Goal: Task Accomplishment & Management: Use online tool/utility

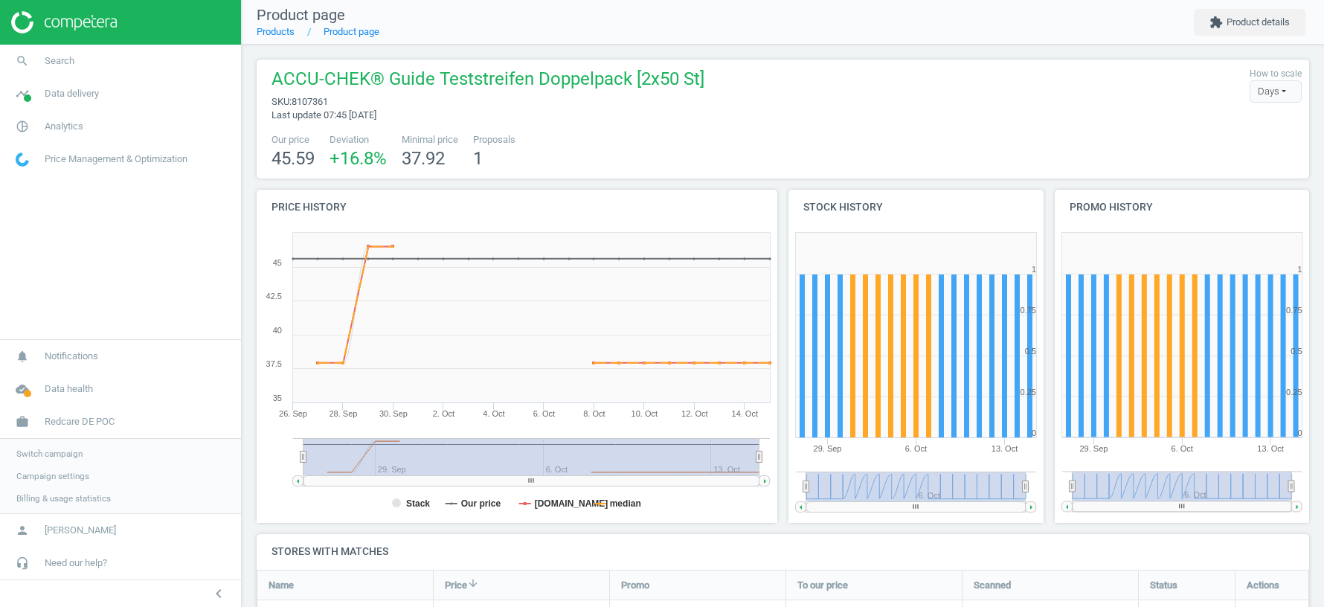
click at [65, 459] on span "Switch campaign" at bounding box center [49, 454] width 66 height 12
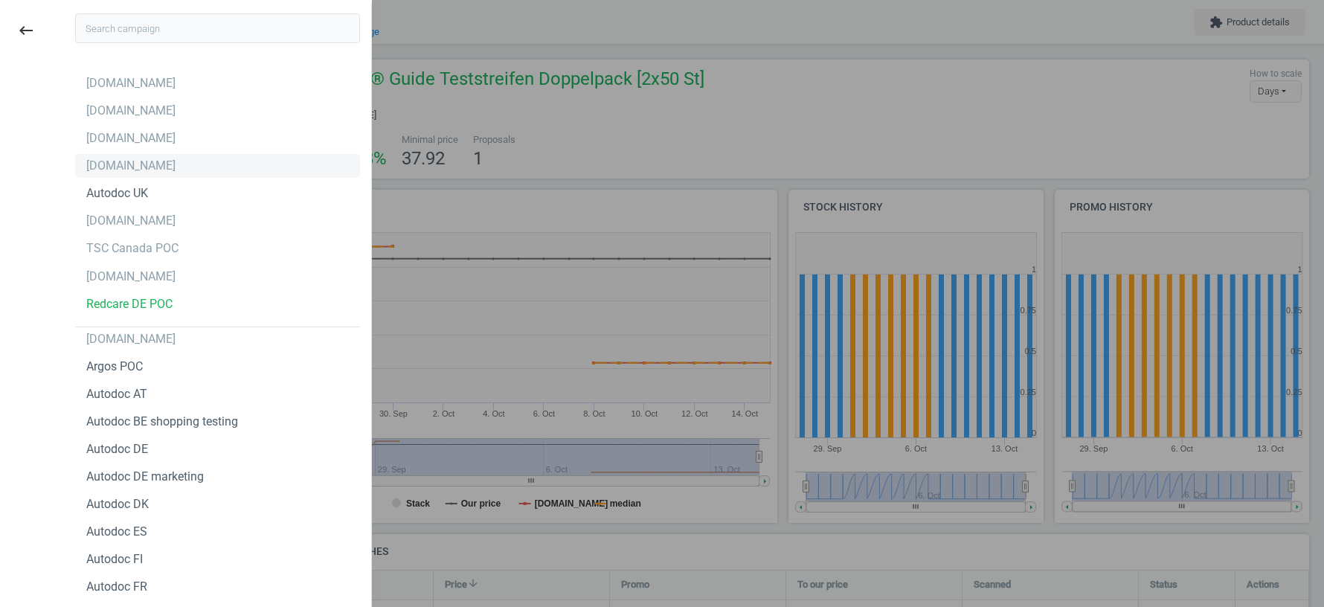
click at [122, 166] on div "autodoc.de" at bounding box center [130, 166] width 89 height 16
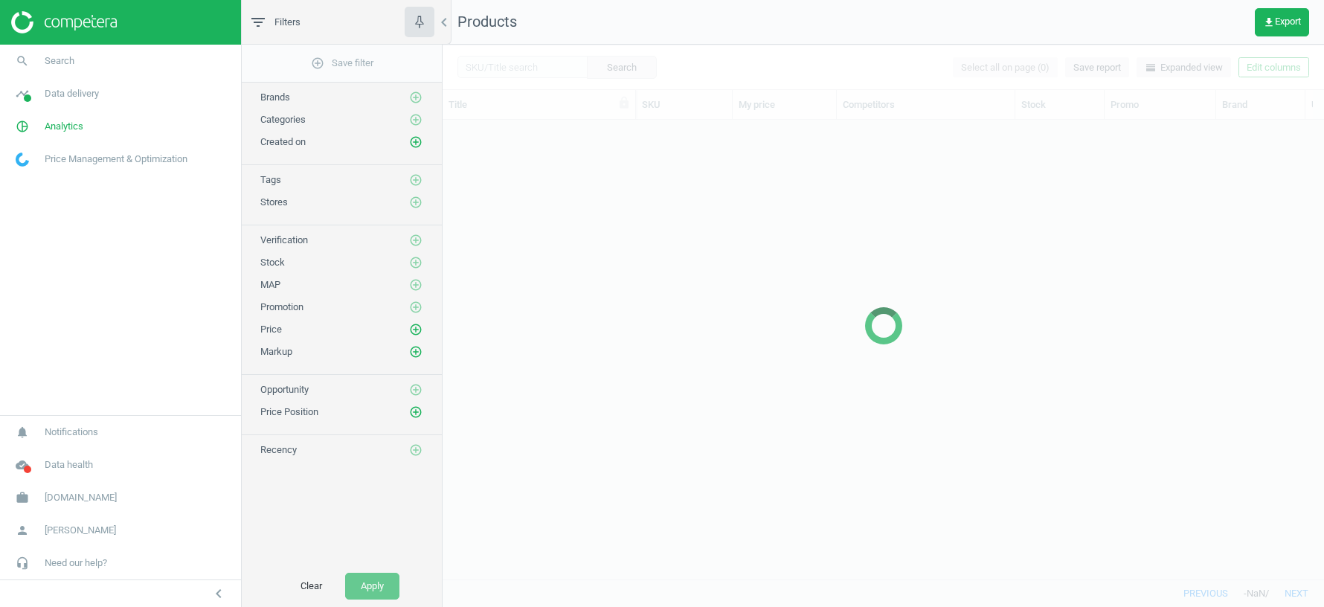
scroll to position [460, 881]
click at [74, 138] on link "pie_chart_outlined Analytics" at bounding box center [120, 126] width 241 height 33
click at [39, 184] on span "Products" at bounding box center [33, 181] width 35 height 12
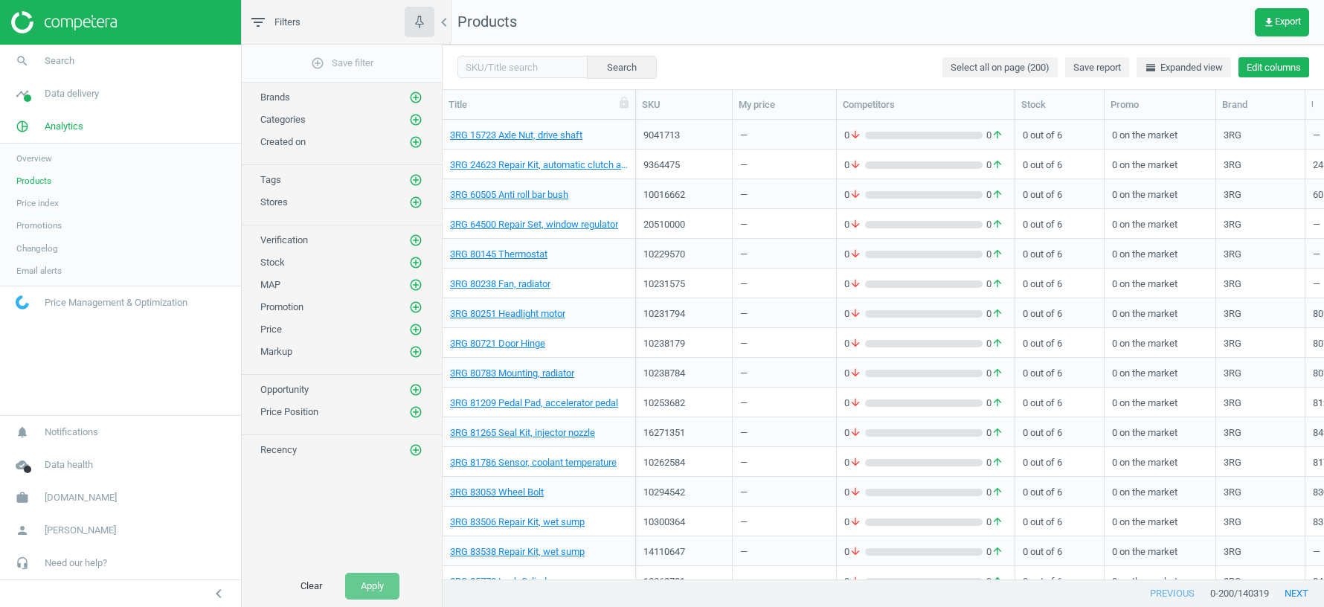
click at [1267, 69] on button "Edit columns" at bounding box center [1274, 67] width 71 height 21
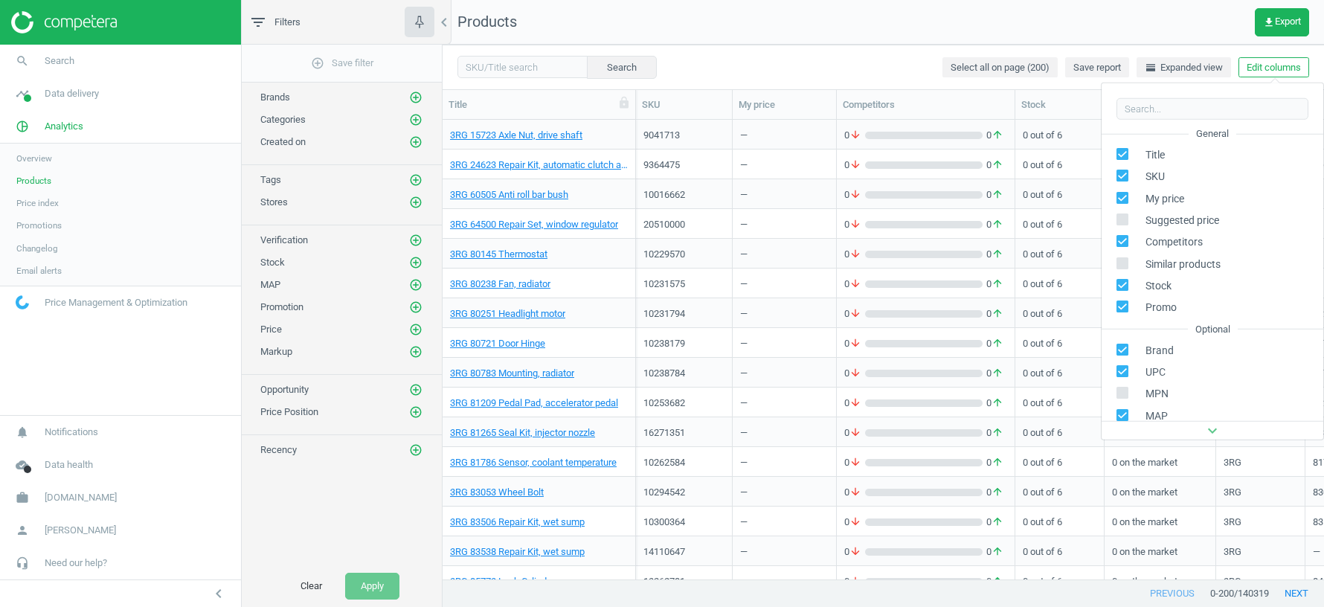
scroll to position [202, 0]
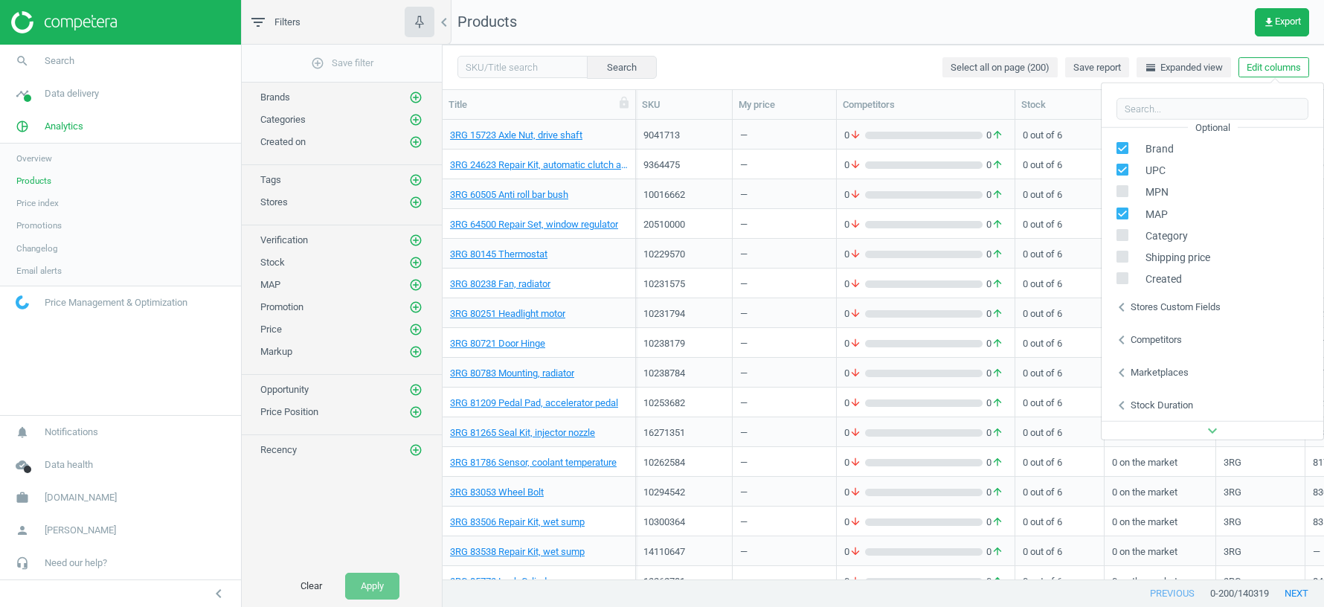
click at [1160, 310] on div "Stores custom fields" at bounding box center [1176, 307] width 90 height 13
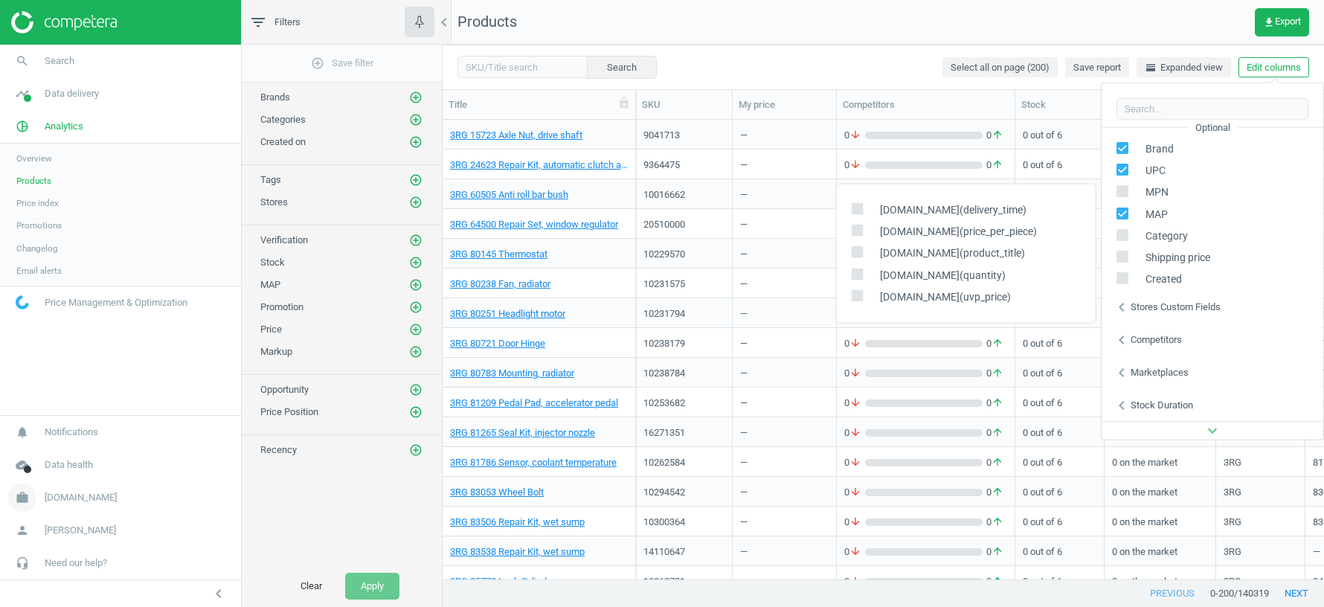
click at [78, 496] on span "[DOMAIN_NAME]" at bounding box center [81, 497] width 72 height 13
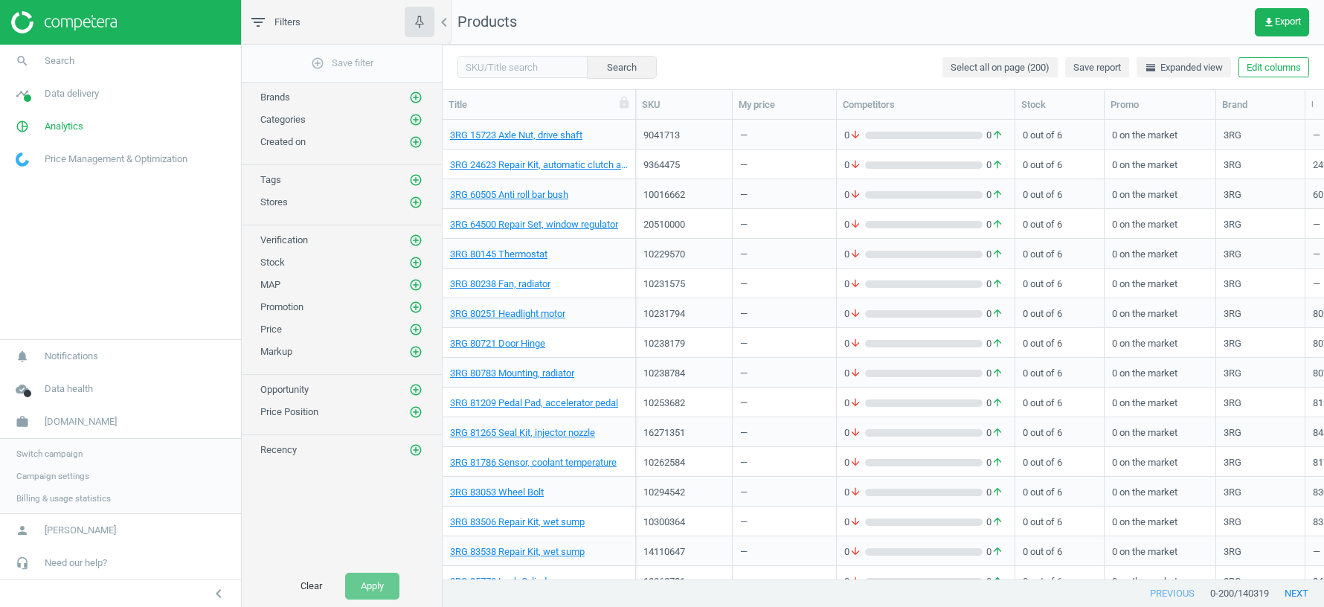
click at [71, 455] on span "Switch campaign" at bounding box center [49, 454] width 66 height 12
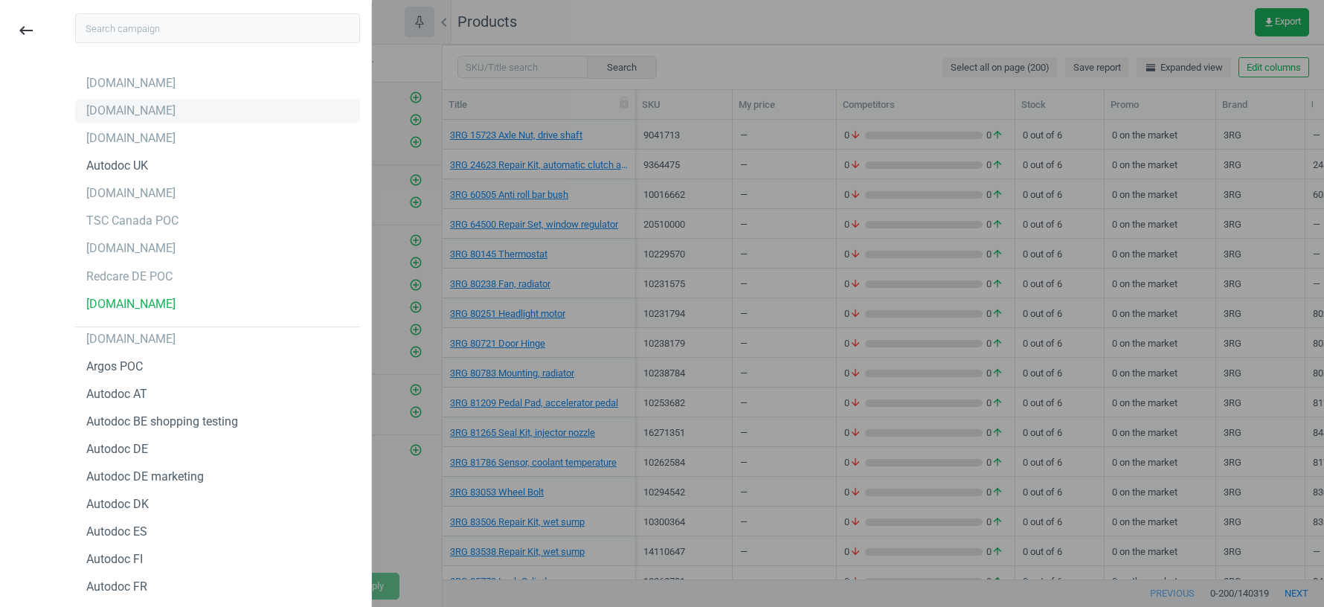
click at [107, 118] on div "autodoc.it" at bounding box center [130, 111] width 89 height 16
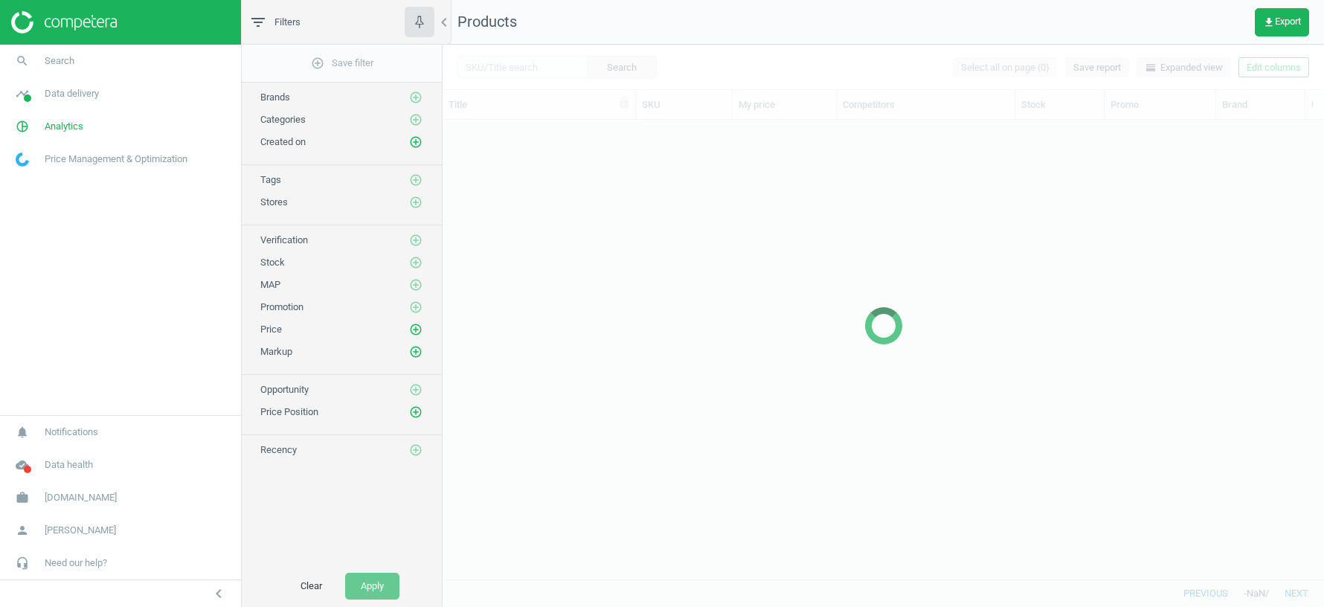
scroll to position [460, 881]
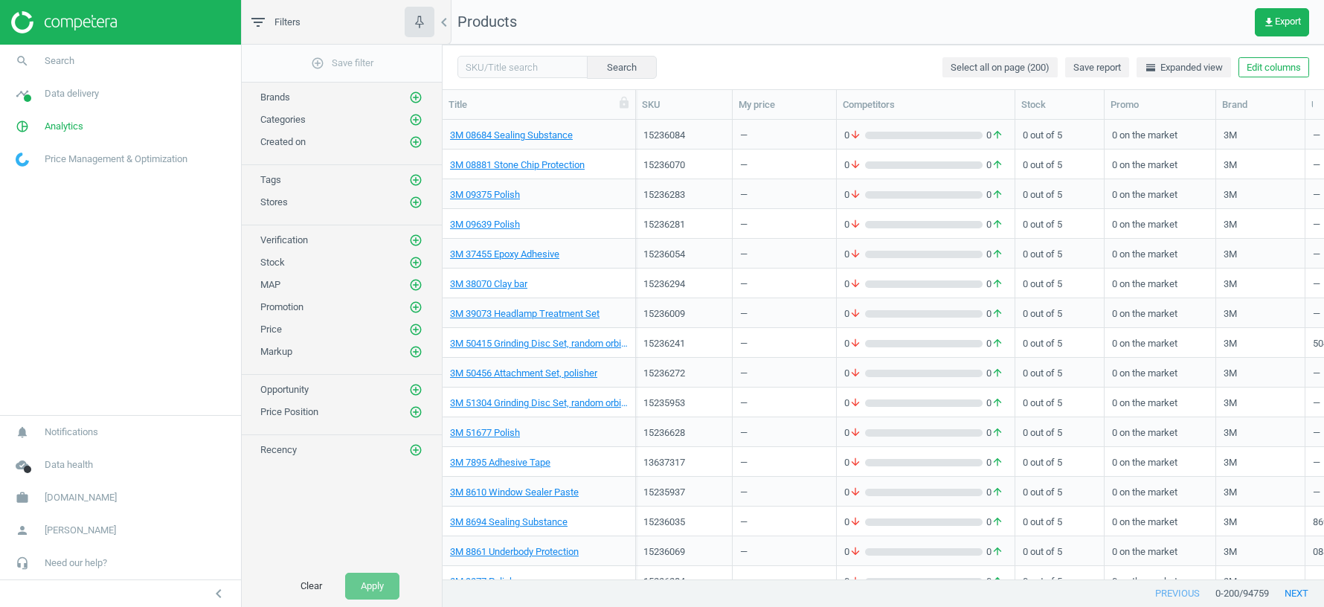
click at [1253, 77] on div "Search Select all on page (200) Save report horizontal_split Expanded view Edit…" at bounding box center [883, 67] width 881 height 45
click at [1257, 67] on button "Edit columns" at bounding box center [1274, 67] width 71 height 21
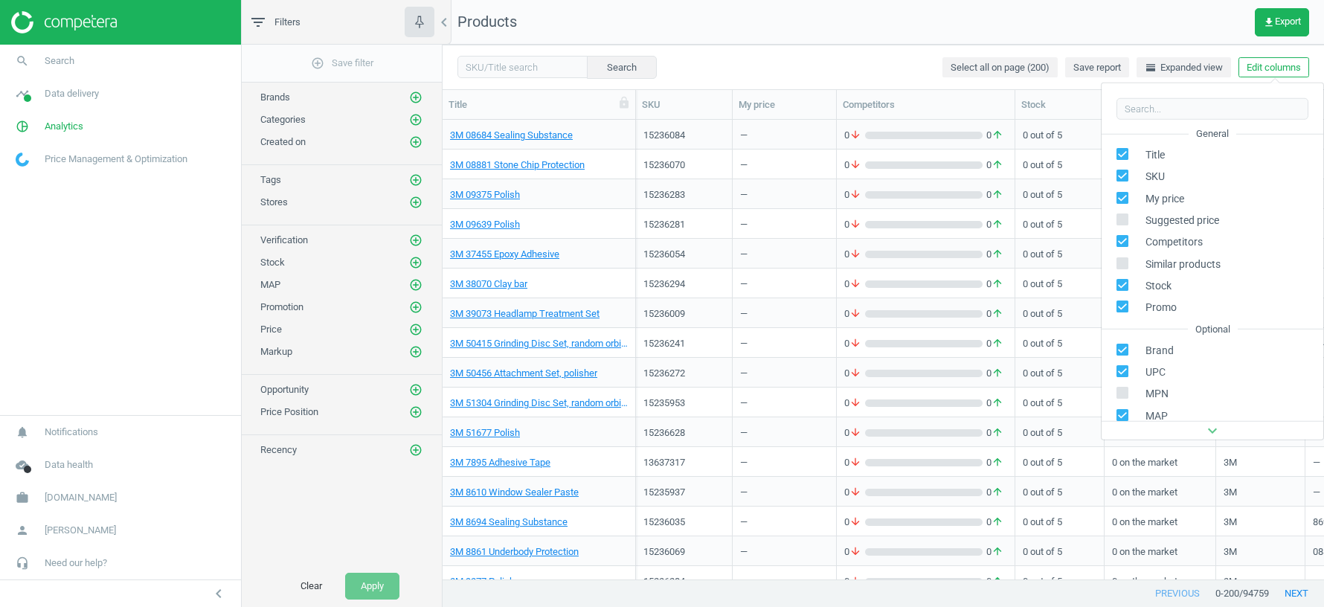
scroll to position [202, 0]
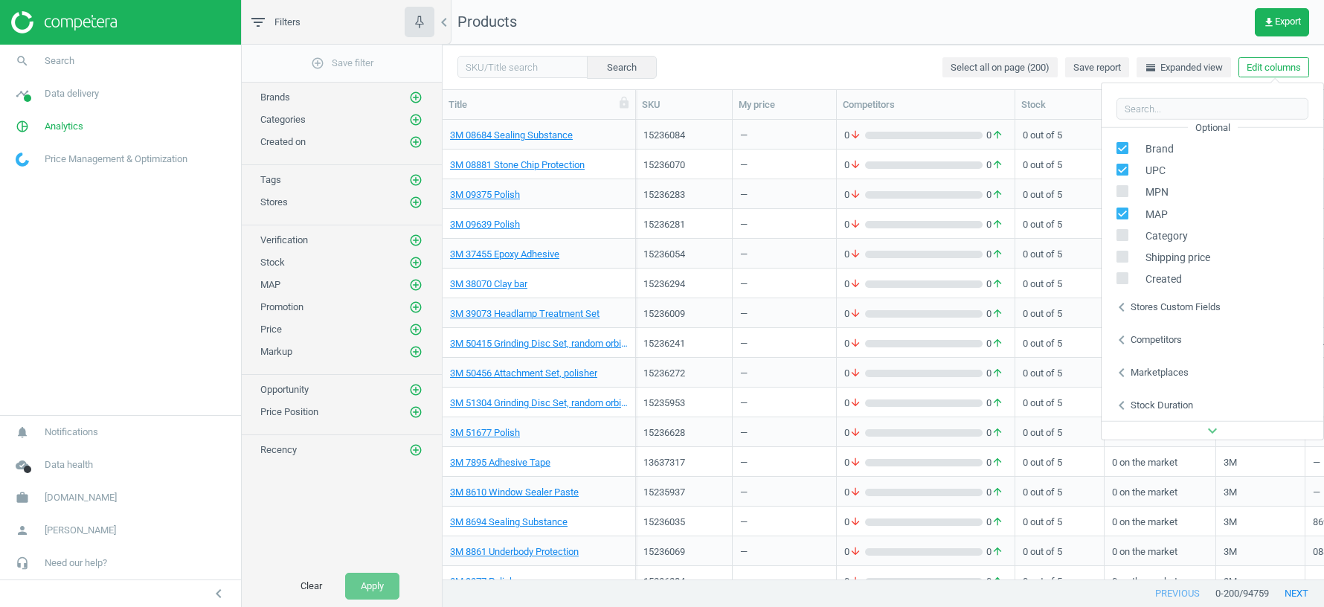
click at [1156, 306] on div "Stores custom fields" at bounding box center [1176, 307] width 90 height 13
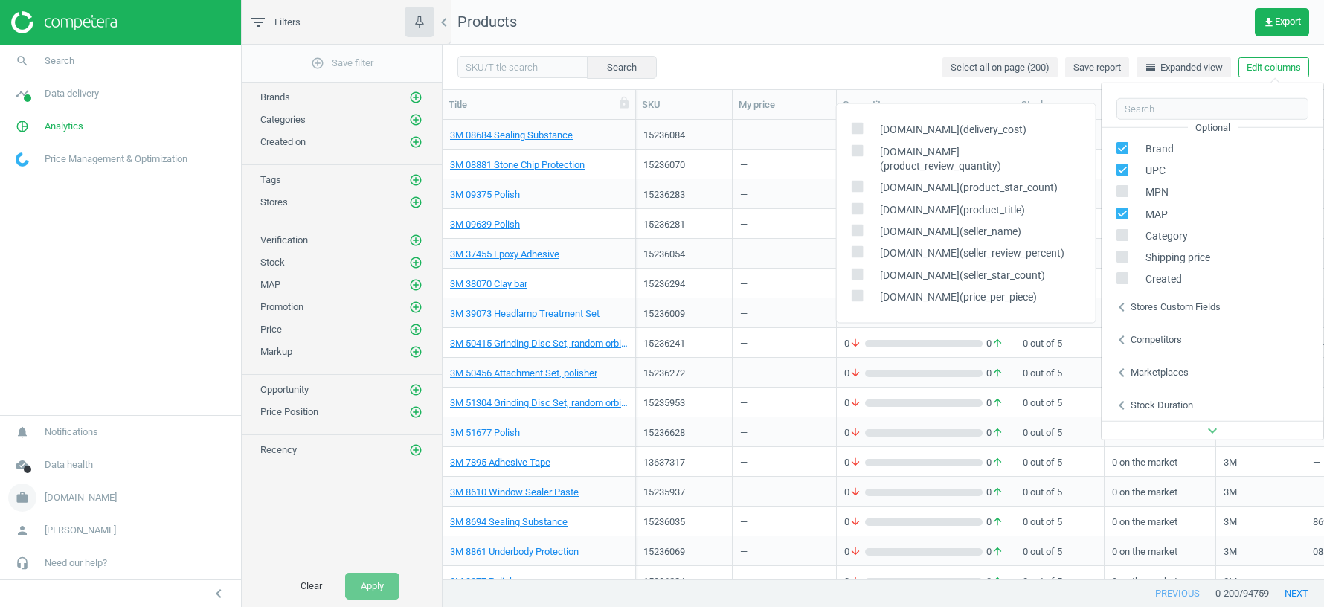
click at [63, 500] on span "autodoc.it" at bounding box center [81, 497] width 72 height 13
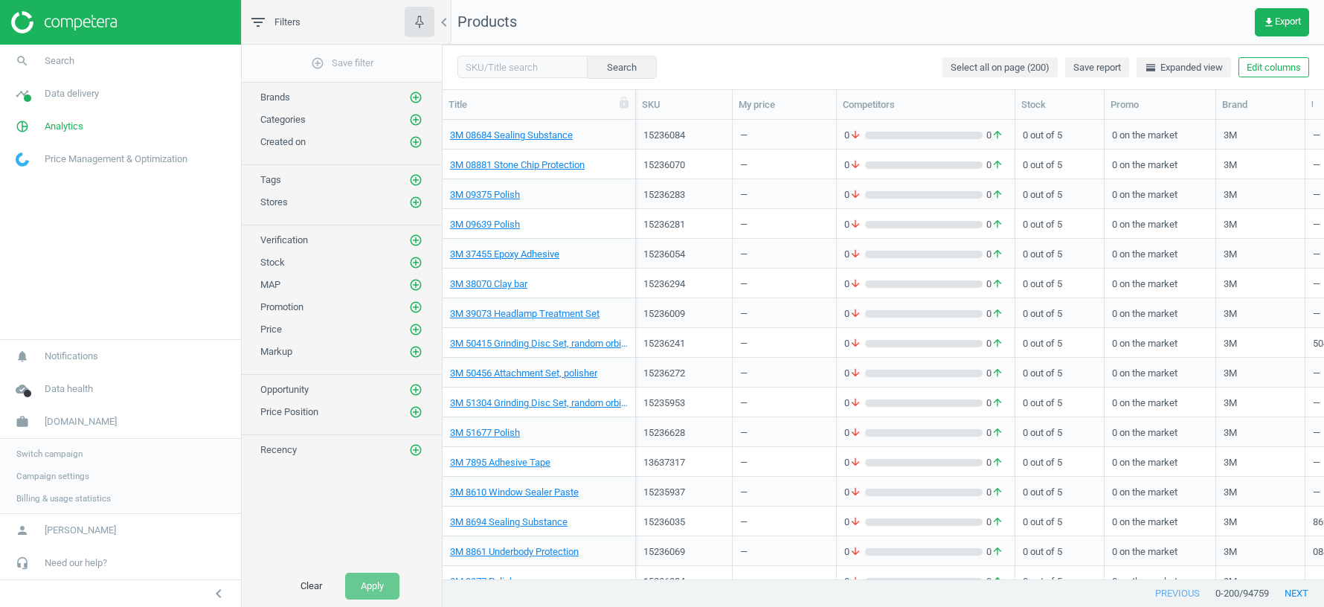
click at [48, 451] on span "Switch campaign" at bounding box center [49, 454] width 66 height 12
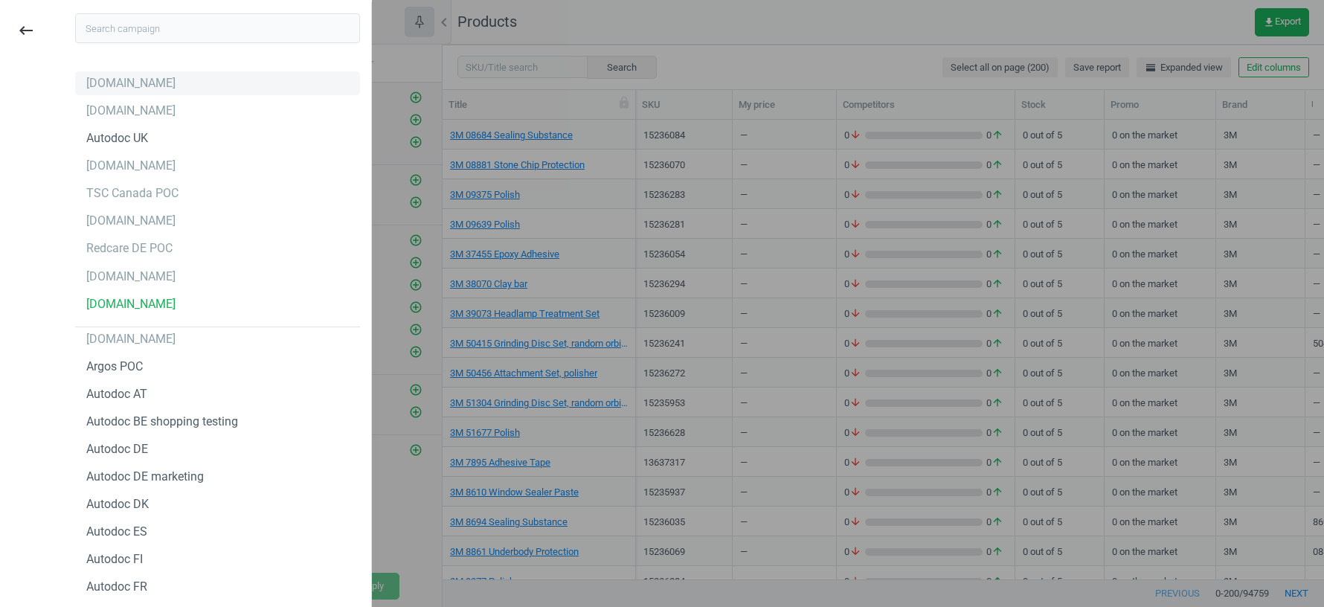
click at [129, 82] on div "autodoc.fr" at bounding box center [130, 83] width 89 height 16
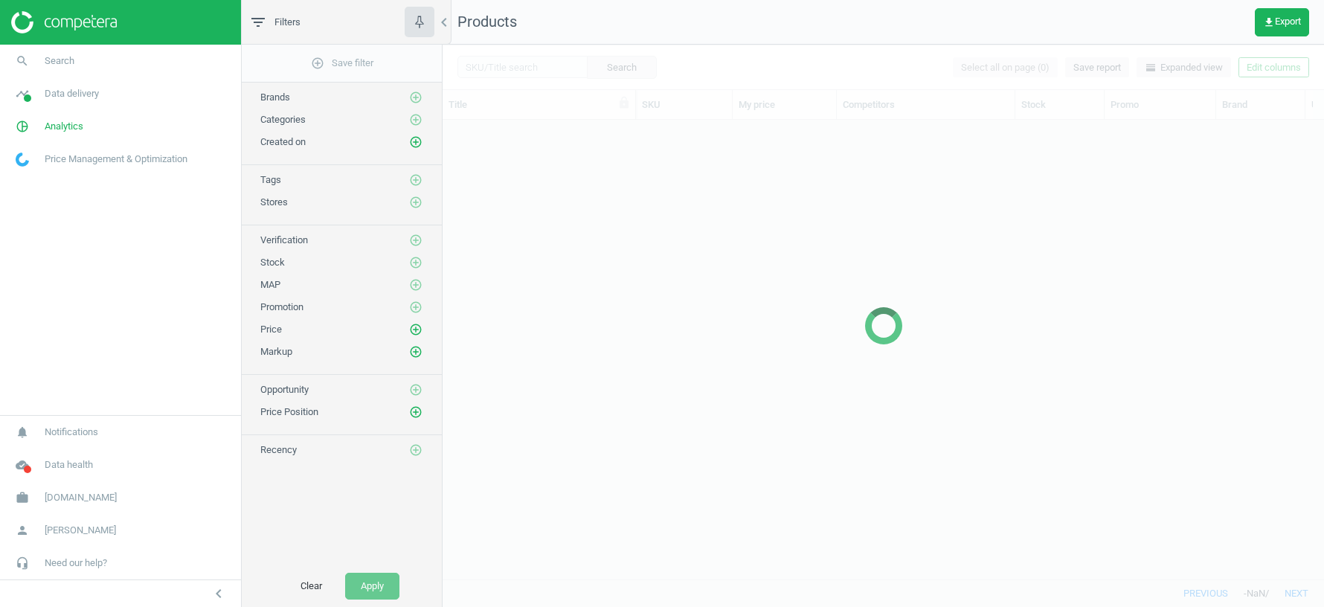
scroll to position [460, 881]
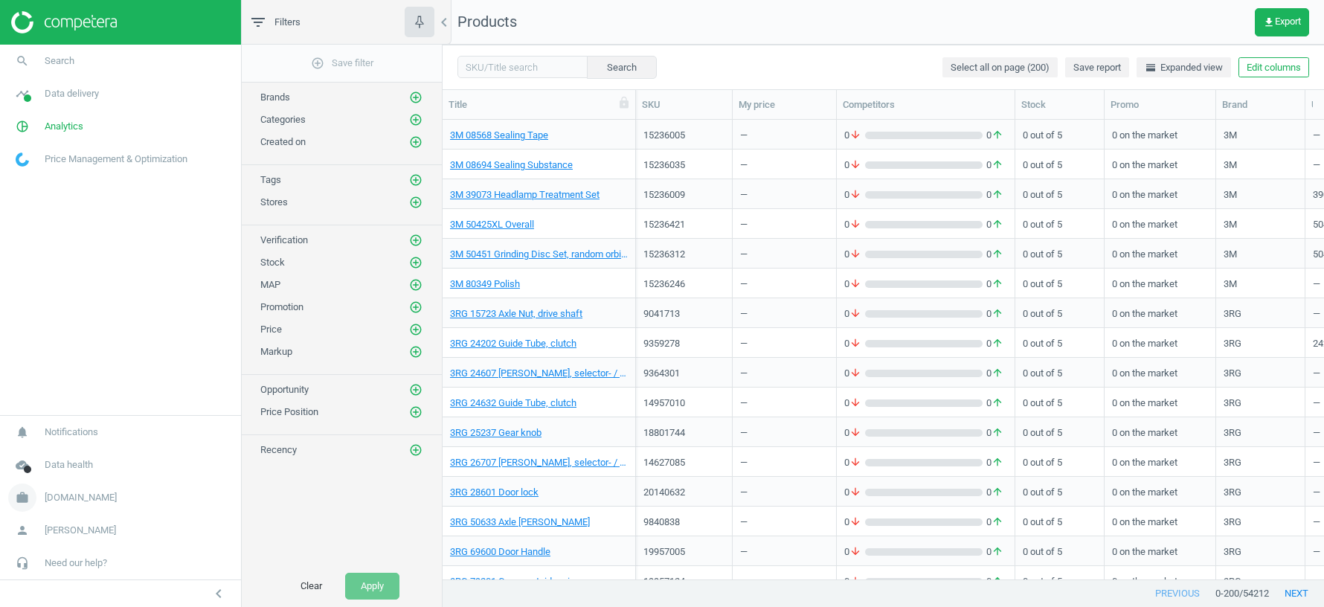
click at [87, 487] on link "work autodoc.fr" at bounding box center [120, 497] width 241 height 33
click at [59, 457] on span "Switch campaign" at bounding box center [49, 454] width 66 height 12
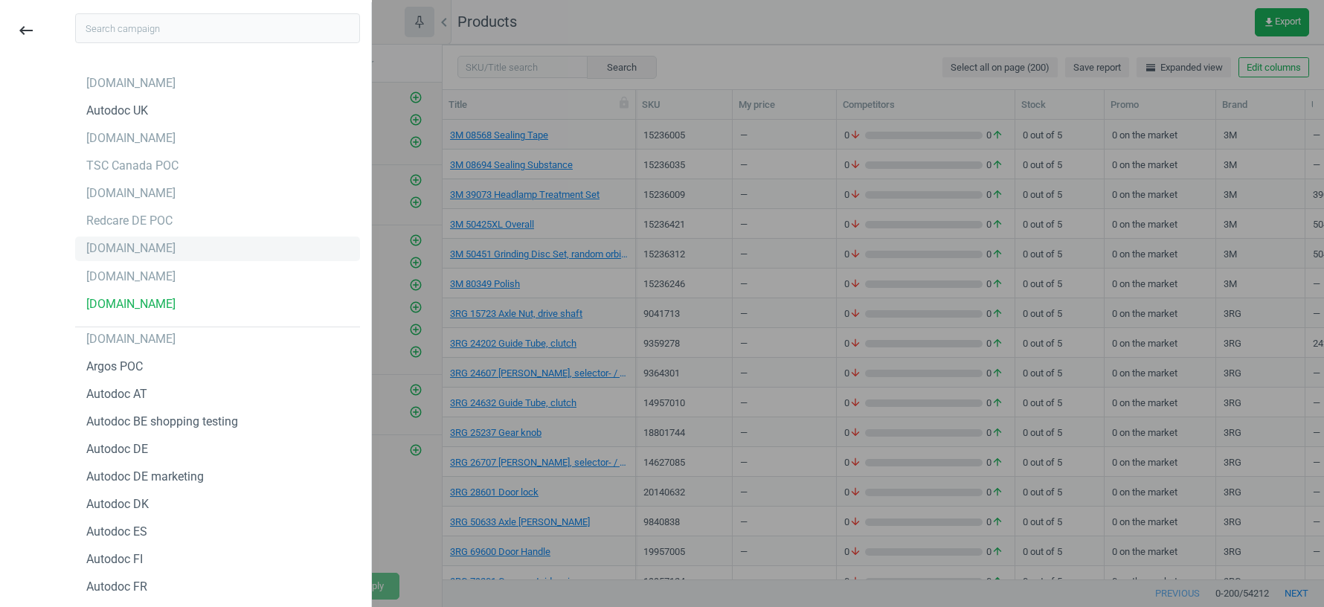
click at [103, 252] on div "[DOMAIN_NAME]" at bounding box center [130, 248] width 89 height 16
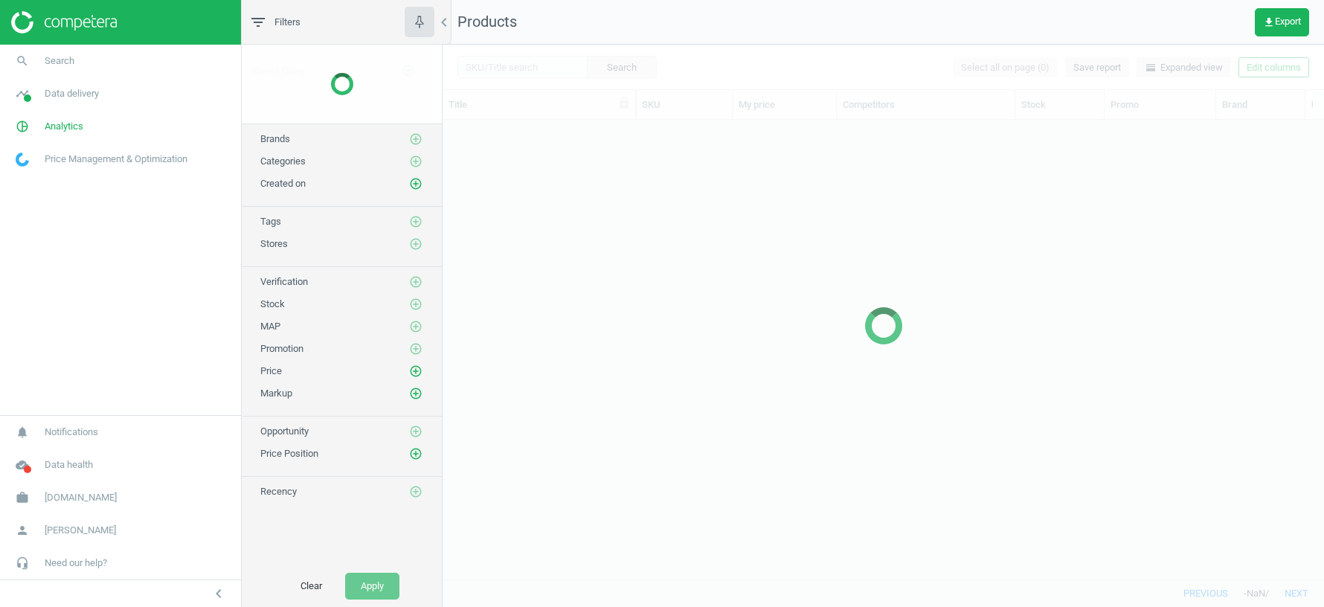
scroll to position [460, 881]
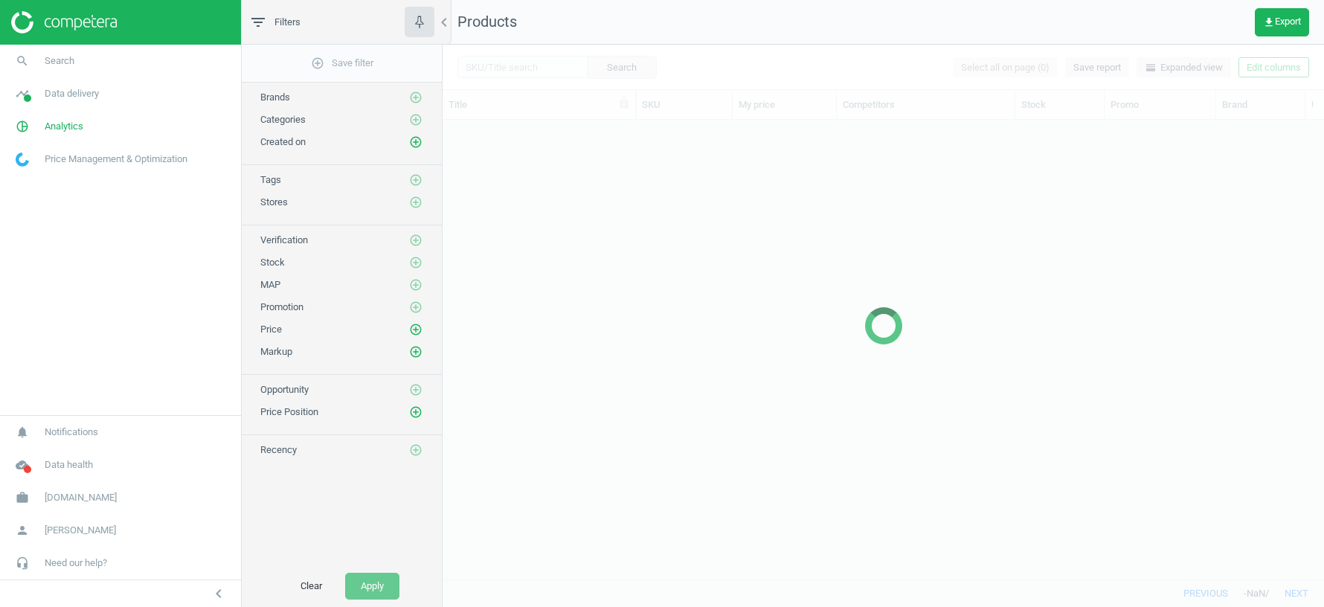
scroll to position [460, 881]
click at [91, 20] on img at bounding box center [64, 22] width 106 height 22
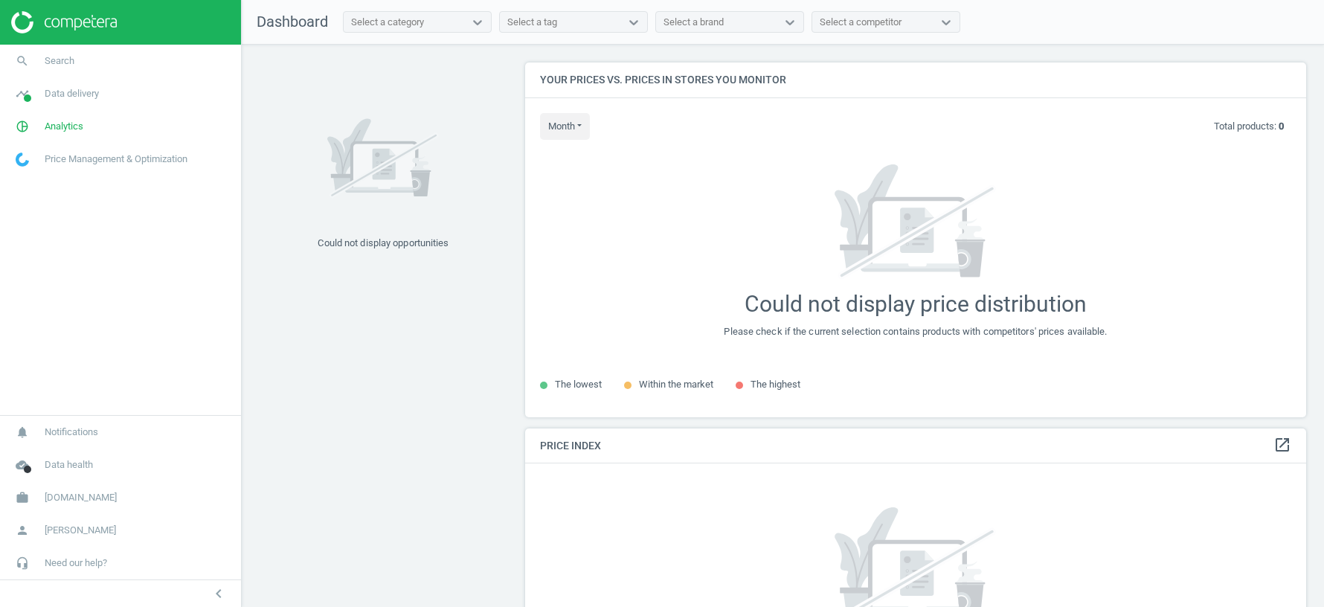
scroll to position [354, 781]
click at [76, 495] on span "autodoc.de" at bounding box center [81, 497] width 72 height 13
click at [68, 455] on span "Switch campaign" at bounding box center [49, 454] width 66 height 12
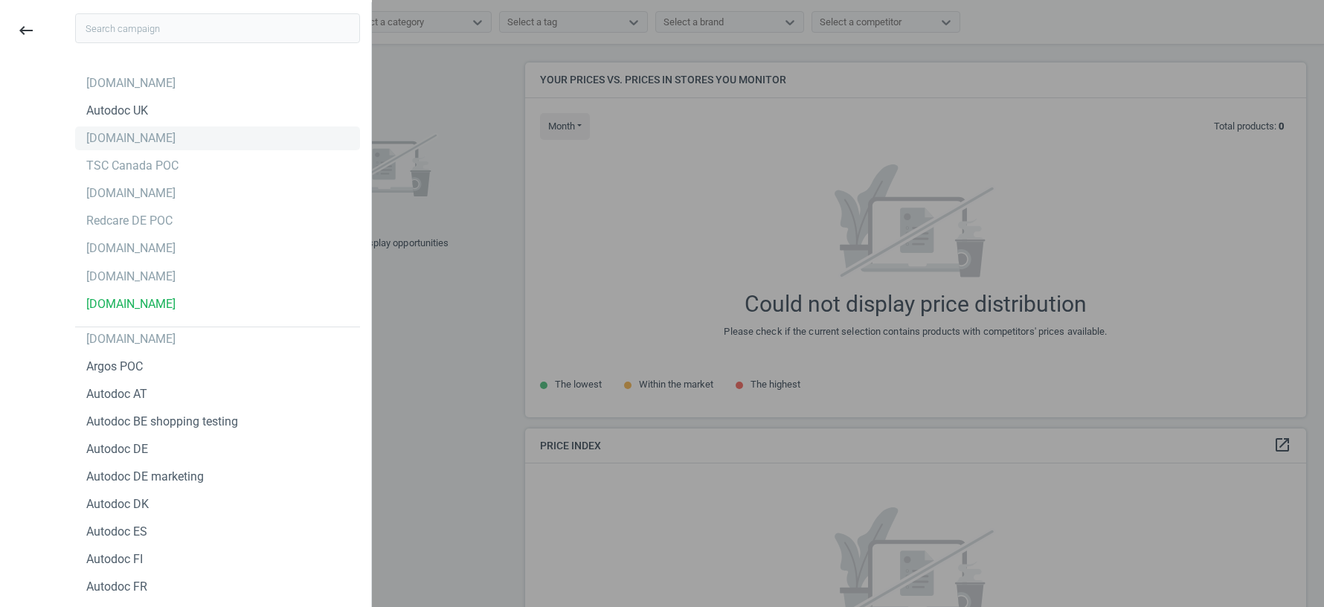
click at [199, 140] on div "[DOMAIN_NAME]" at bounding box center [217, 138] width 285 height 24
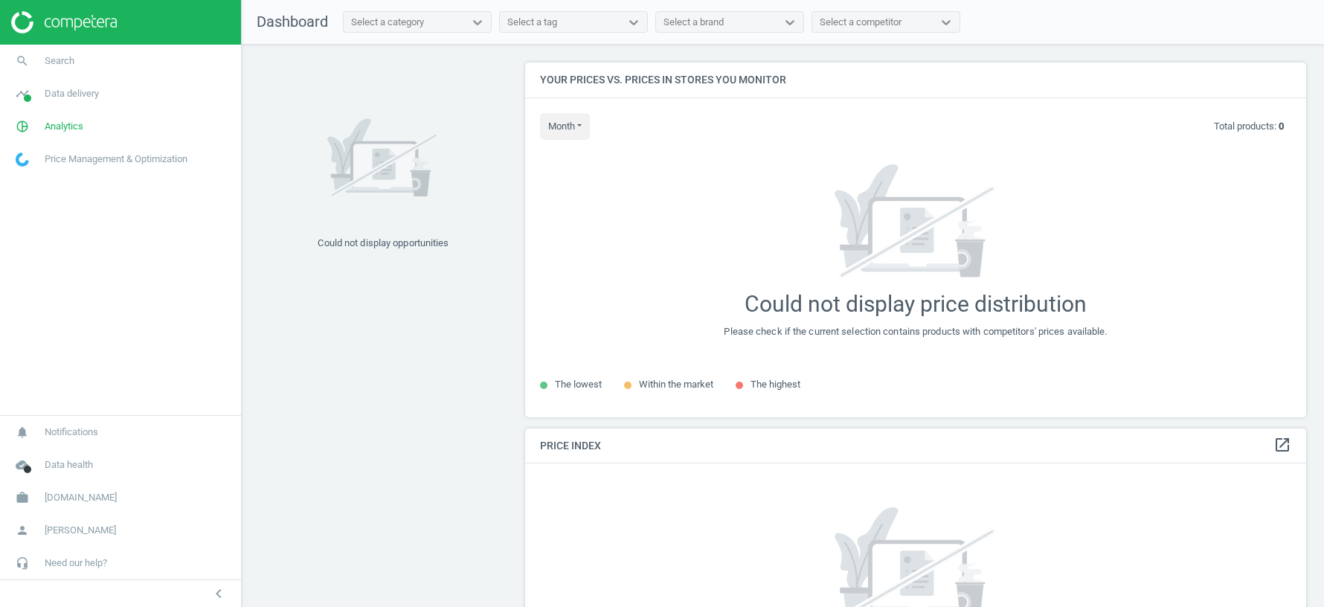
scroll to position [354, 781]
click at [70, 498] on span "[DOMAIN_NAME]" at bounding box center [81, 497] width 72 height 13
click at [44, 449] on span "Switch campaign" at bounding box center [49, 454] width 66 height 12
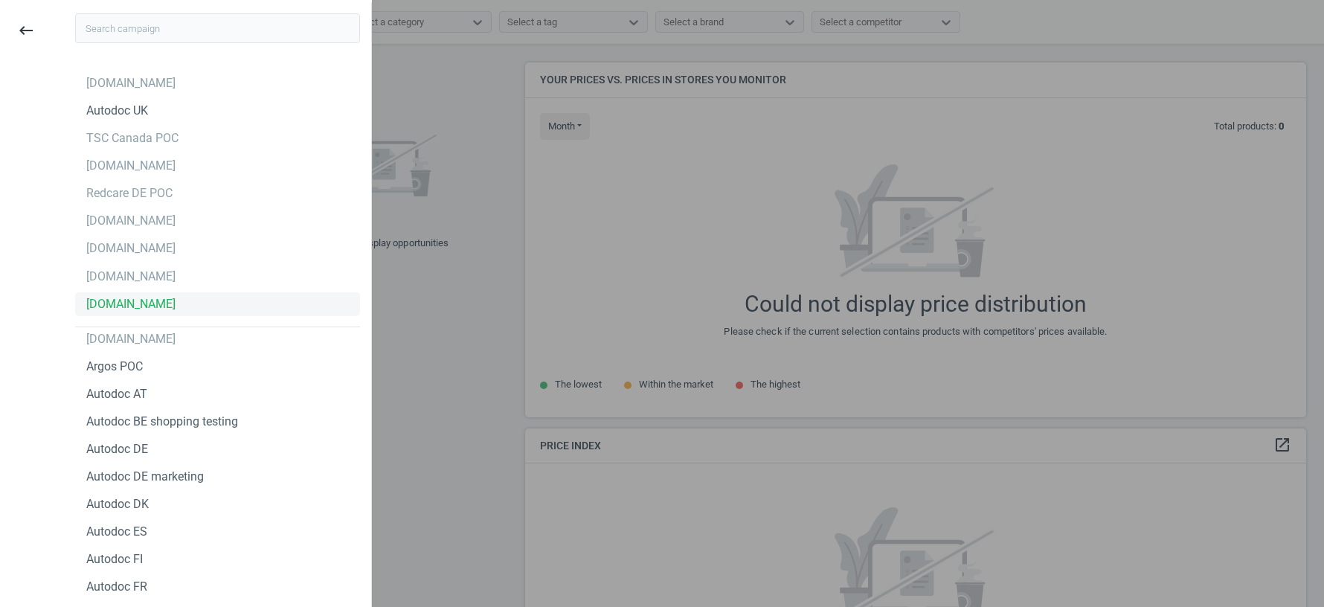
click at [153, 301] on div "[DOMAIN_NAME]" at bounding box center [130, 304] width 89 height 16
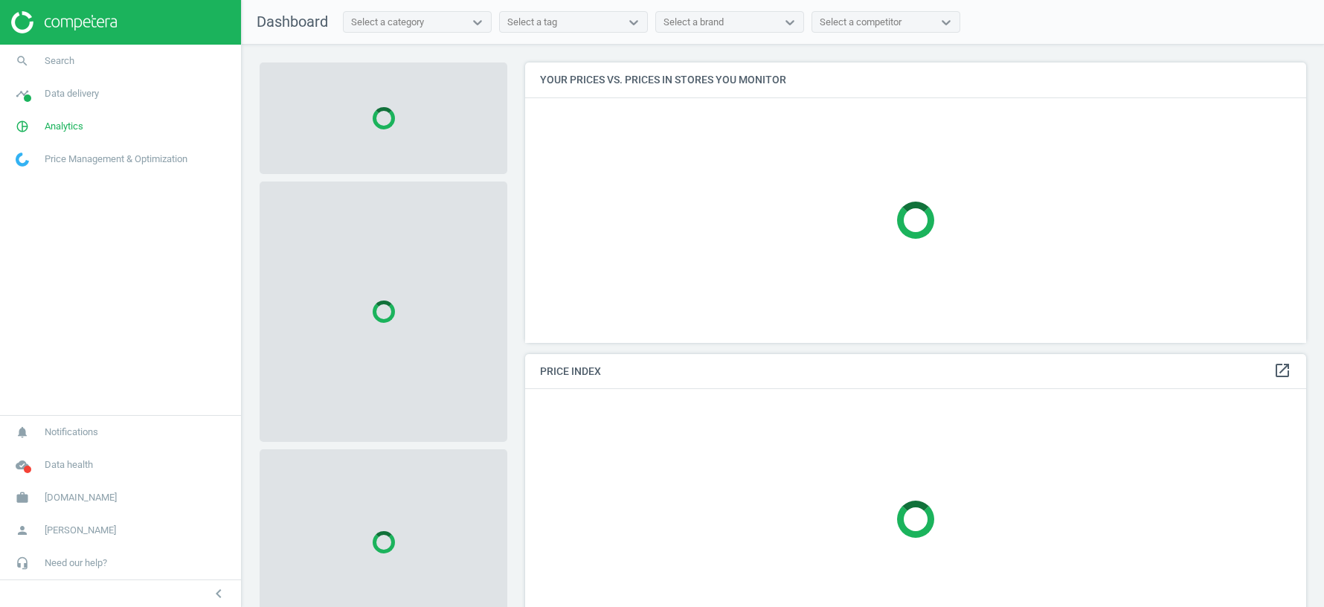
scroll to position [280, 781]
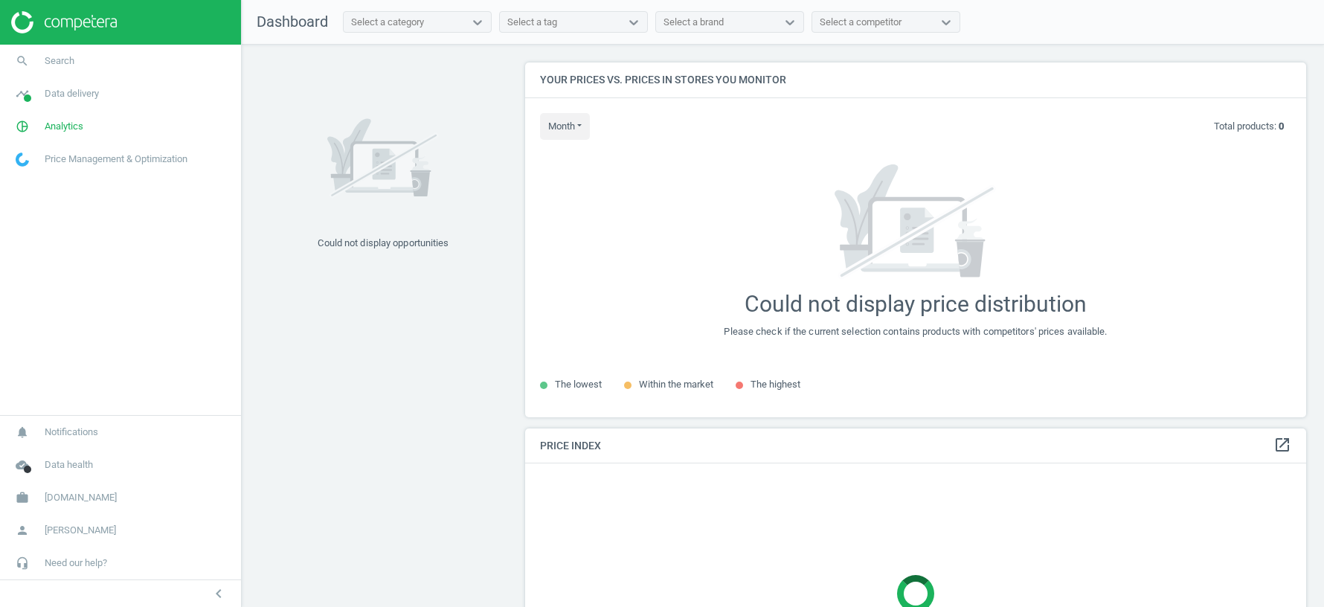
scroll to position [354, 781]
click at [92, 492] on span "[DOMAIN_NAME]" at bounding box center [81, 497] width 72 height 13
click at [55, 451] on span "Switch campaign" at bounding box center [49, 454] width 66 height 12
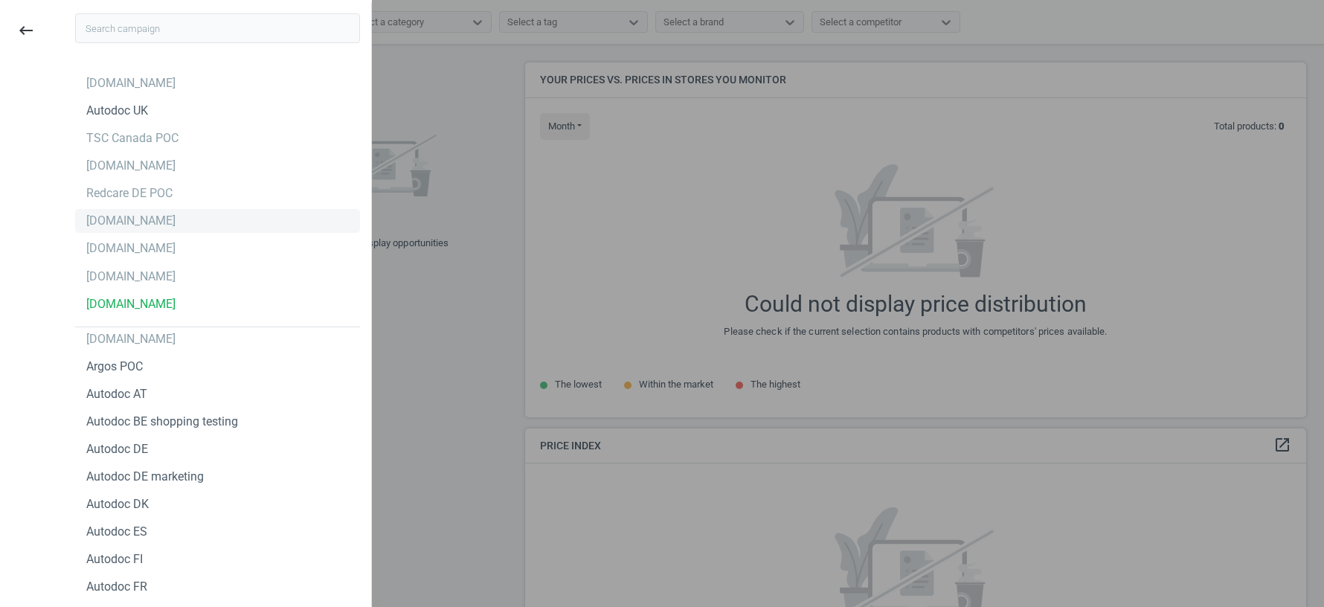
click at [106, 216] on div "autodoc.it" at bounding box center [130, 221] width 89 height 16
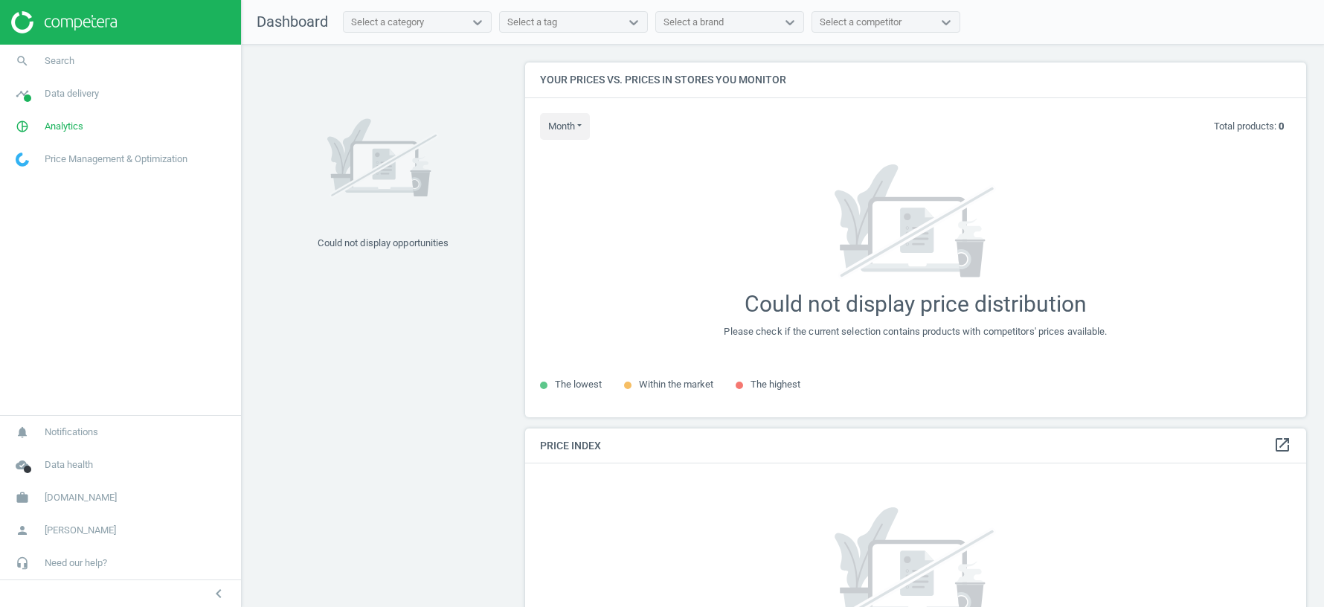
scroll to position [354, 781]
click at [65, 493] on span "[DOMAIN_NAME]" at bounding box center [81, 497] width 72 height 13
click at [62, 451] on span "Switch campaign" at bounding box center [49, 454] width 66 height 12
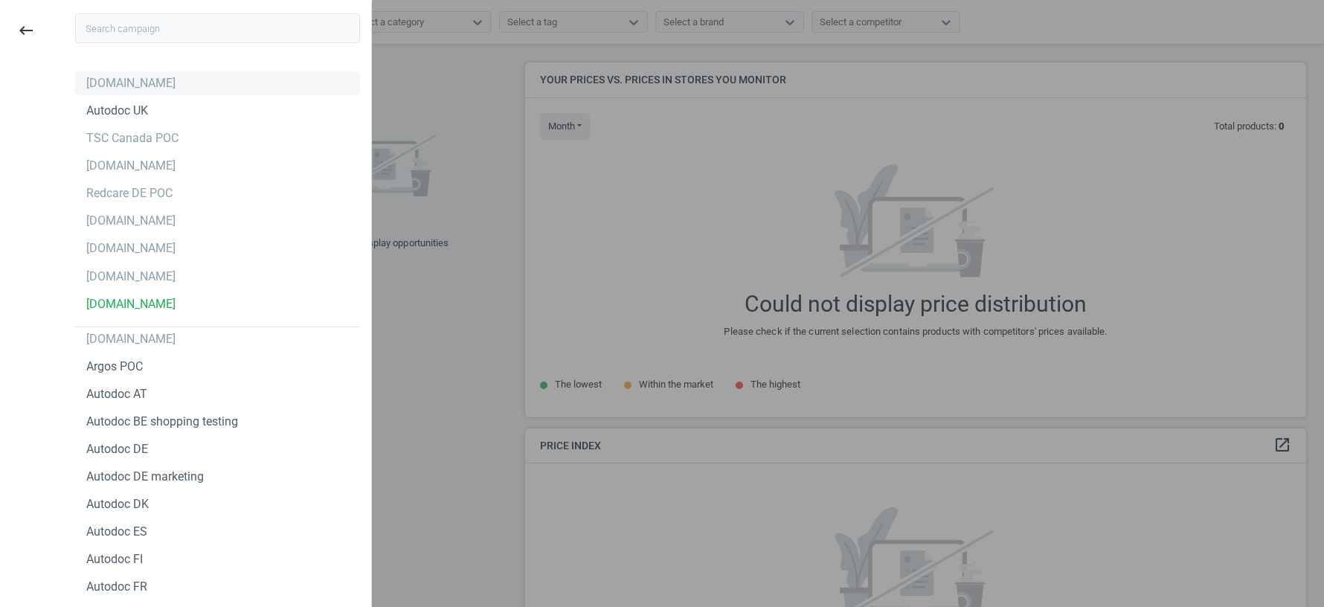
click at [128, 84] on div "[DOMAIN_NAME]" at bounding box center [130, 83] width 89 height 16
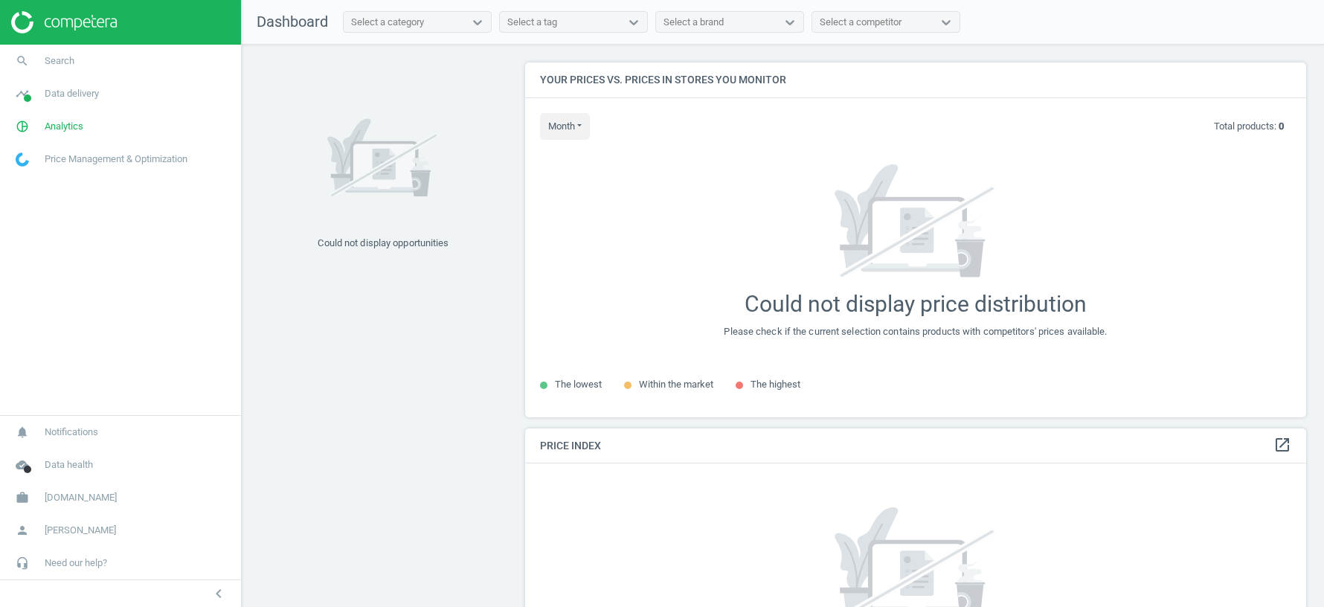
scroll to position [354, 781]
click at [68, 498] on span "[DOMAIN_NAME]" at bounding box center [81, 497] width 72 height 13
click at [52, 453] on span "Switch campaign" at bounding box center [49, 454] width 66 height 12
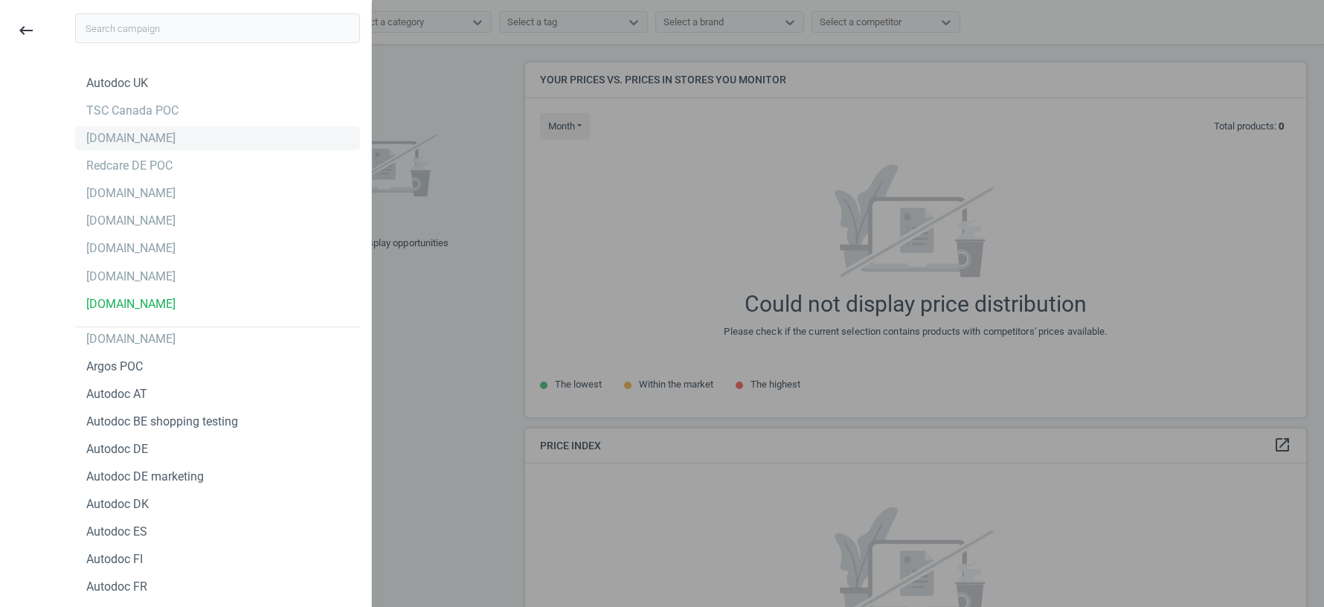
click at [108, 144] on div "[DOMAIN_NAME]" at bounding box center [130, 138] width 89 height 16
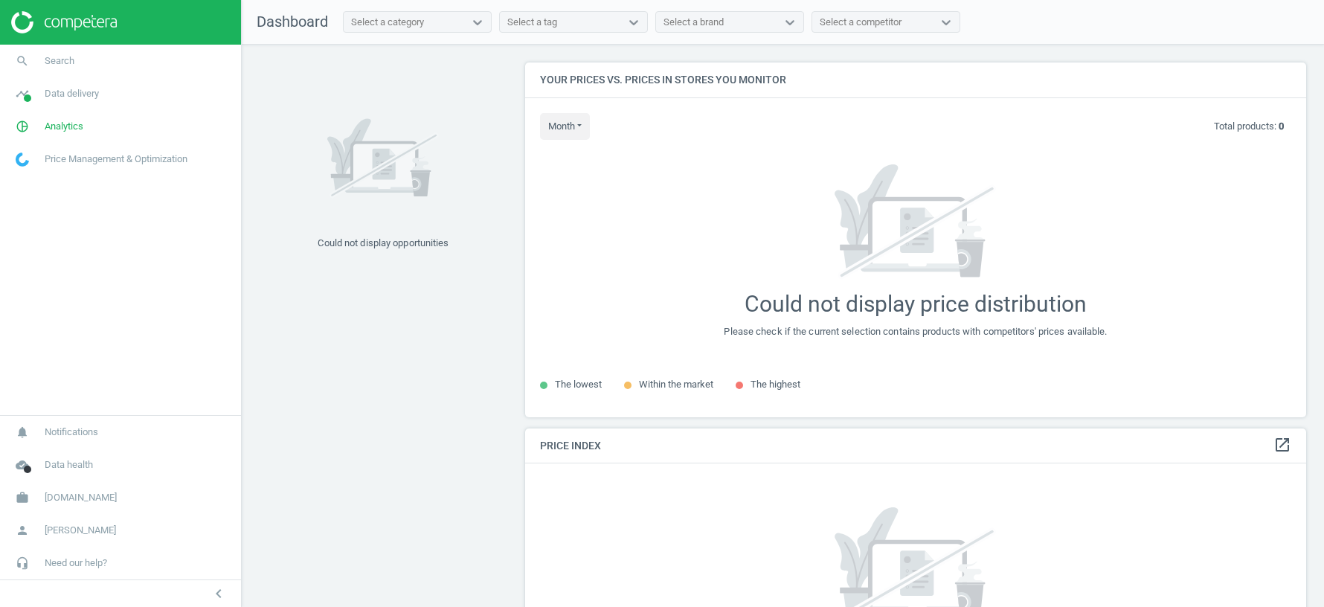
scroll to position [354, 781]
click at [60, 499] on span "[DOMAIN_NAME]" at bounding box center [81, 497] width 72 height 13
click at [43, 446] on link "Switch campaign" at bounding box center [120, 454] width 241 height 22
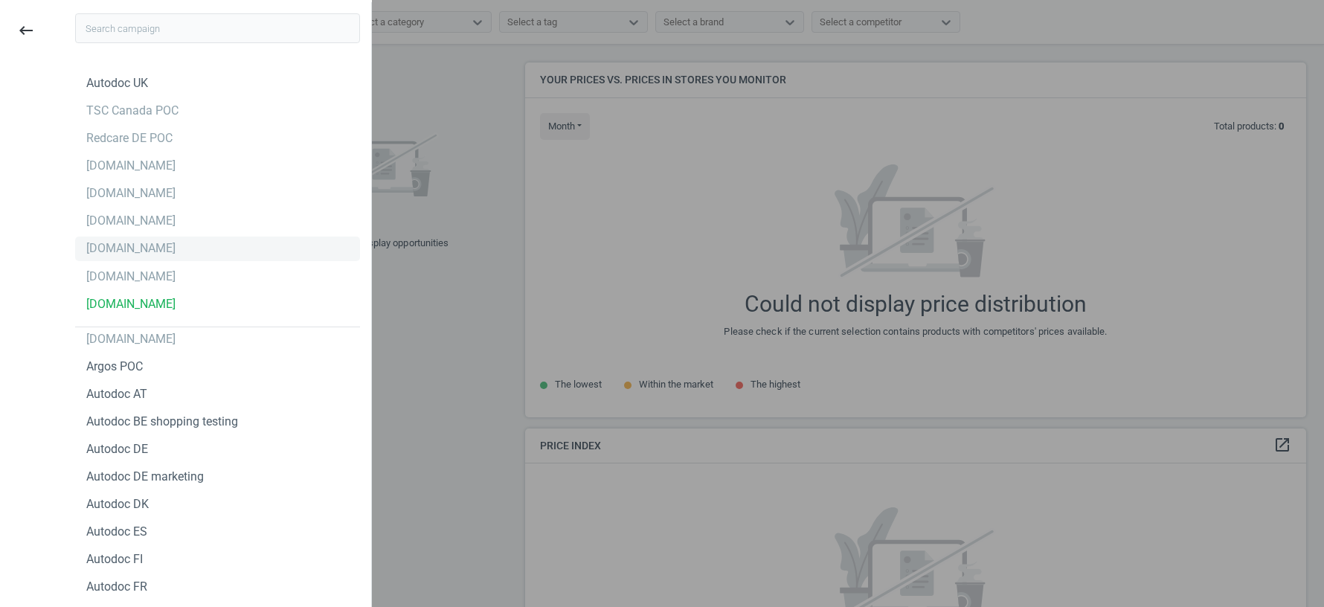
click at [135, 250] on div "[DOMAIN_NAME]" at bounding box center [130, 248] width 89 height 16
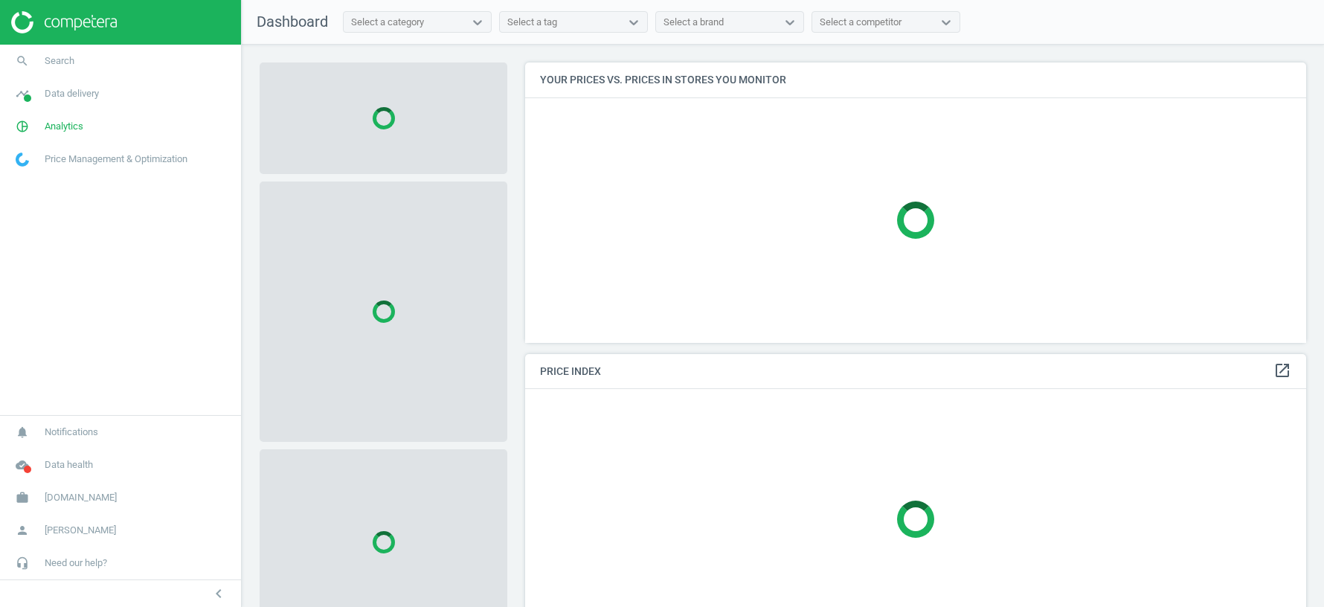
scroll to position [280, 781]
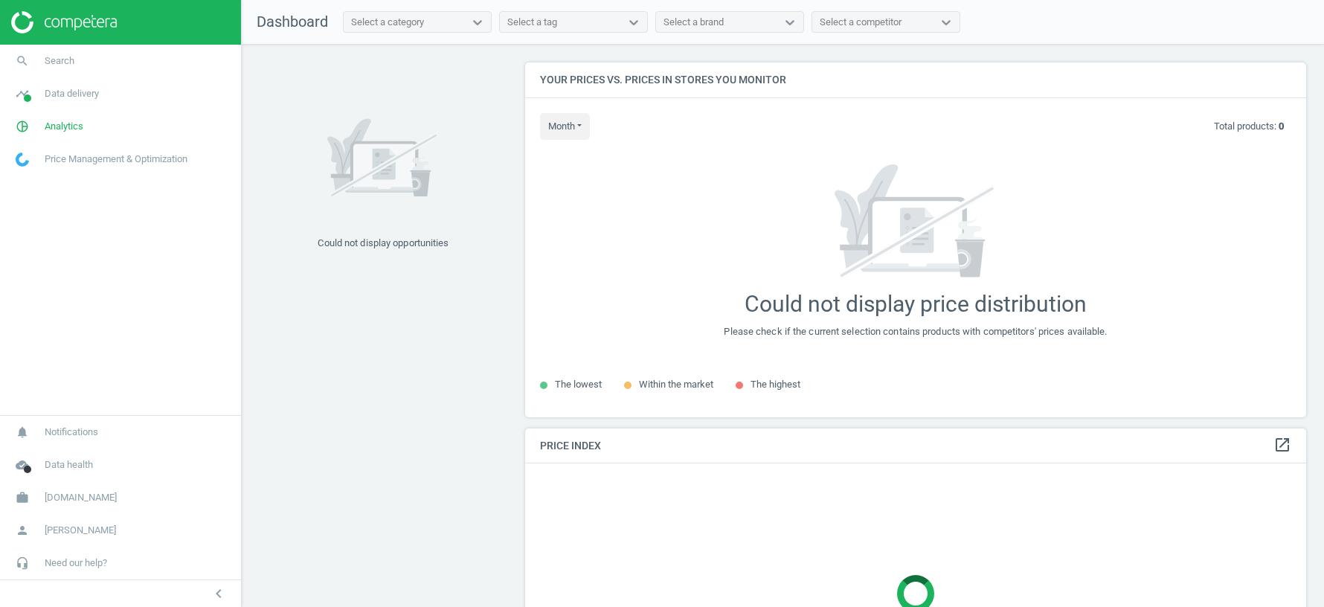
scroll to position [354, 781]
click at [91, 486] on link "work autodoc.it" at bounding box center [120, 497] width 241 height 33
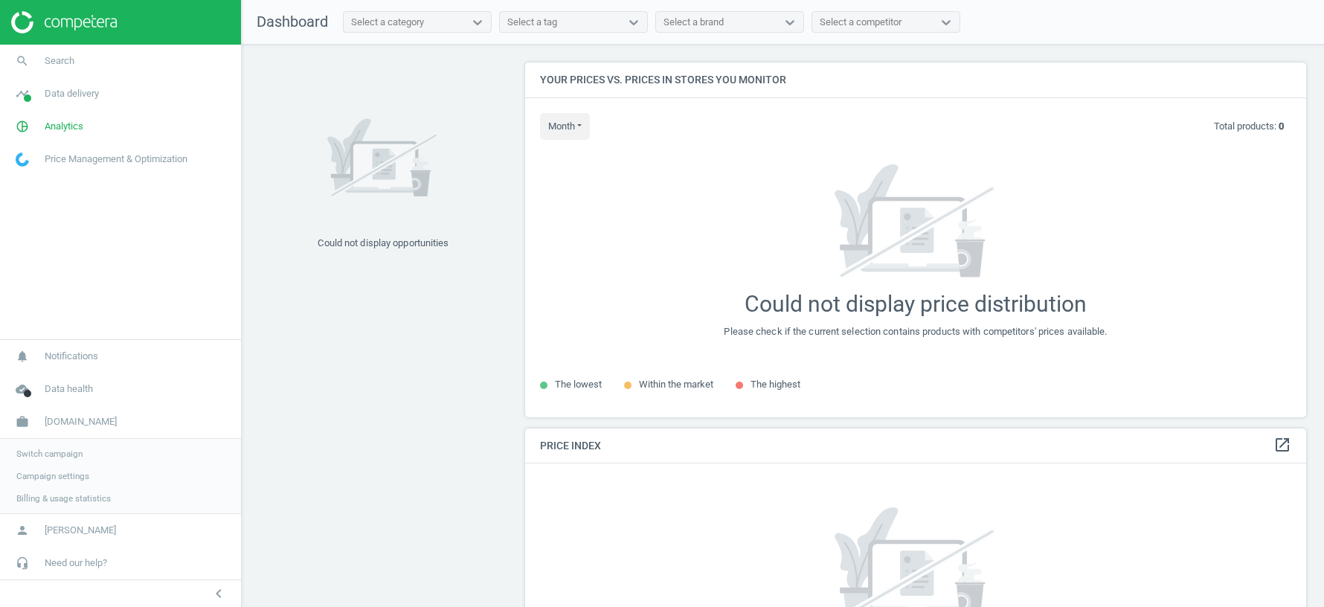
click at [58, 456] on span "Switch campaign" at bounding box center [49, 454] width 66 height 12
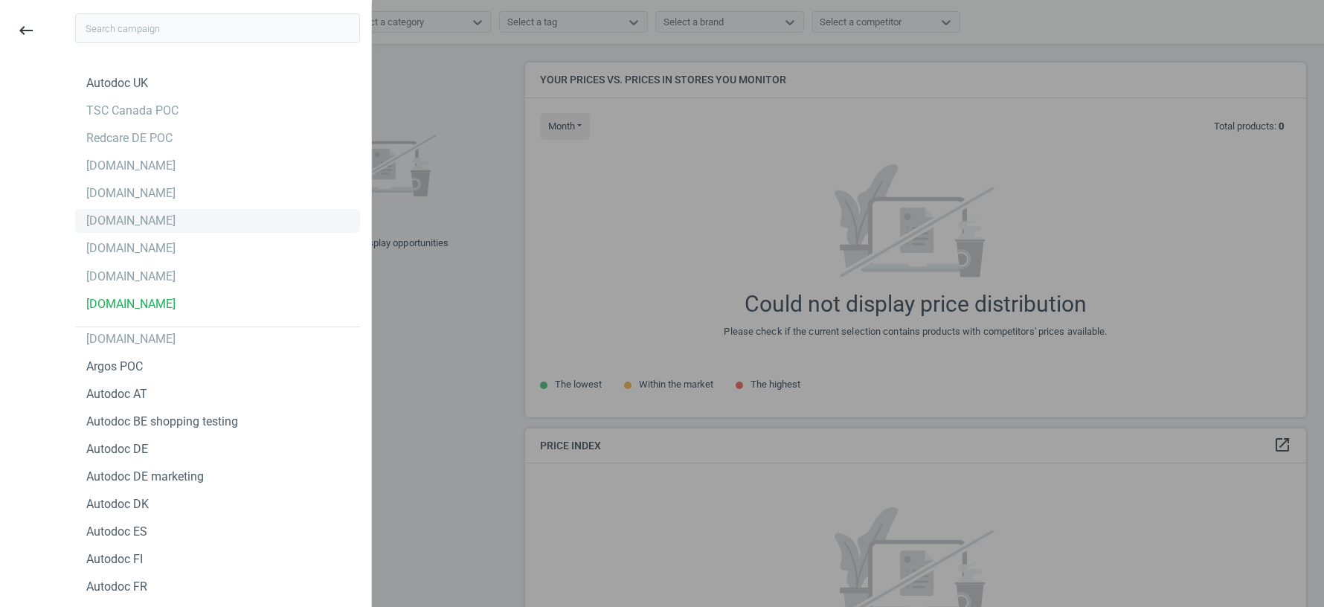
click at [116, 217] on div "[DOMAIN_NAME]" at bounding box center [130, 221] width 89 height 16
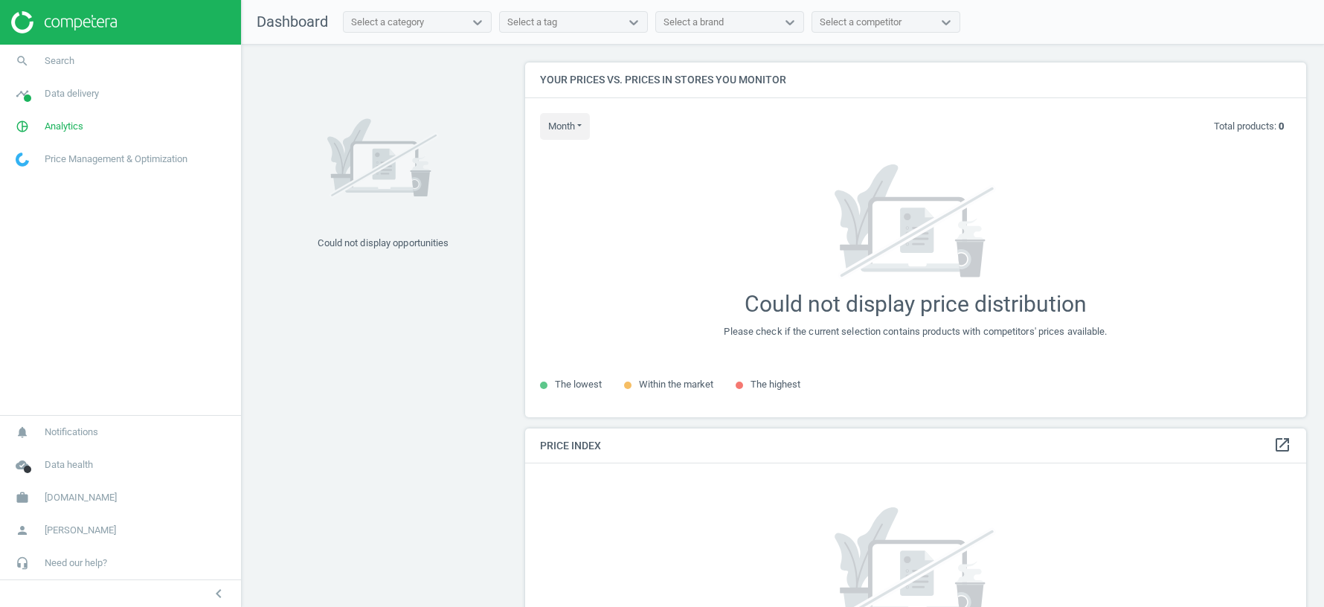
scroll to position [354, 781]
click at [86, 492] on span "[DOMAIN_NAME]" at bounding box center [81, 497] width 72 height 13
click at [72, 448] on link "Switch campaign" at bounding box center [120, 454] width 241 height 22
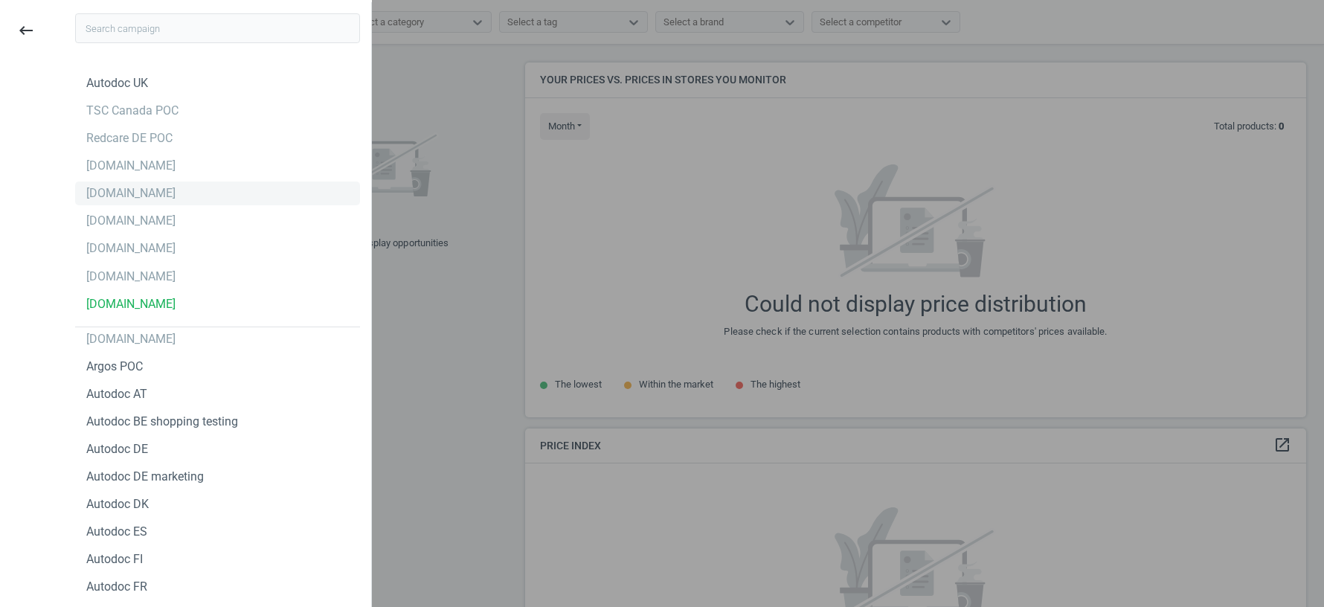
click at [142, 194] on div "autodoc.de" at bounding box center [130, 193] width 89 height 16
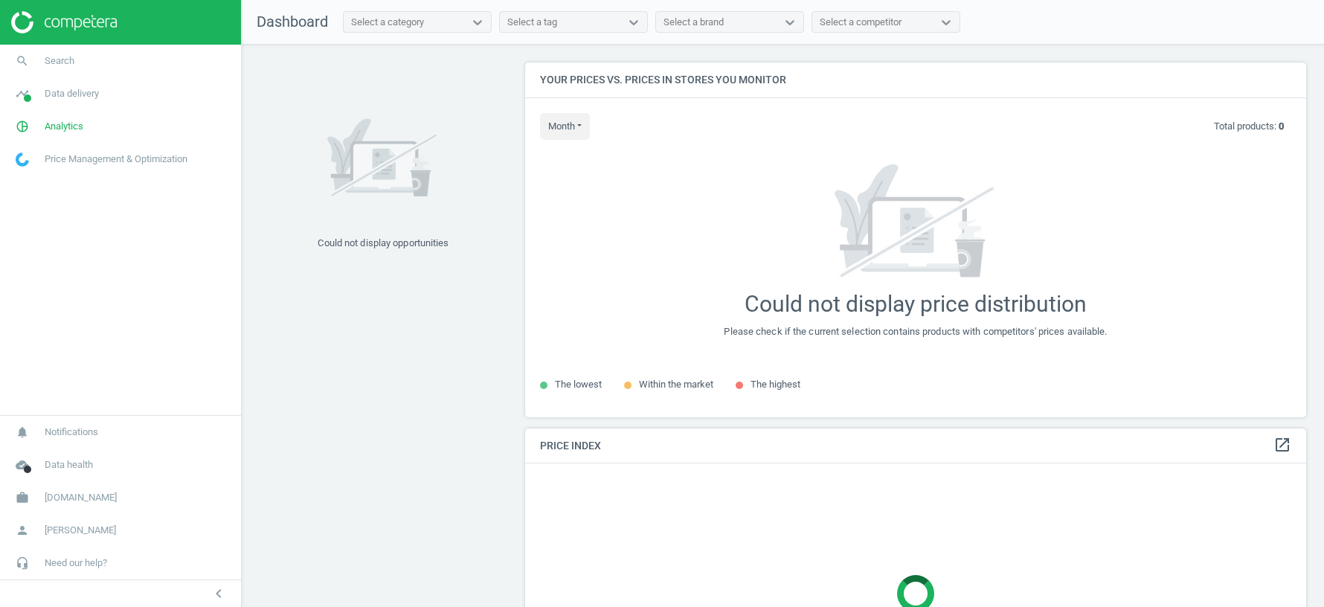
scroll to position [354, 781]
click at [71, 499] on span "[DOMAIN_NAME]" at bounding box center [81, 497] width 72 height 13
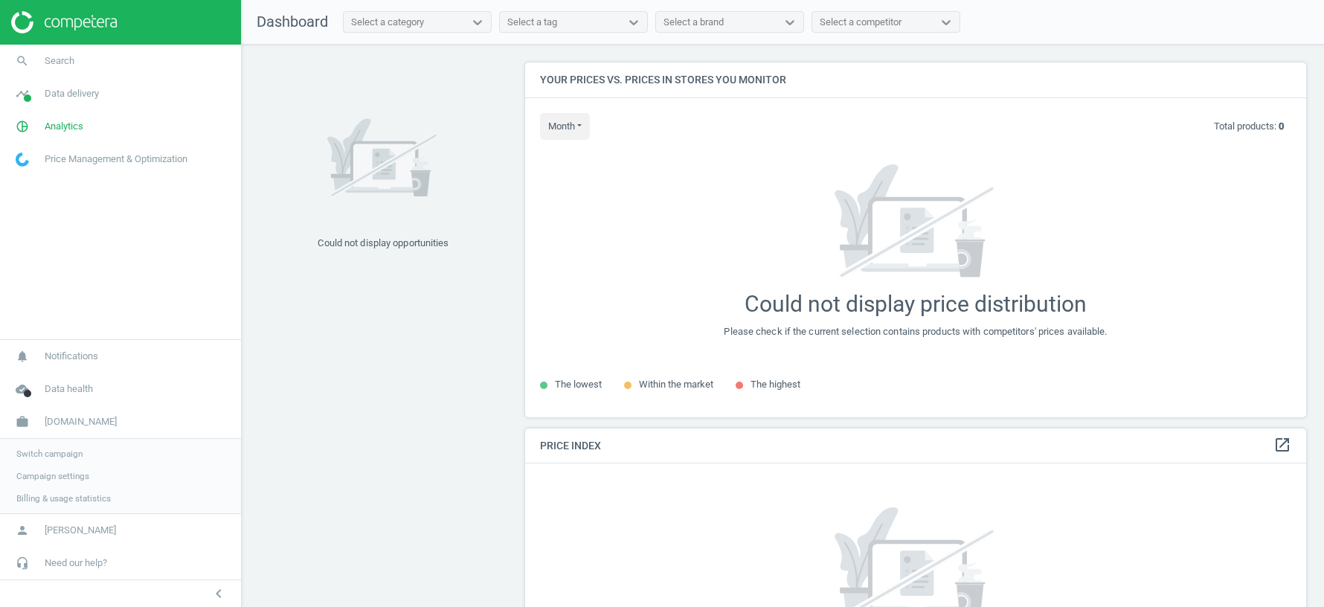
click at [67, 456] on span "Switch campaign" at bounding box center [49, 454] width 66 height 12
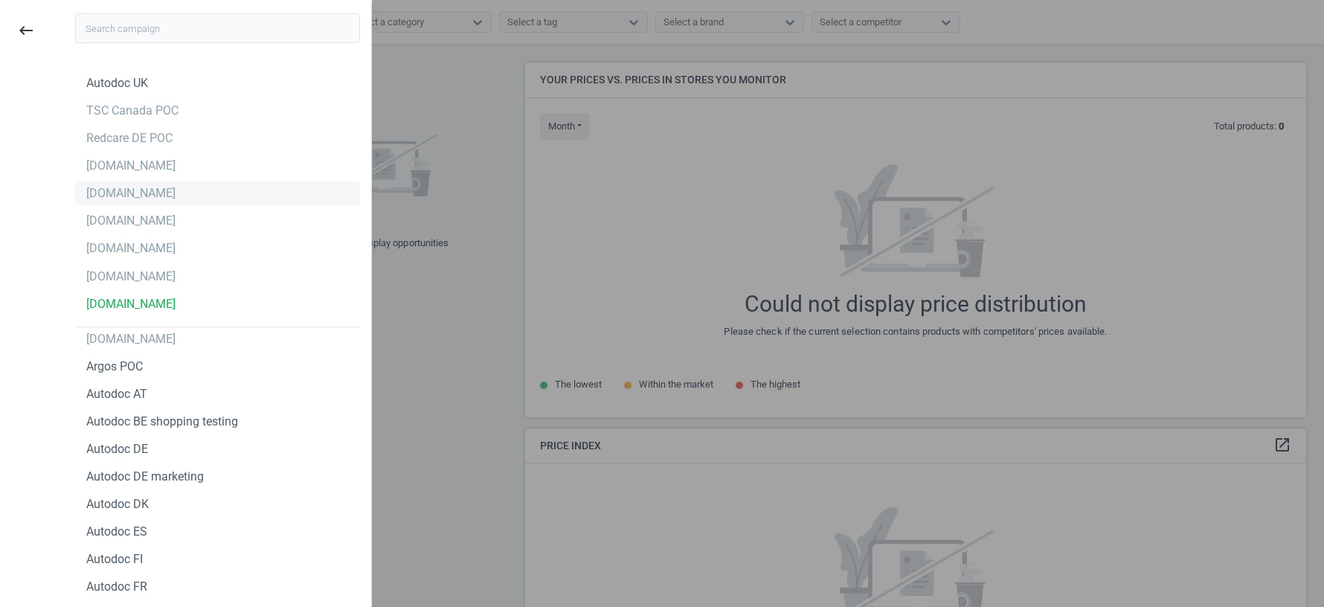
click at [123, 199] on div "[DOMAIN_NAME]" at bounding box center [130, 193] width 89 height 16
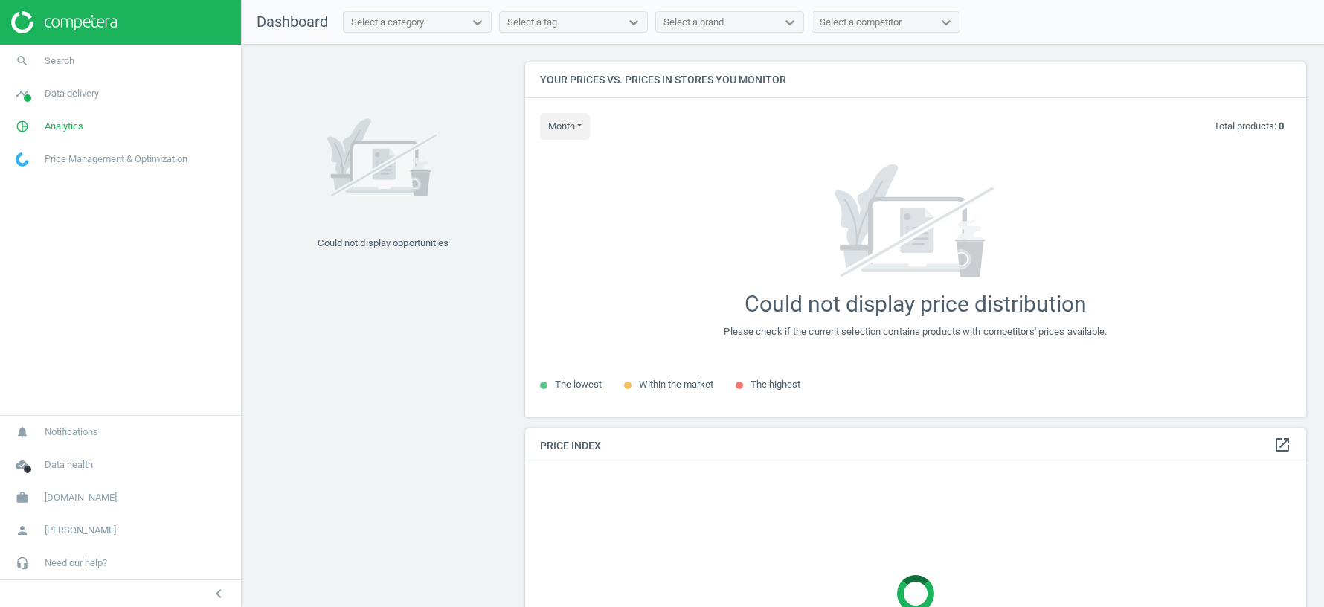
scroll to position [354, 781]
click at [80, 497] on span "[DOMAIN_NAME]" at bounding box center [81, 497] width 72 height 13
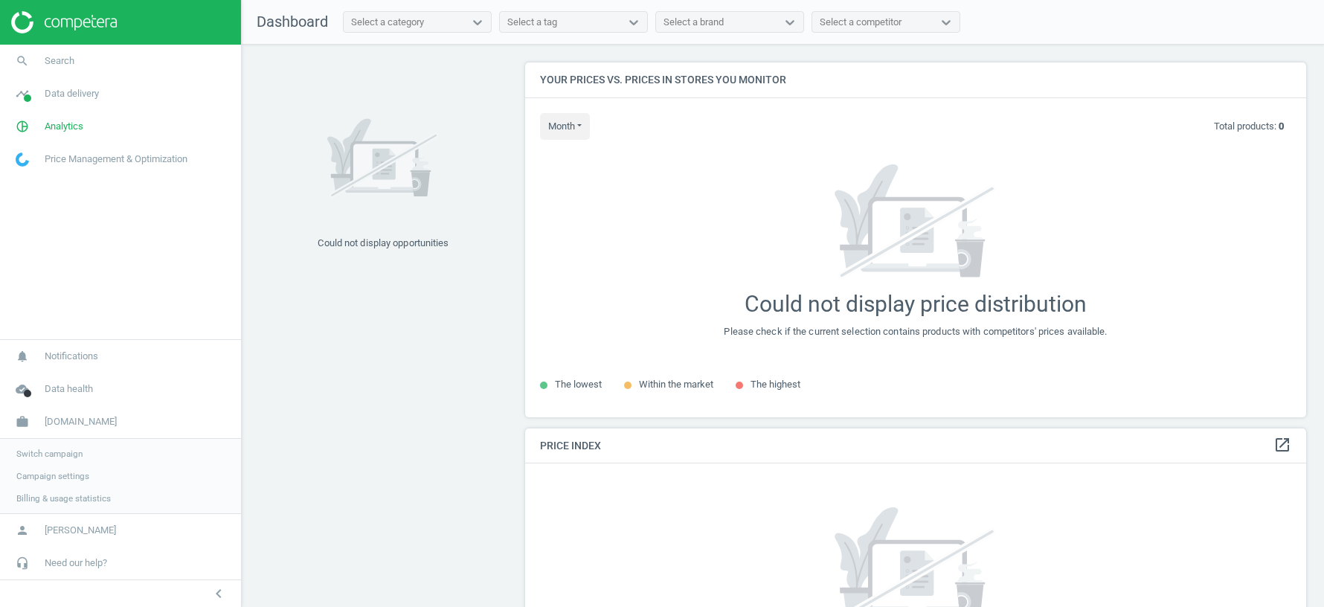
click at [71, 448] on link "Switch campaign" at bounding box center [120, 454] width 241 height 22
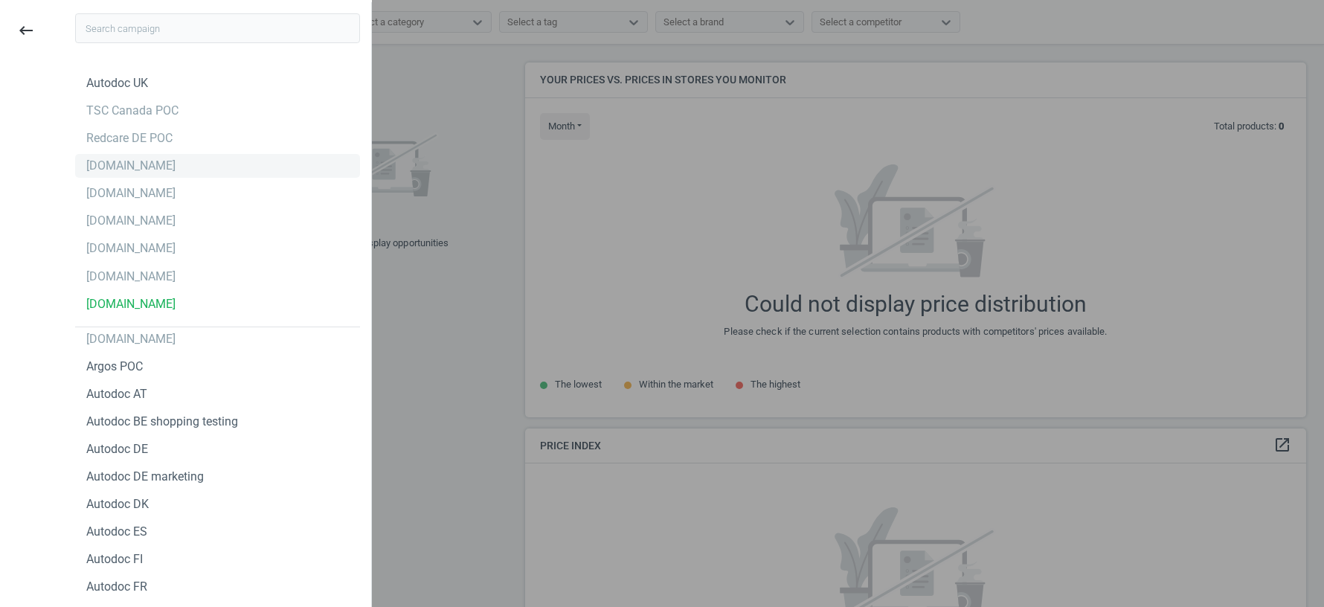
click at [144, 167] on div "[DOMAIN_NAME]" at bounding box center [217, 166] width 285 height 24
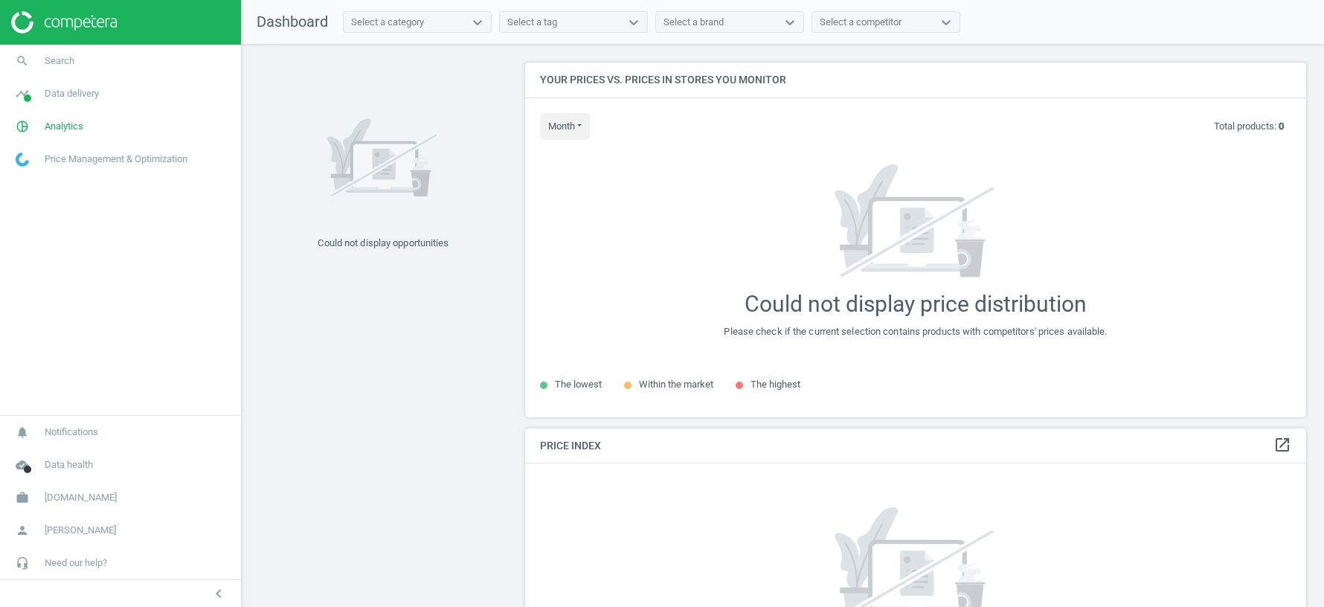
scroll to position [354, 781]
click at [68, 489] on link "work [DOMAIN_NAME]" at bounding box center [120, 497] width 241 height 33
click at [62, 465] on link "Switch campaign" at bounding box center [120, 454] width 241 height 22
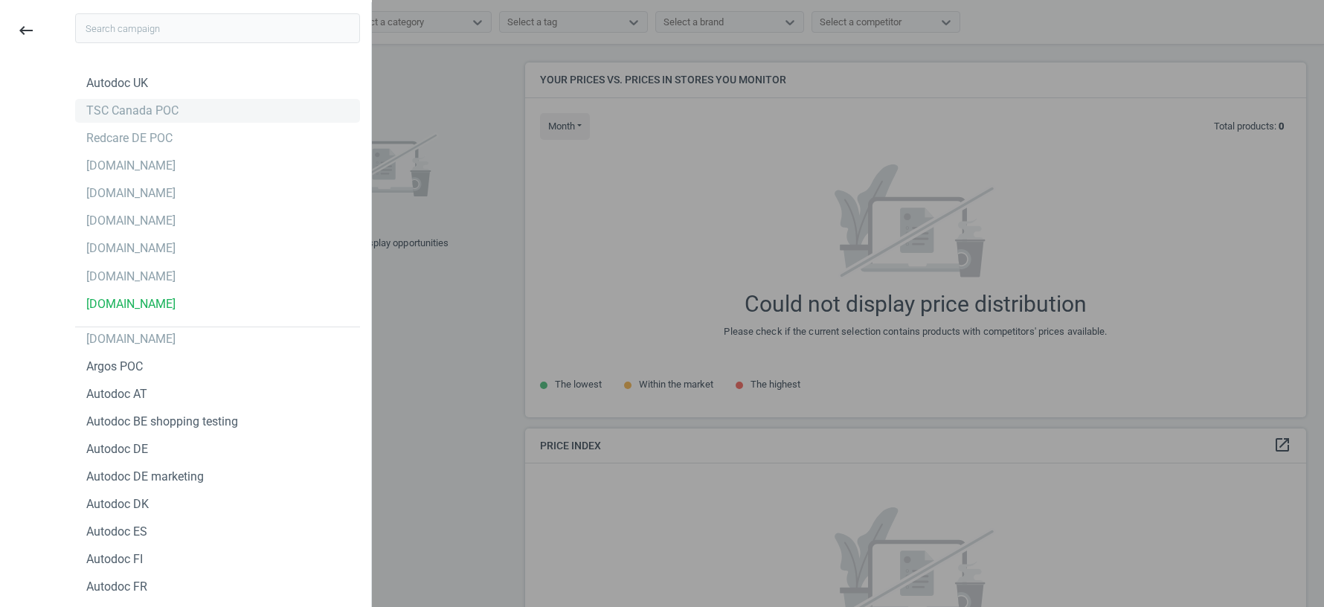
click at [131, 112] on div "TSC Canada POC" at bounding box center [132, 111] width 92 height 16
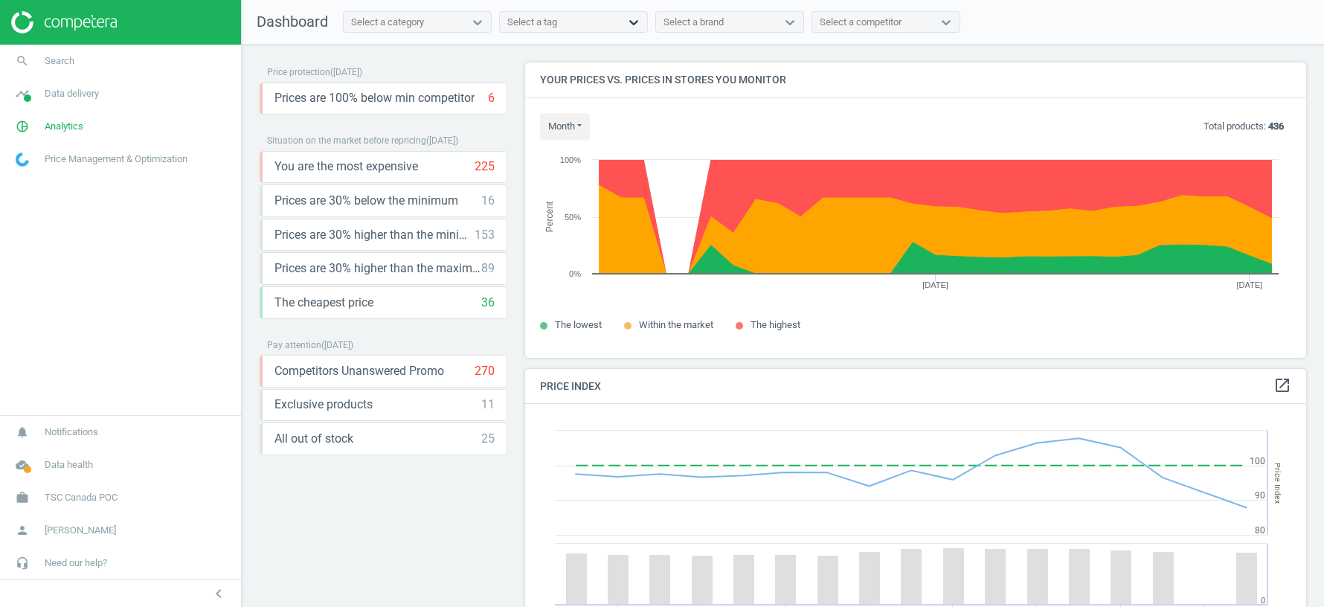
scroll to position [342, 781]
click at [71, 132] on span "Analytics" at bounding box center [64, 126] width 39 height 13
click at [47, 185] on span "Products" at bounding box center [33, 181] width 35 height 12
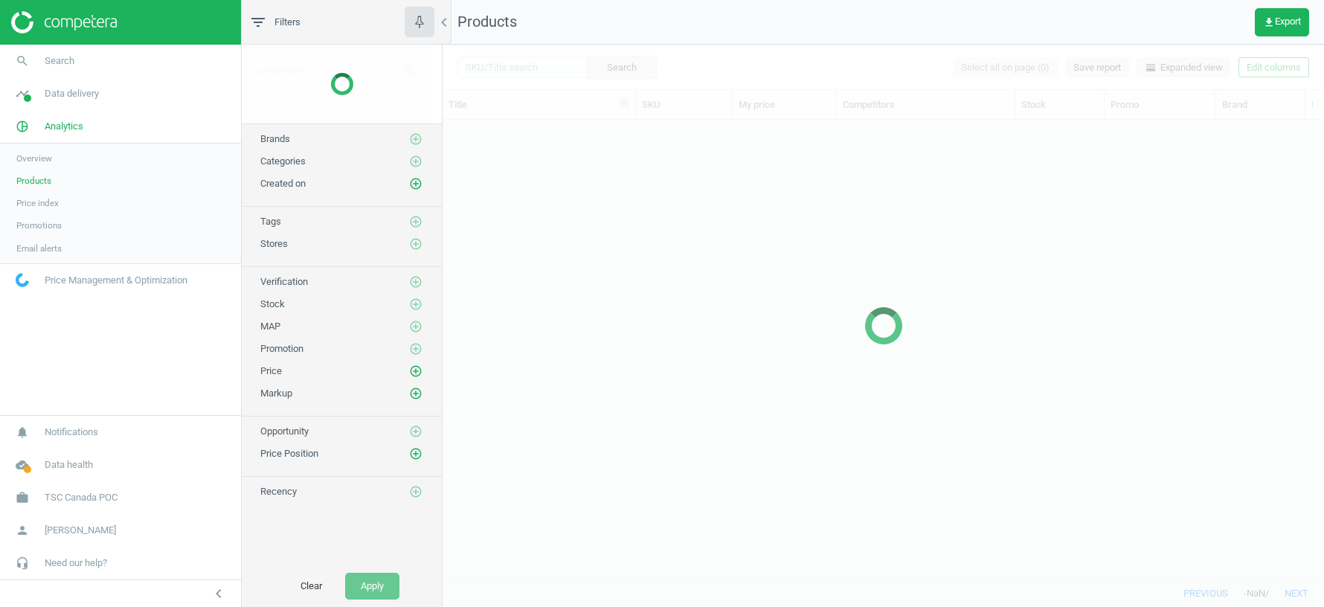
scroll to position [460, 881]
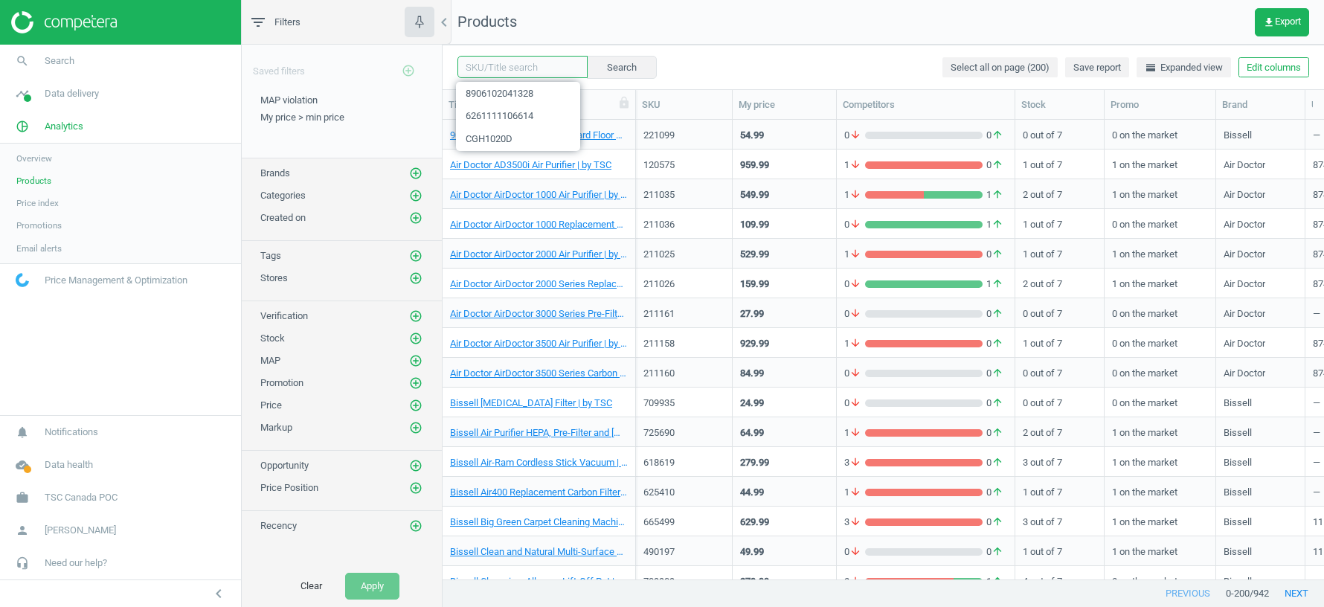
click at [504, 72] on input "text" at bounding box center [522, 67] width 130 height 22
paste input "17817832021"
type input "17817832021"
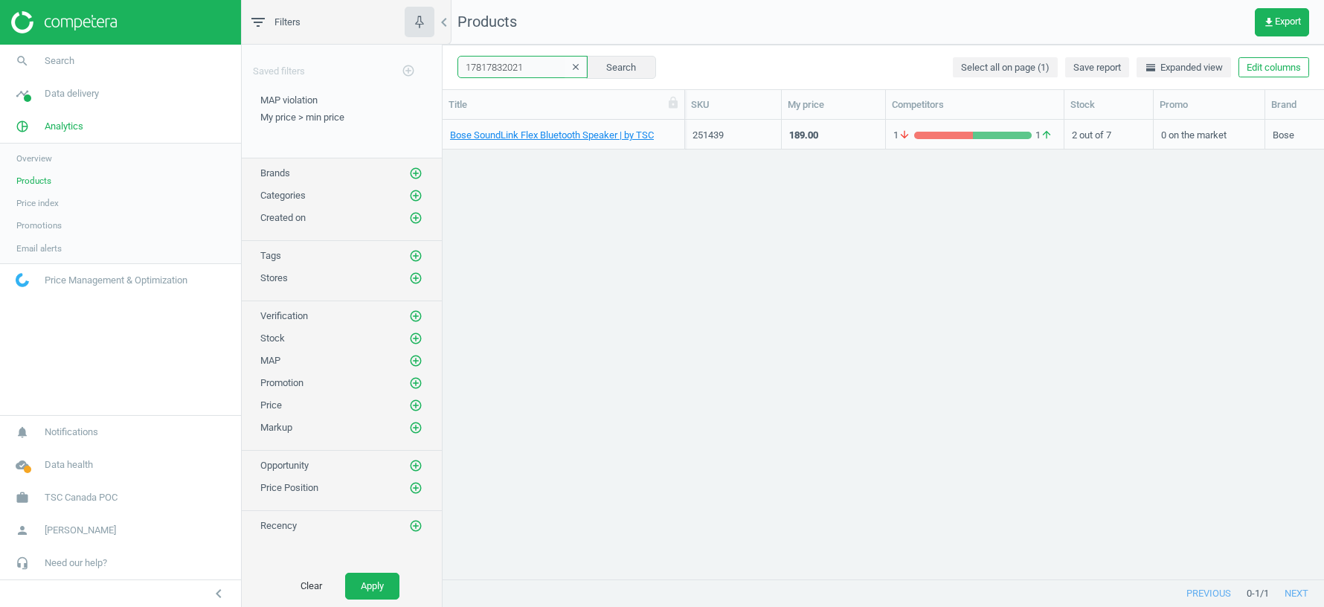
drag, startPoint x: 637, startPoint y: 116, endPoint x: 785, endPoint y: 112, distance: 147.3
click at [692, 115] on div at bounding box center [684, 104] width 15 height 29
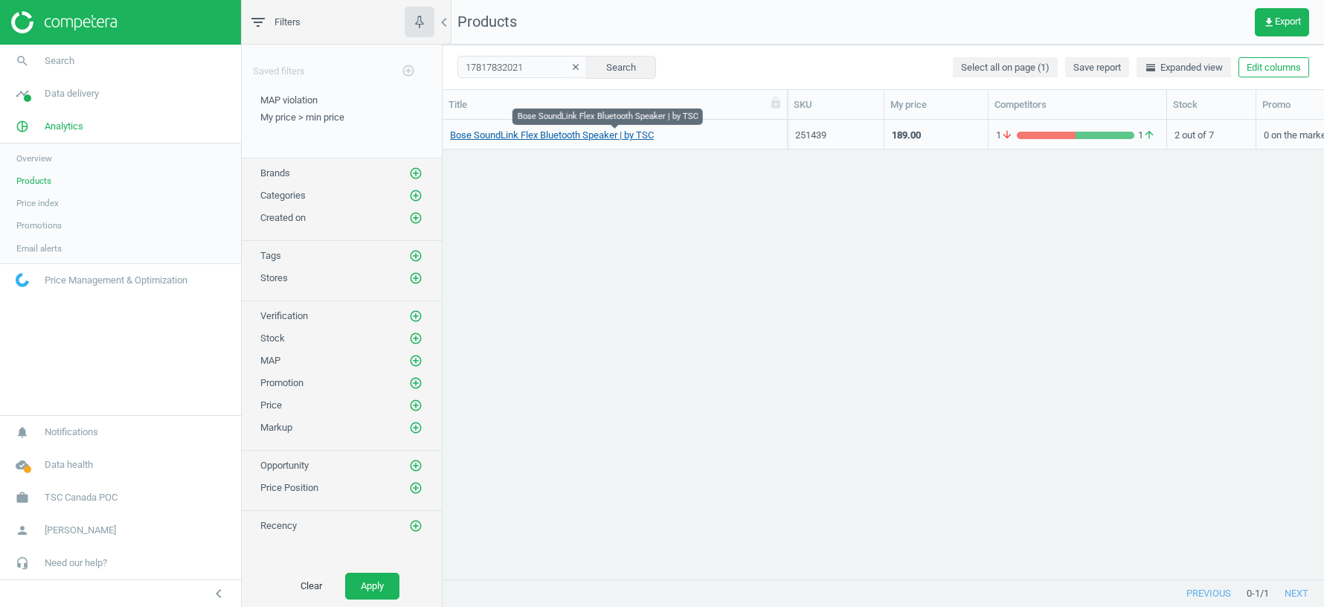
click at [596, 129] on link "Bose SoundLink Flex Bluetooth Speaker | by TSC" at bounding box center [552, 135] width 204 height 13
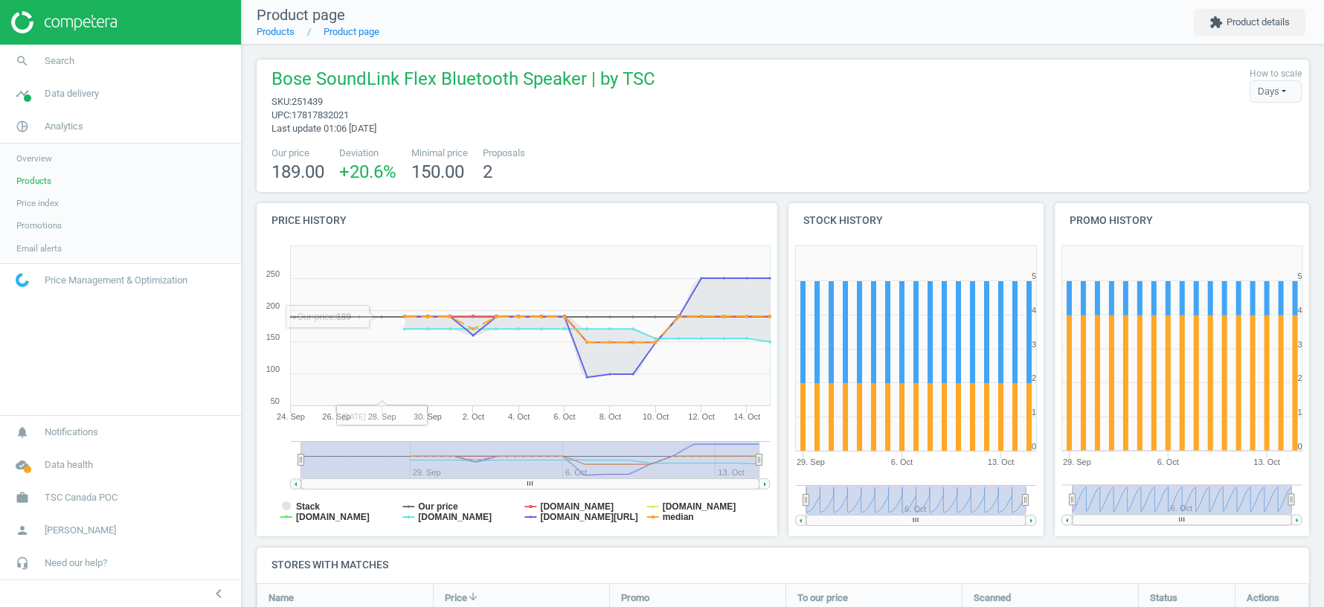
click at [314, 100] on span "251439" at bounding box center [307, 101] width 31 height 11
copy span "251439"
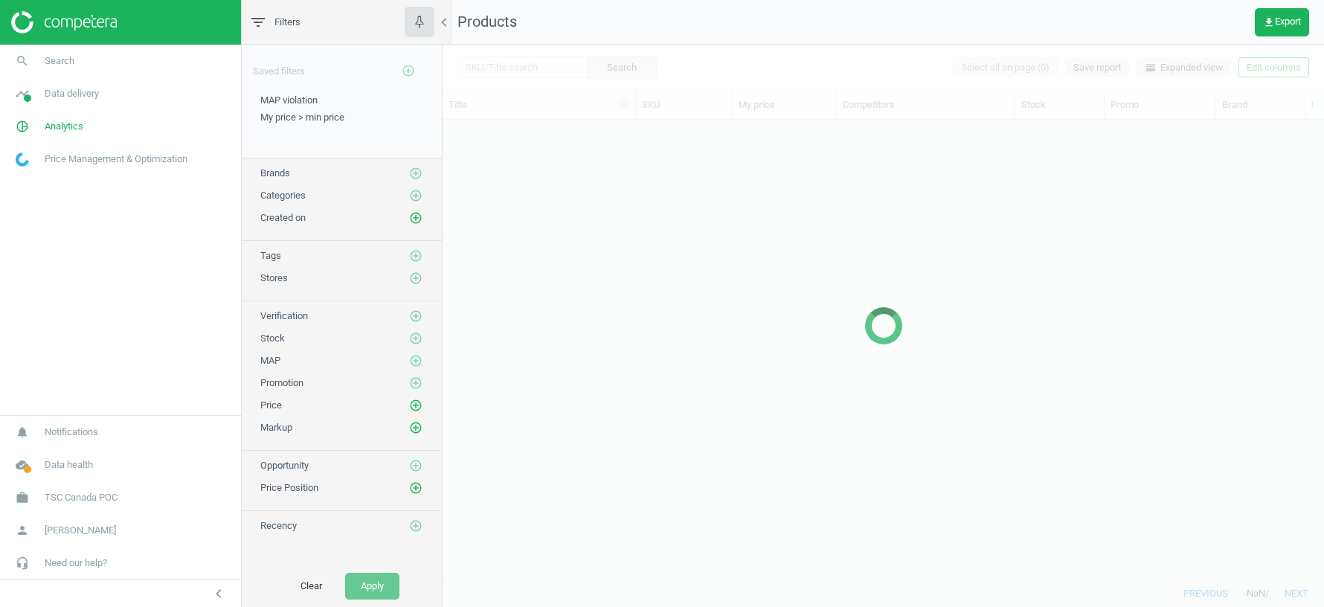
scroll to position [460, 881]
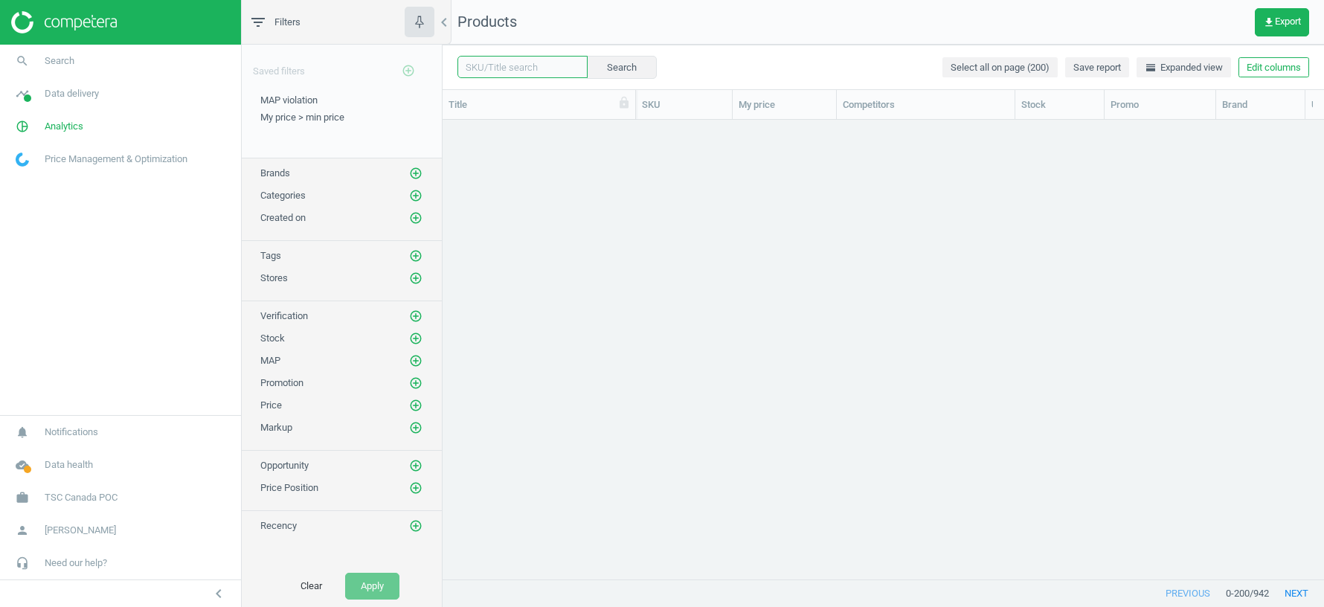
click at [497, 62] on input "text" at bounding box center [522, 67] width 130 height 22
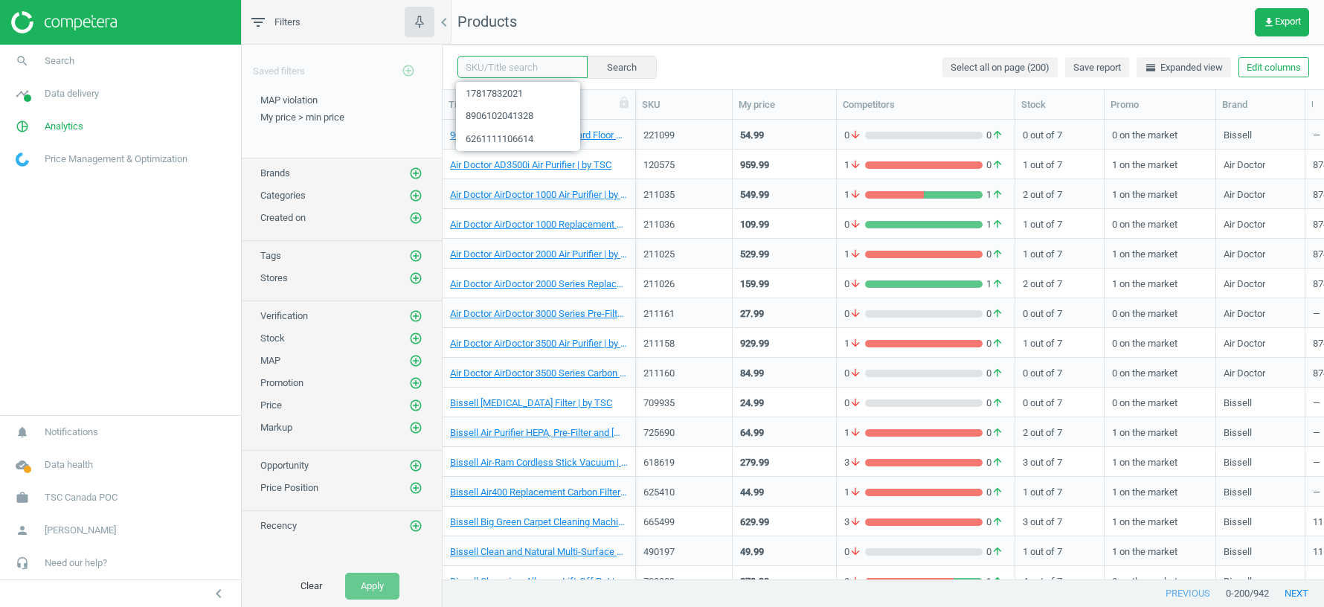
paste input "17817848961"
type input "17817848961"
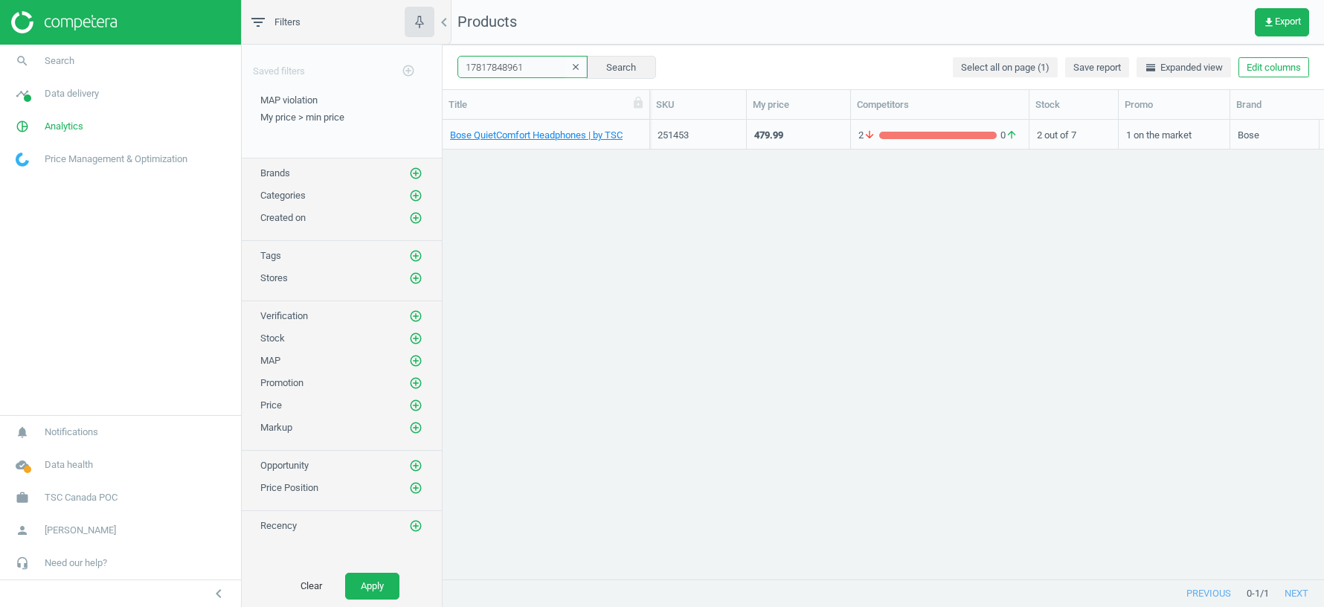
drag, startPoint x: 646, startPoint y: 105, endPoint x: 835, endPoint y: 103, distance: 188.2
click at [657, 105] on div at bounding box center [649, 104] width 15 height 29
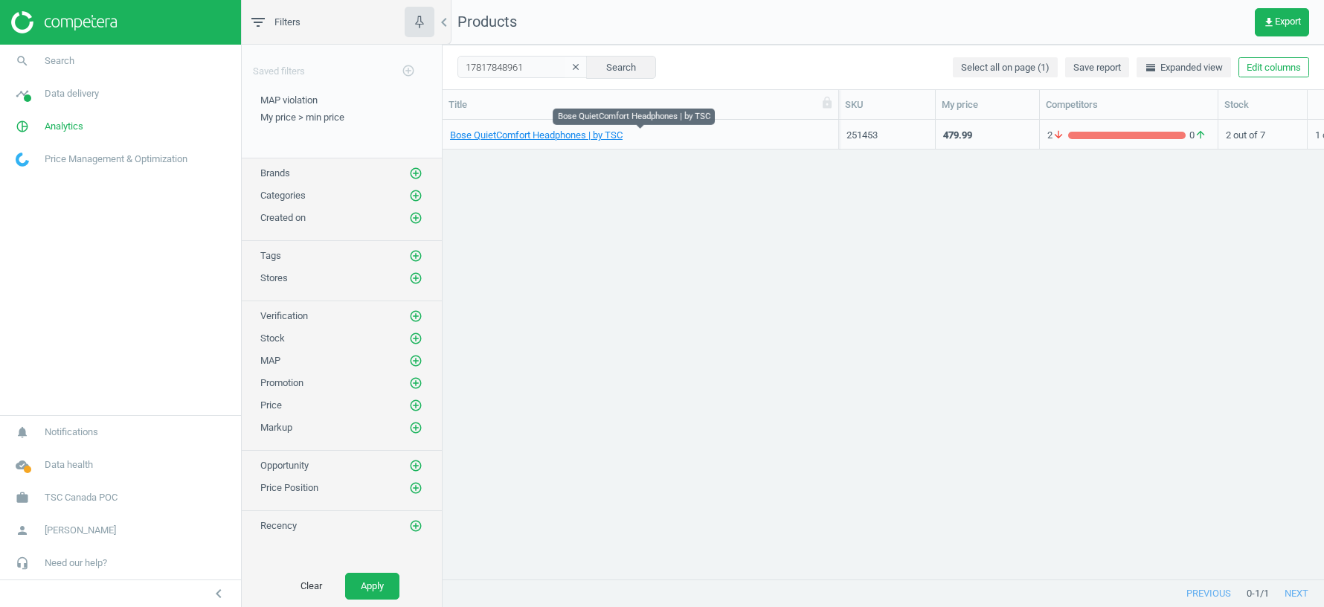
click at [800, 132] on span "Bose QuietComfort Headphones | by TSC" at bounding box center [640, 135] width 381 height 13
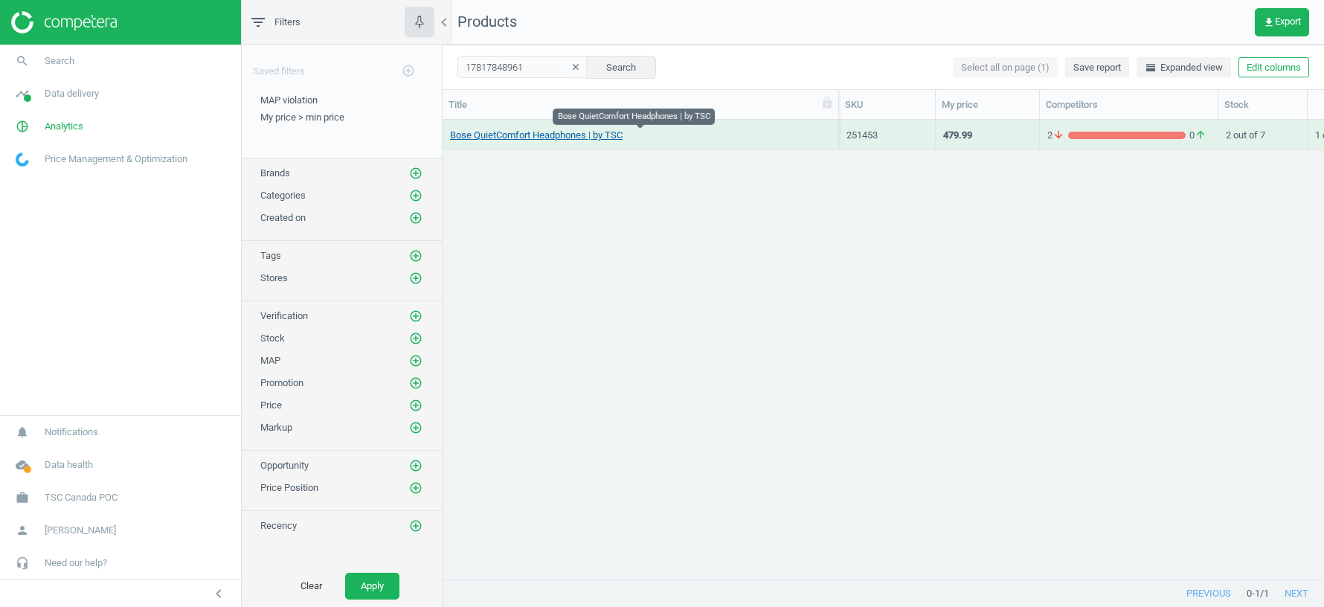
click at [614, 140] on link "Bose QuietComfort Headphones | by TSC" at bounding box center [536, 135] width 173 height 13
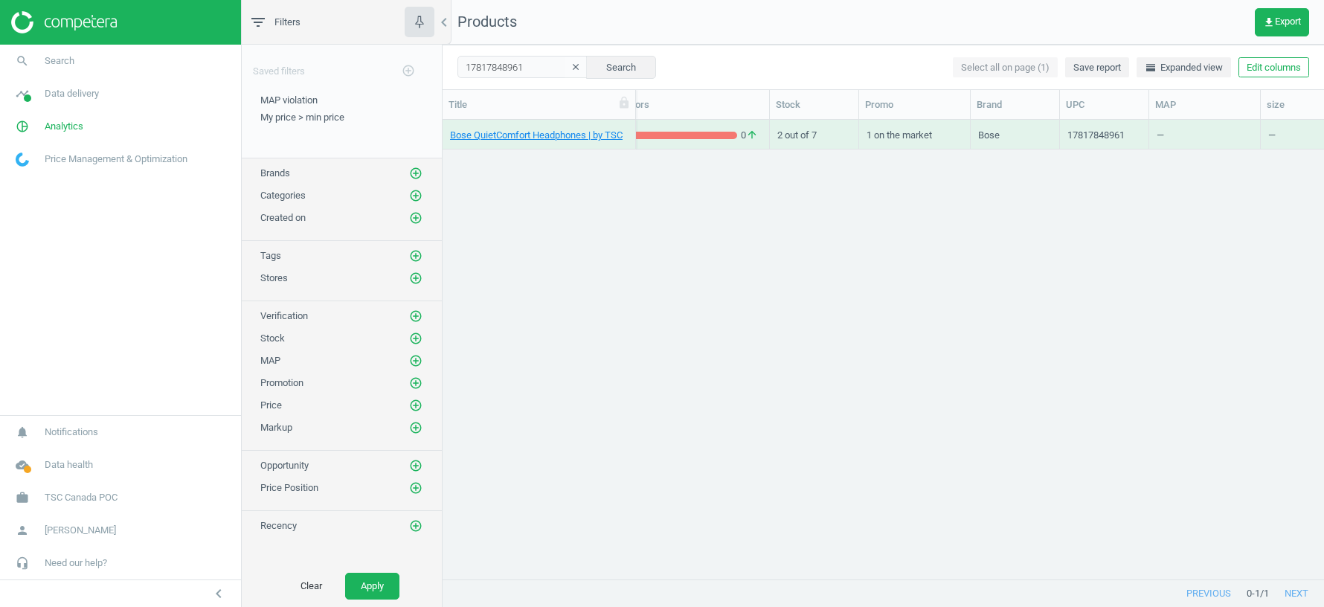
scroll to position [0, 285]
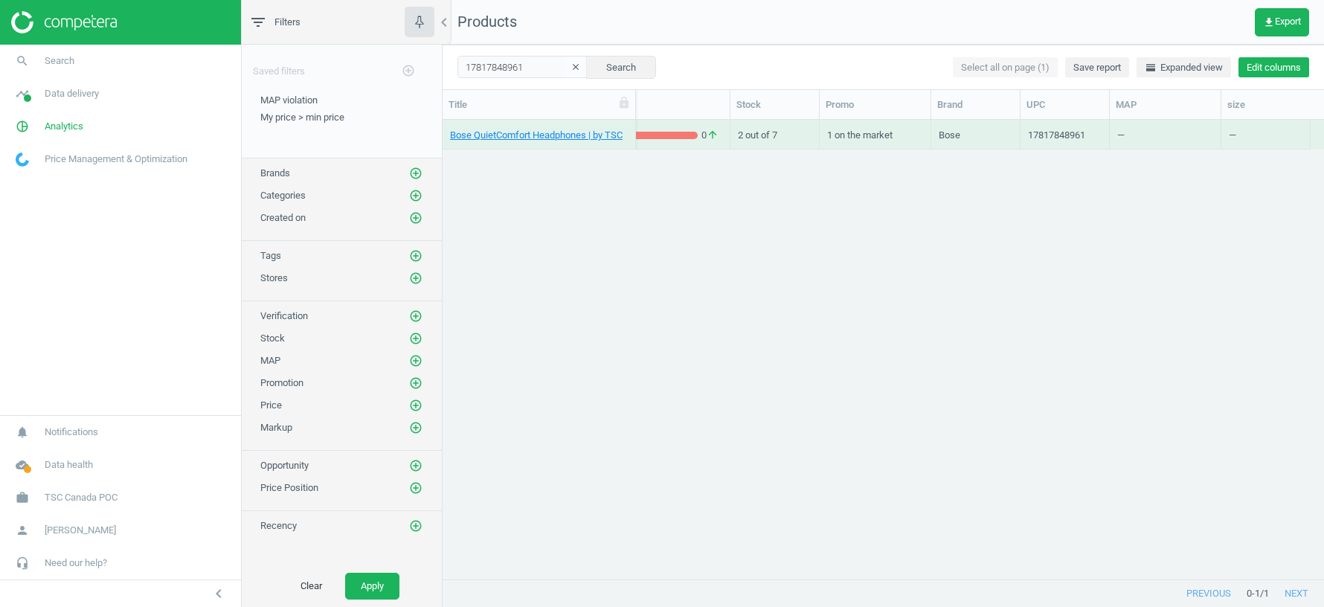
click at [1268, 74] on button "Edit columns" at bounding box center [1274, 67] width 71 height 21
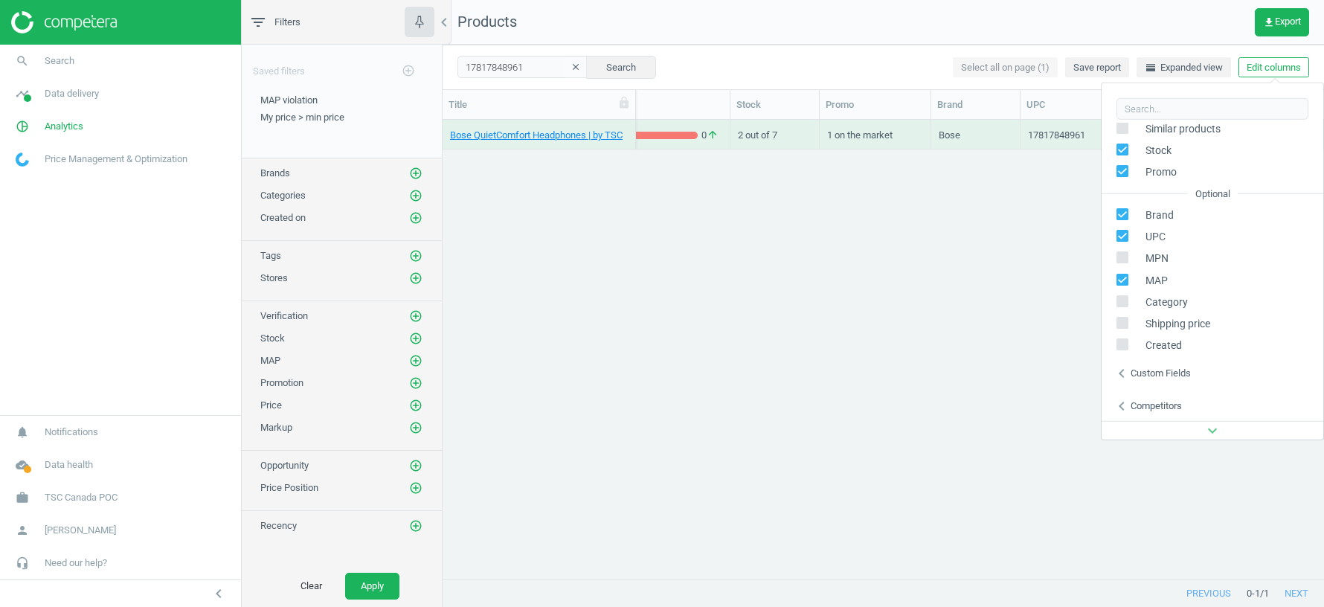
scroll to position [179, 0]
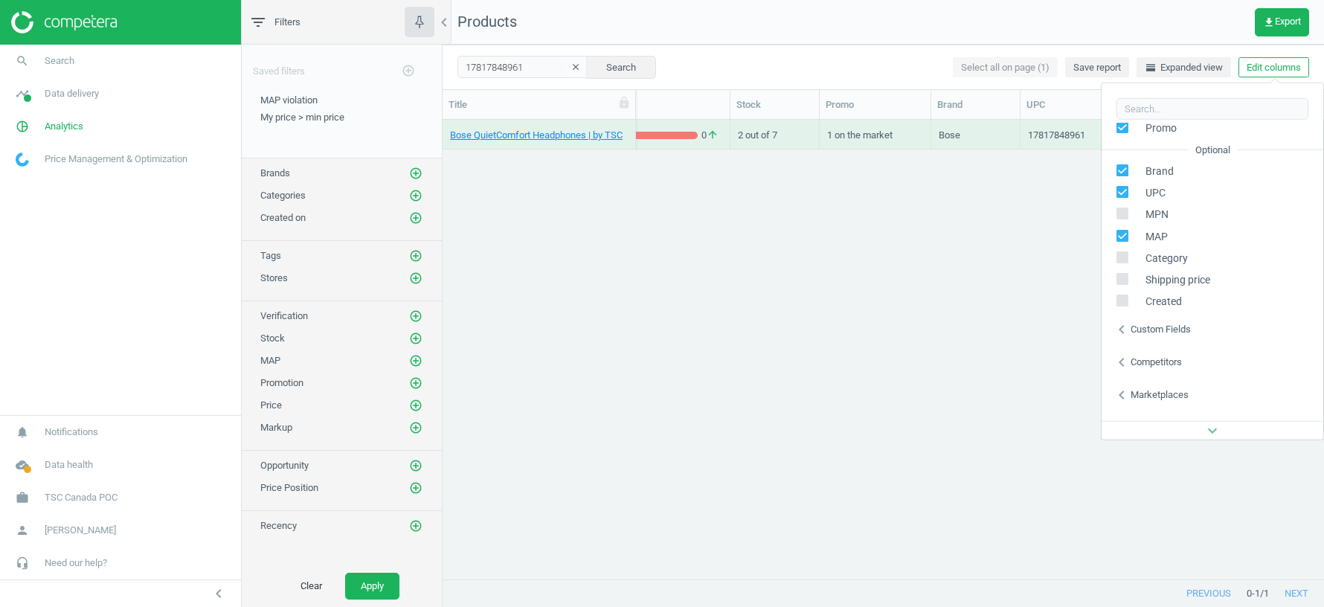
click at [1173, 326] on div "Custom fields" at bounding box center [1161, 329] width 60 height 13
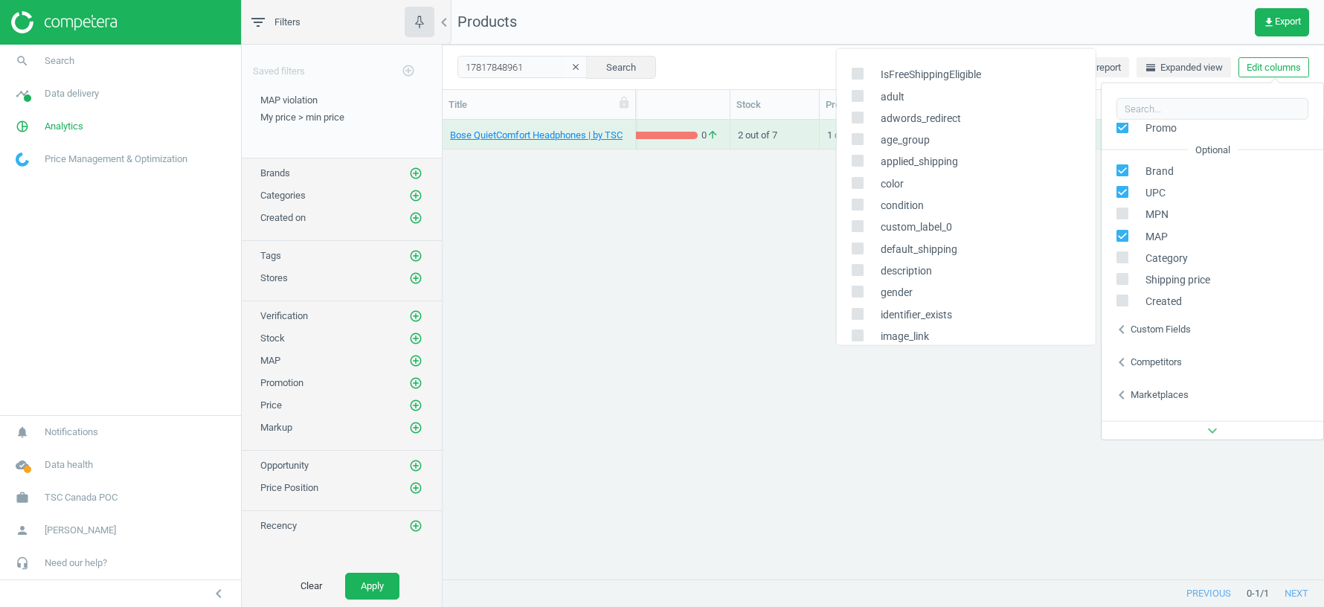
click at [856, 71] on input "checkbox" at bounding box center [857, 73] width 10 height 10
click at [855, 73] on input "checkbox" at bounding box center [857, 73] width 10 height 10
checkbox input "false"
click at [858, 180] on input "checkbox" at bounding box center [857, 183] width 10 height 10
checkbox input "true"
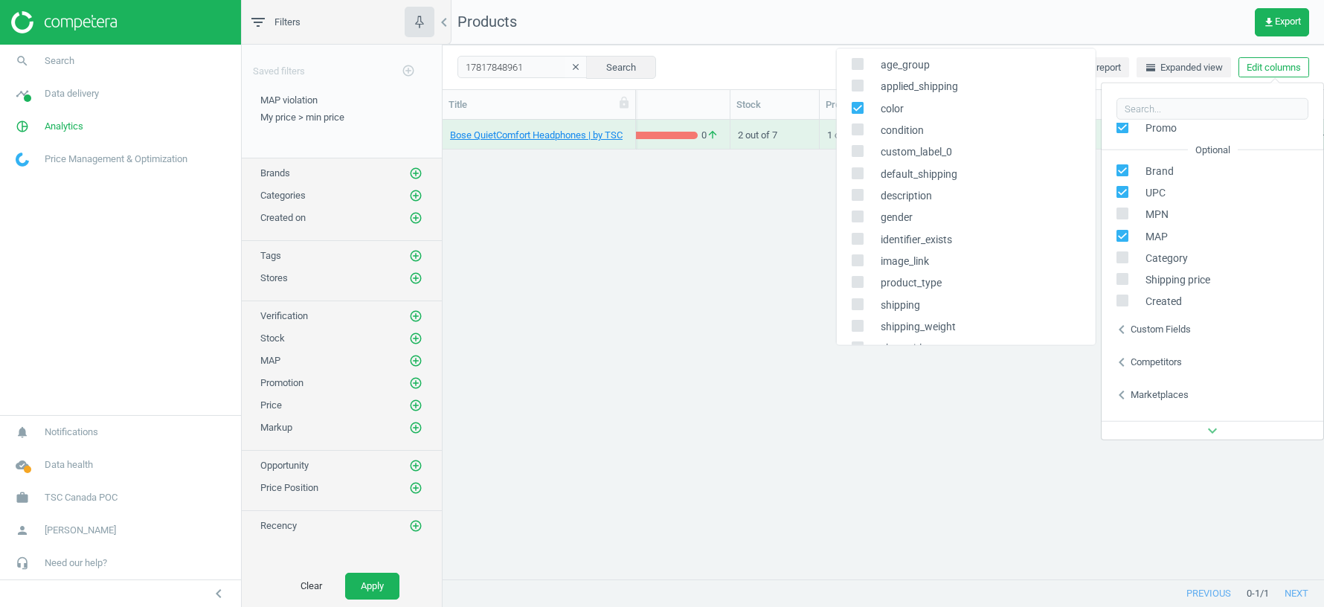
scroll to position [76, 0]
click at [856, 259] on input "checkbox" at bounding box center [857, 259] width 10 height 10
checkbox input "true"
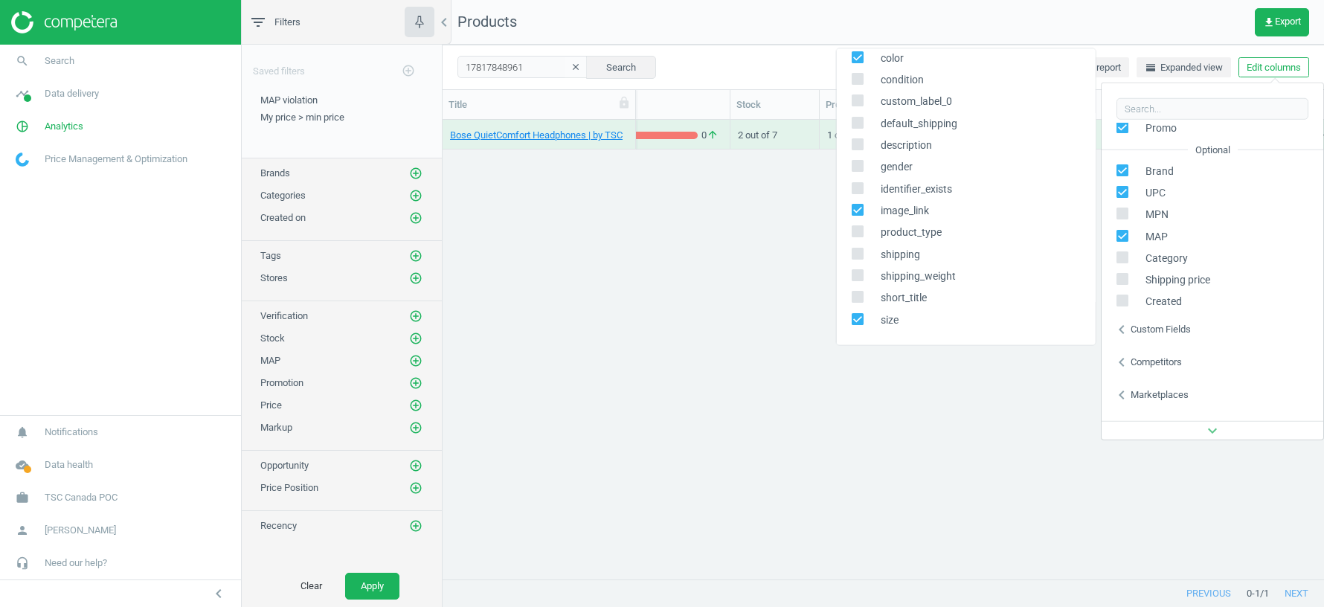
click at [858, 297] on input "checkbox" at bounding box center [857, 297] width 10 height 10
checkbox input "false"
click at [905, 427] on div "Bose QuietComfort Headphones | by TSC 251453 479.99 2 arrow_downward 0 arrow_up…" at bounding box center [883, 350] width 881 height 460
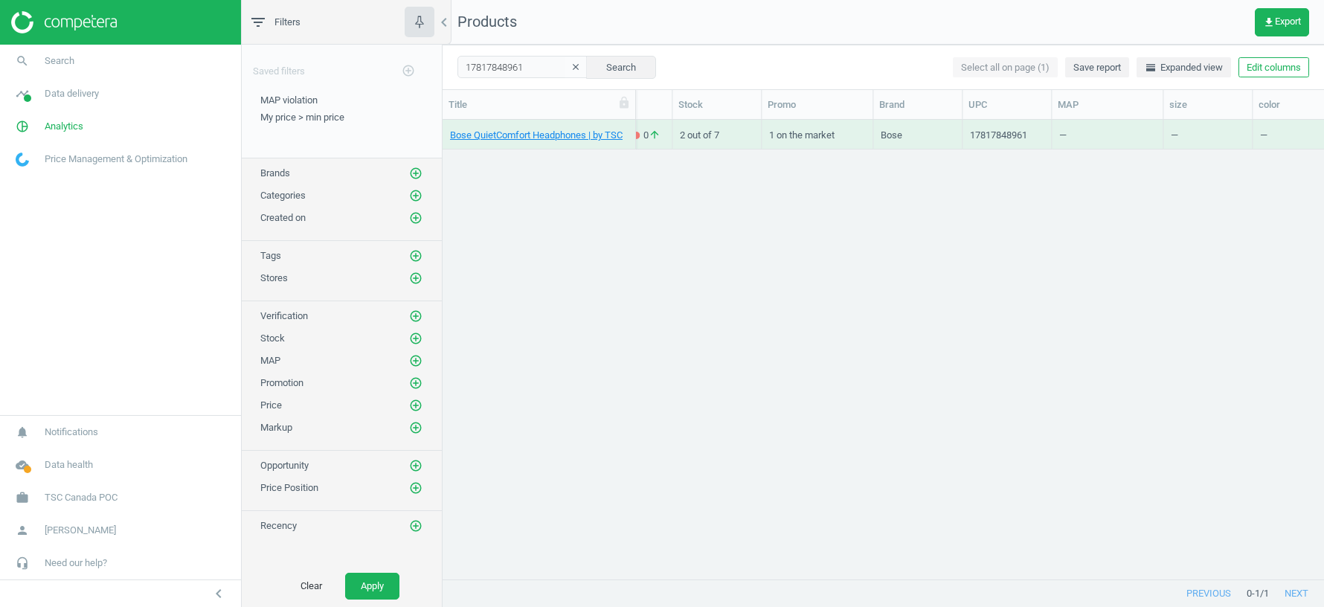
scroll to position [0, 461]
click at [1254, 133] on div "https://item.tscimg.ca/TSC/2/25/251/0x0/251453_BLK.jpg" at bounding box center [1268, 138] width 74 height 19
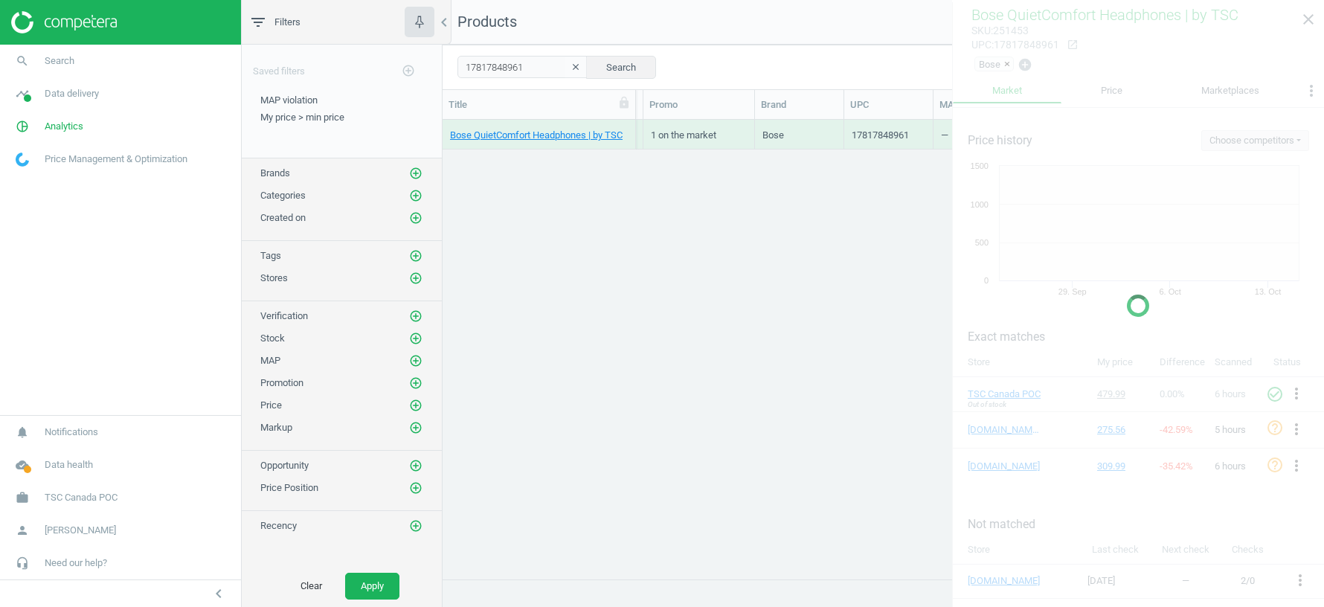
click at [1254, 133] on body "Group 2 Created with Sketch. ic/cloud_download/grey600 Created with Sketch. gra…" at bounding box center [662, 303] width 1324 height 607
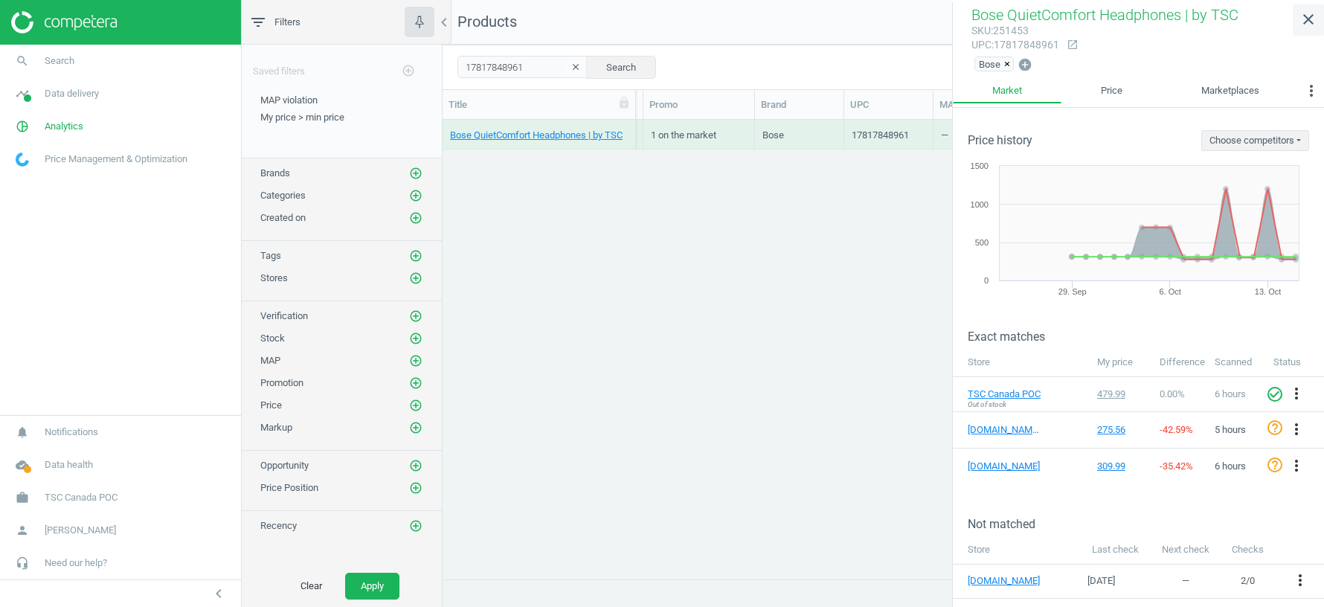
click at [1308, 19] on icon "close" at bounding box center [1309, 19] width 18 height 18
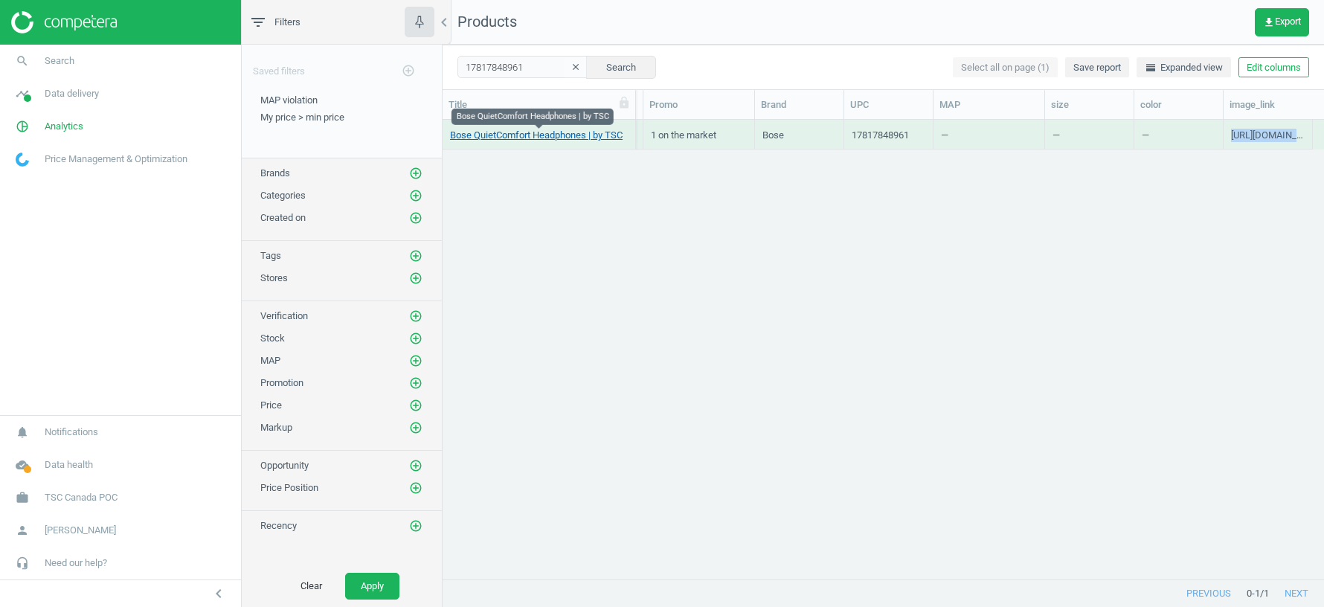
click at [584, 136] on link "Bose QuietComfort Headphones | by TSC" at bounding box center [536, 135] width 173 height 13
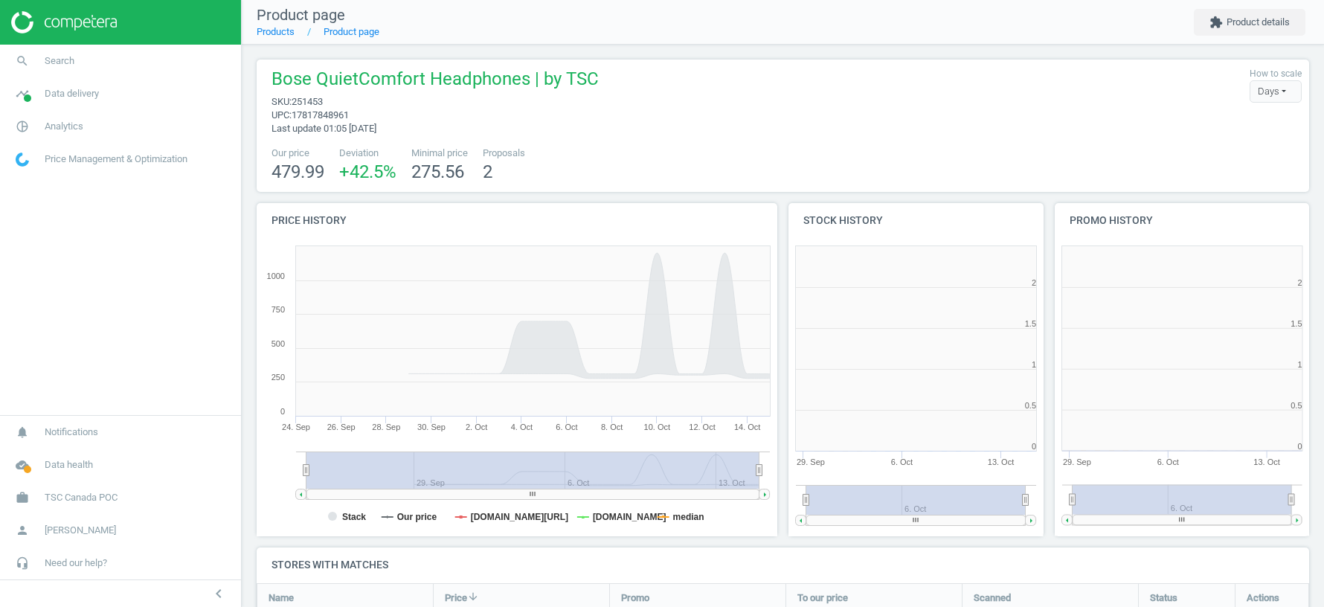
scroll to position [298, 255]
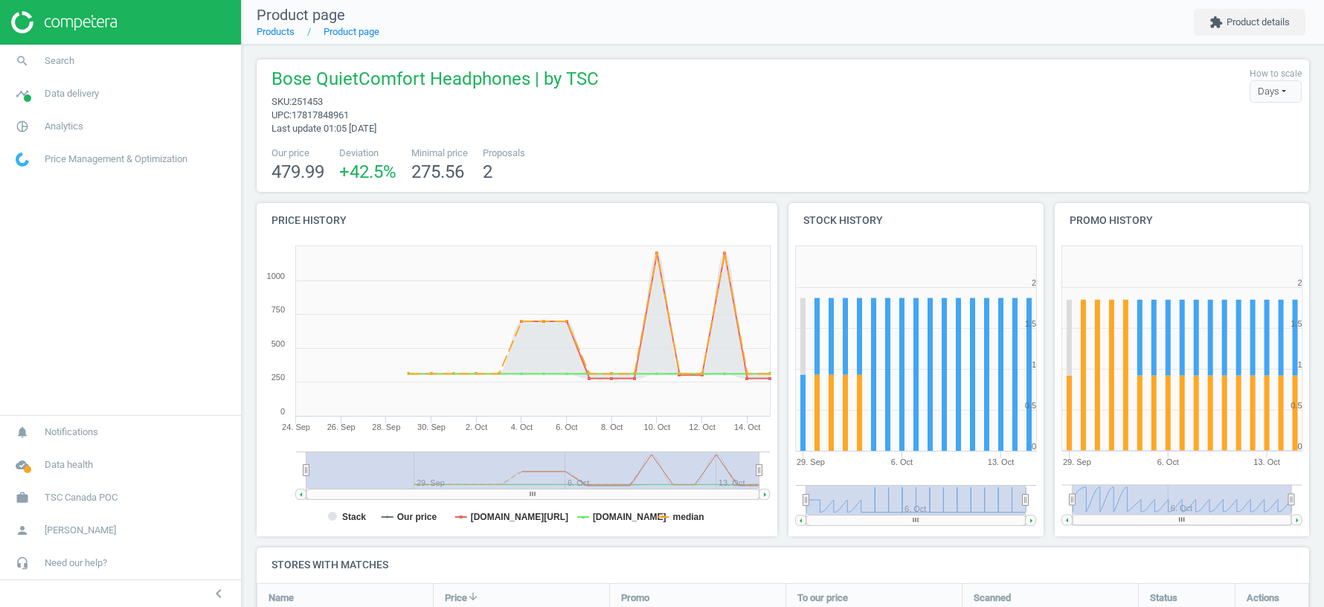
click at [315, 106] on span "251453" at bounding box center [307, 101] width 31 height 11
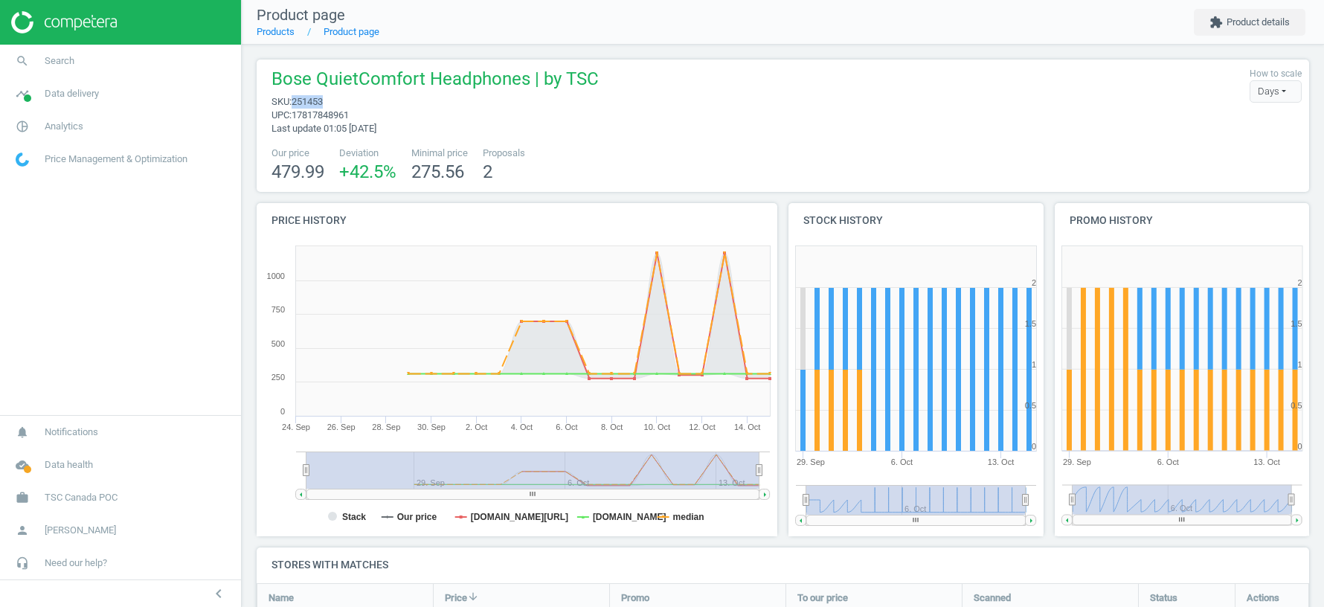
copy span "251453"
click at [320, 115] on span "17817848961" at bounding box center [320, 114] width 57 height 11
copy span "17817848961"
click at [71, 95] on span "Data delivery" at bounding box center [72, 93] width 54 height 13
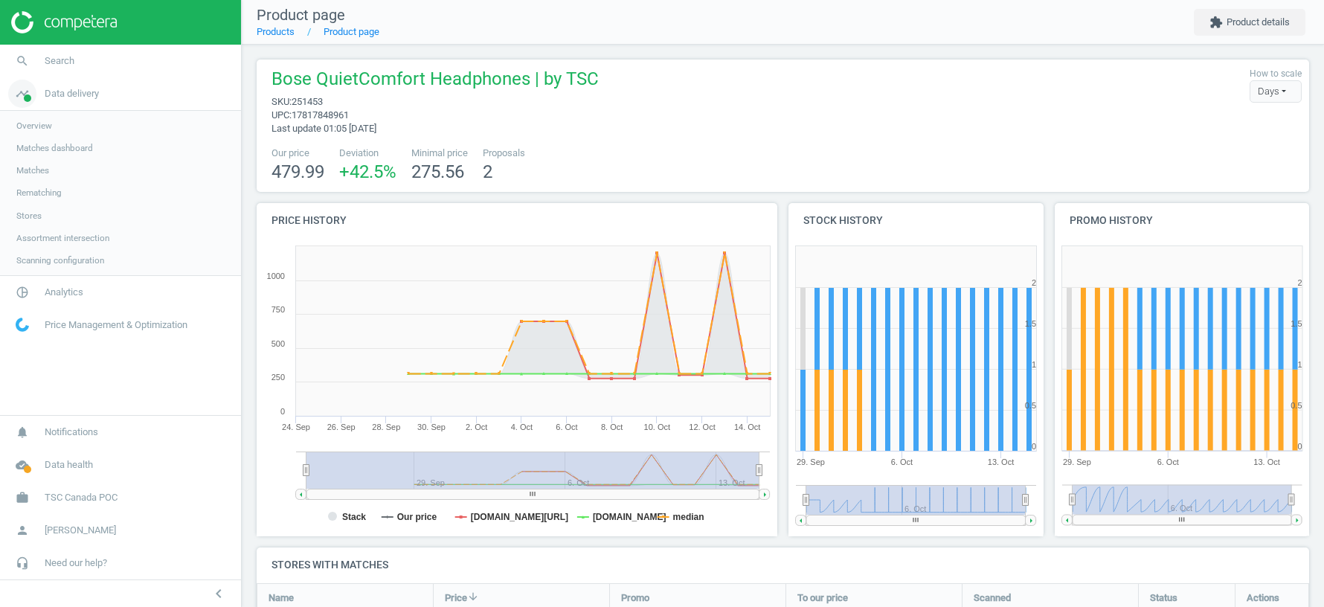
click at [77, 91] on span "Data delivery" at bounding box center [72, 93] width 54 height 13
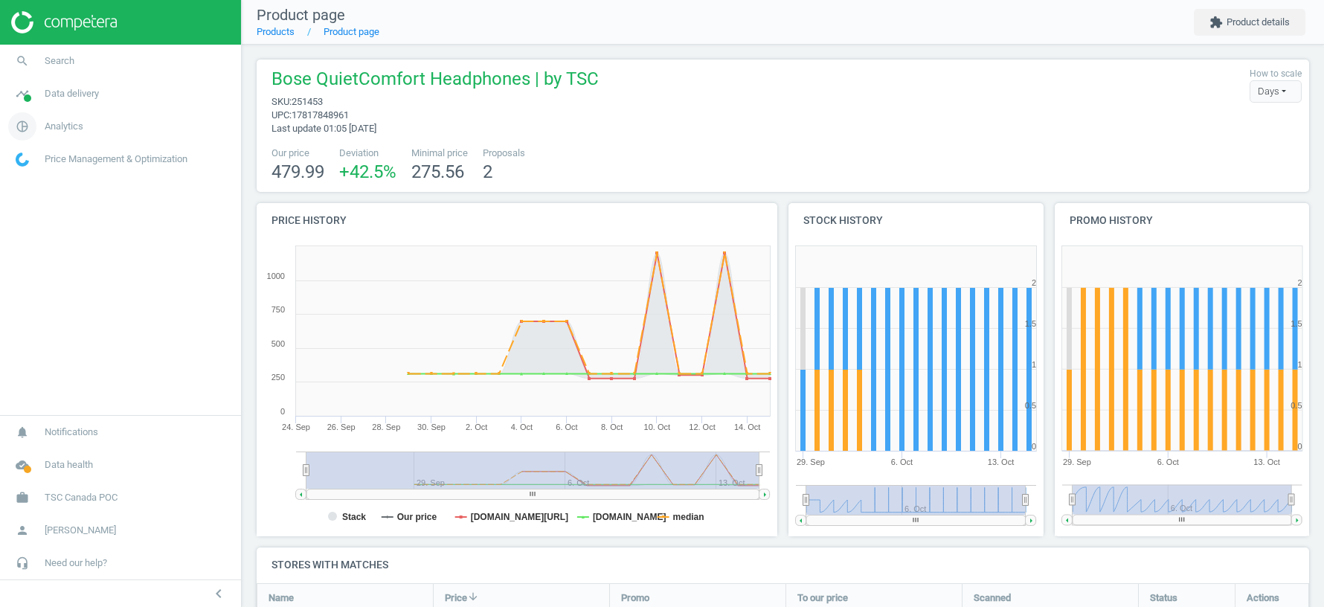
click at [60, 132] on span "Analytics" at bounding box center [64, 126] width 39 height 13
click at [38, 181] on span "Products" at bounding box center [33, 181] width 35 height 12
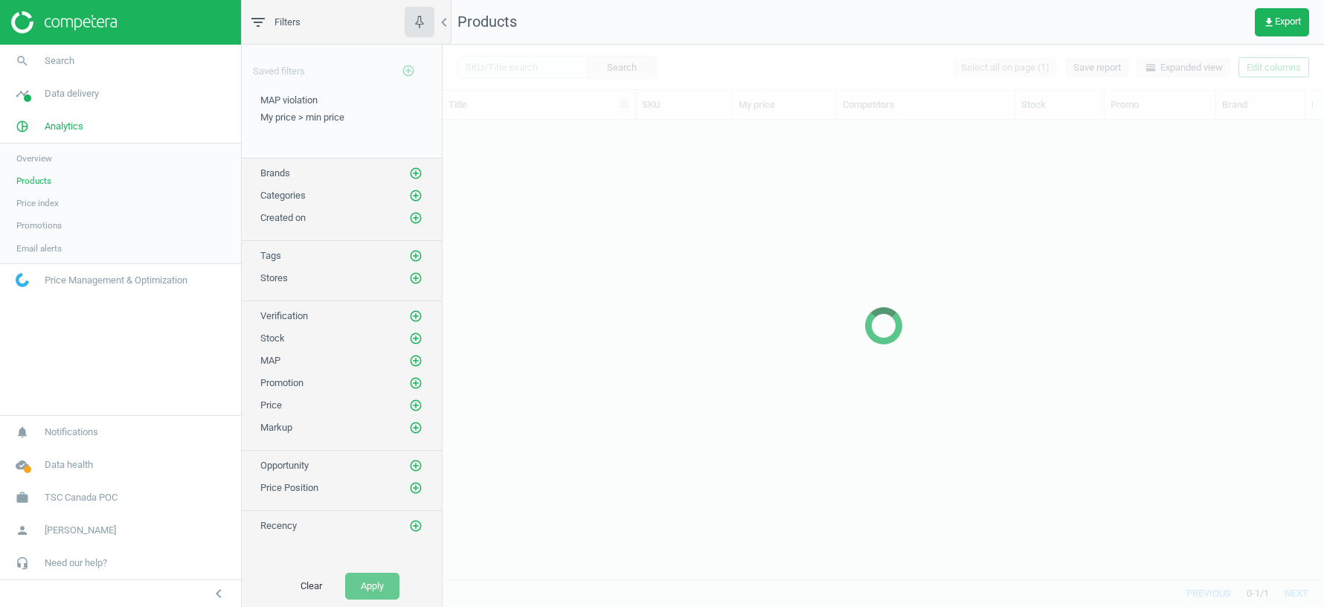
scroll to position [460, 881]
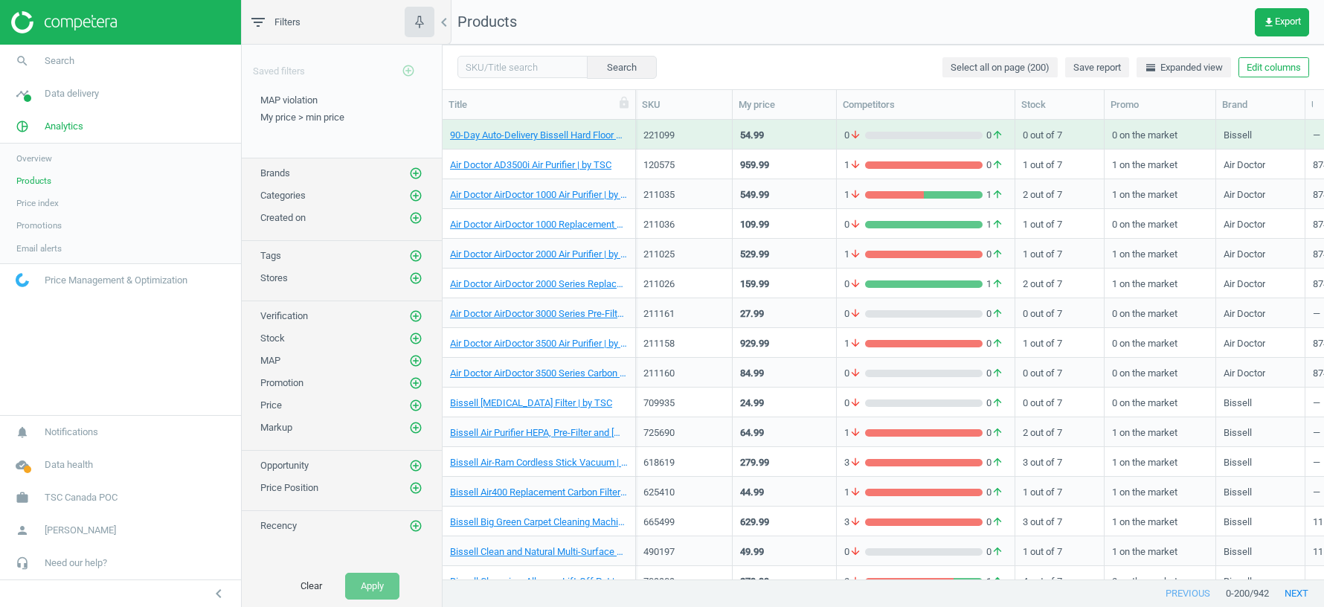
click at [67, 202] on link "Price index" at bounding box center [120, 203] width 241 height 22
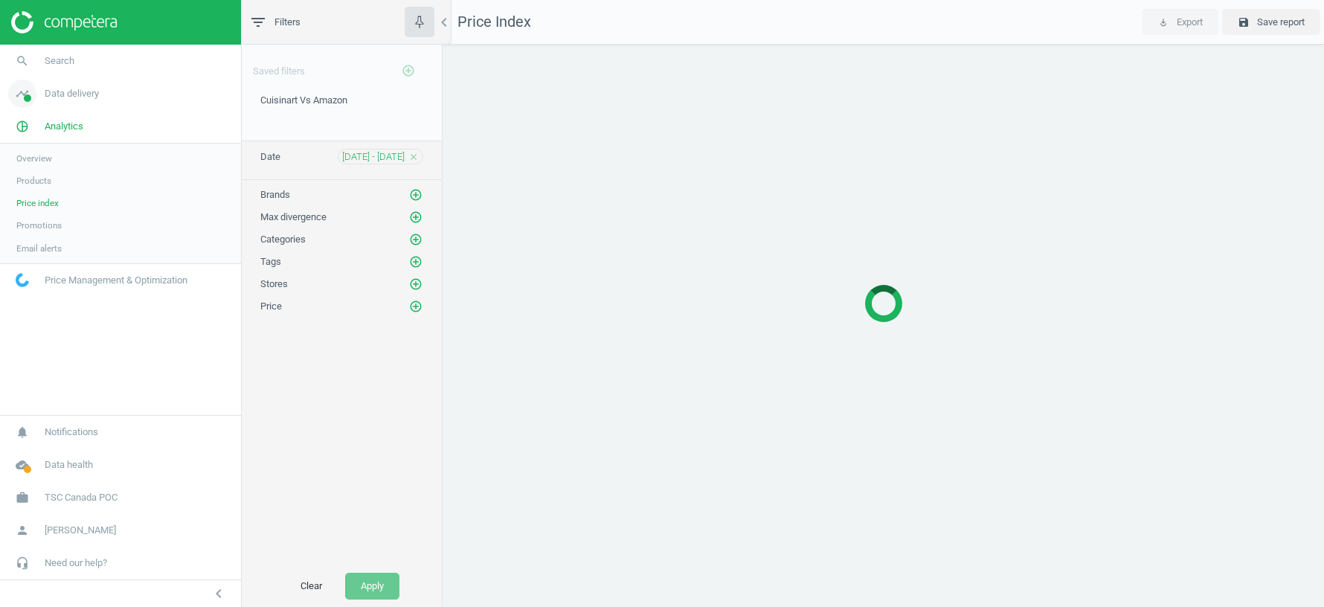
click at [107, 93] on link "timeline Data delivery" at bounding box center [120, 93] width 241 height 33
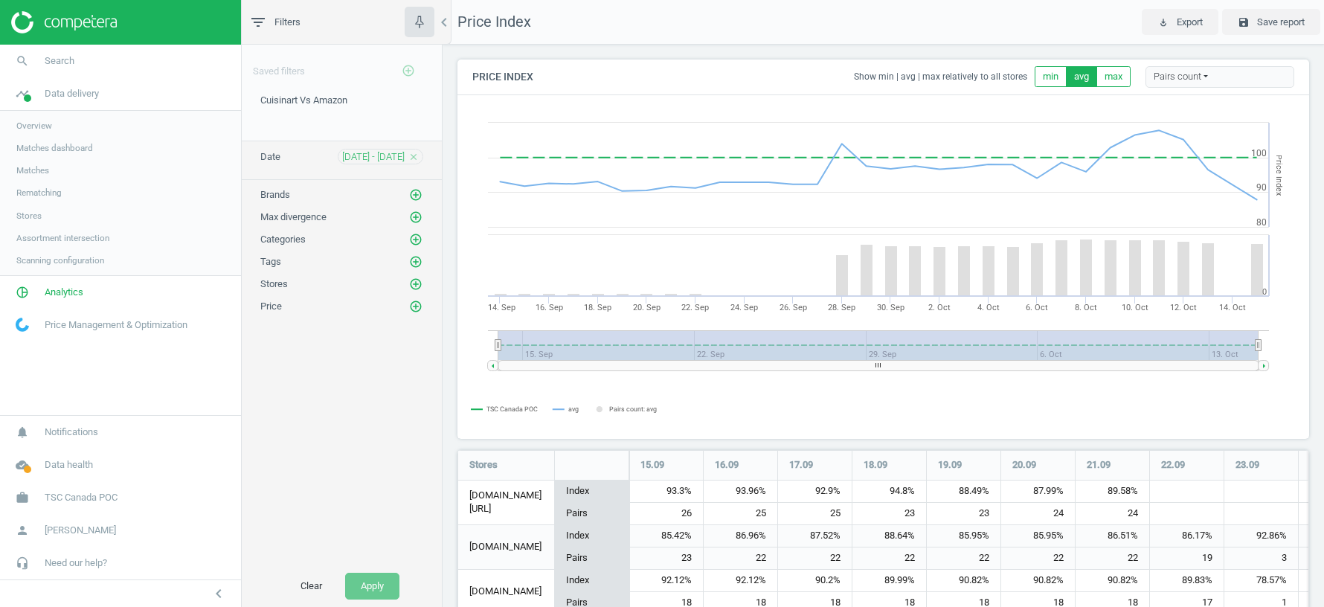
scroll to position [391, 852]
click at [58, 234] on span "Assortment intersection" at bounding box center [62, 238] width 93 height 12
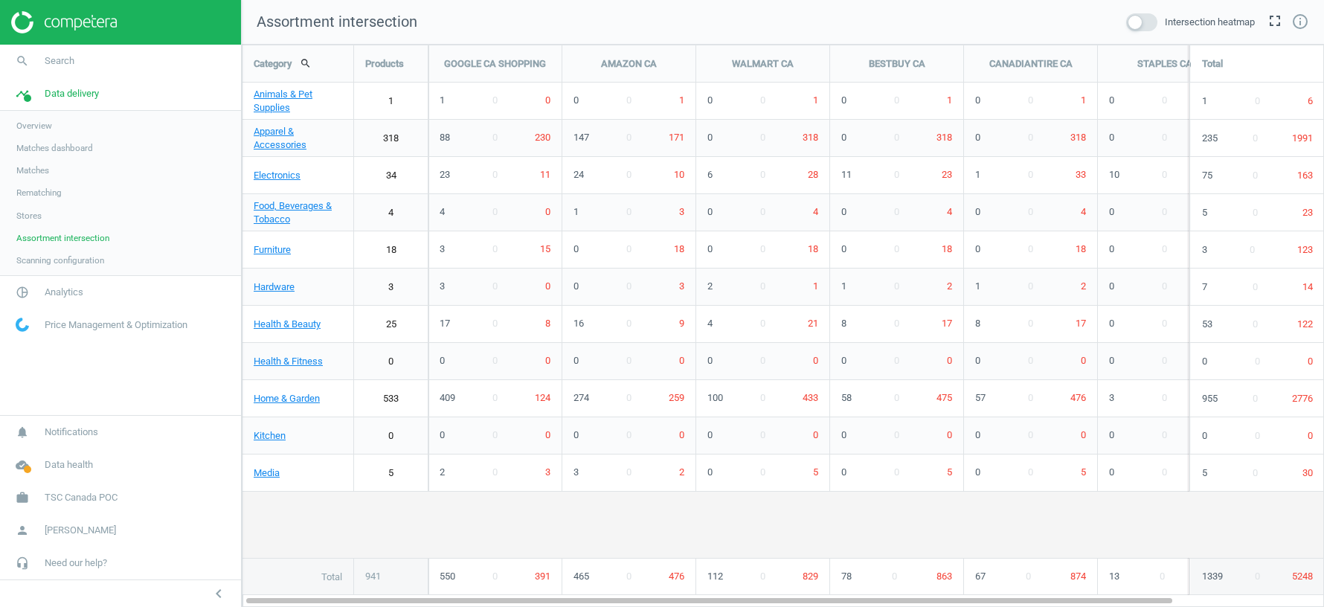
scroll to position [562, 1082]
click at [1143, 28] on span at bounding box center [1141, 22] width 31 height 18
click at [0, 0] on input "checkbox" at bounding box center [0, 0] width 0 height 0
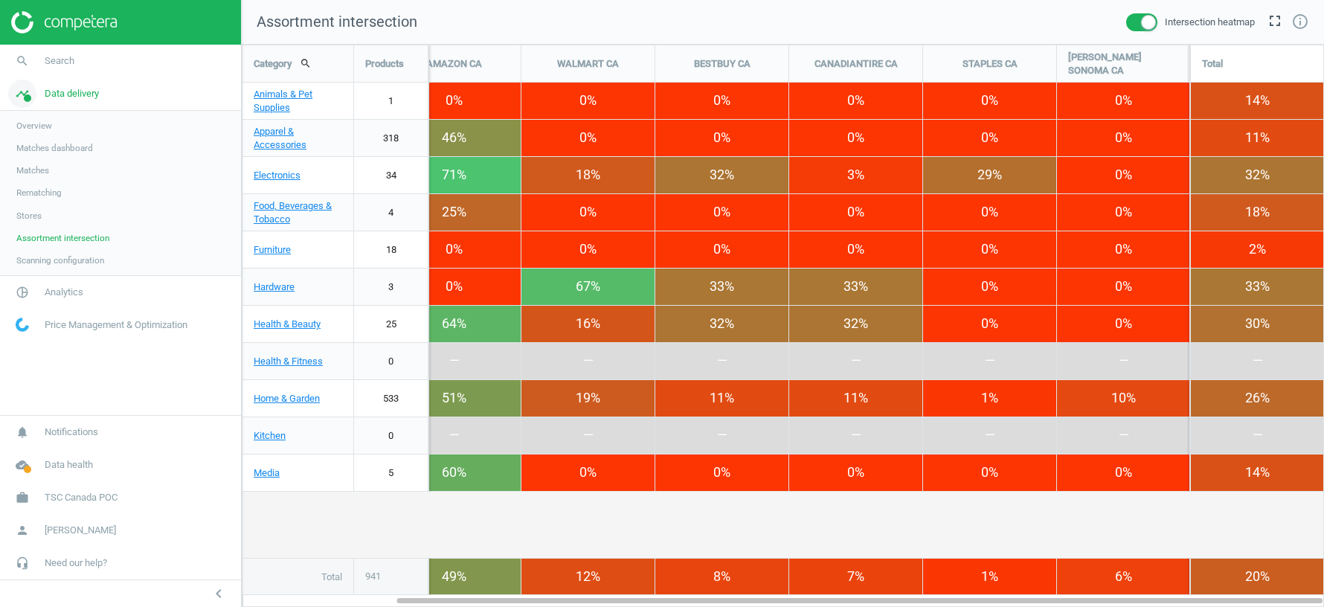
click at [86, 86] on link "timeline Data delivery" at bounding box center [120, 93] width 241 height 33
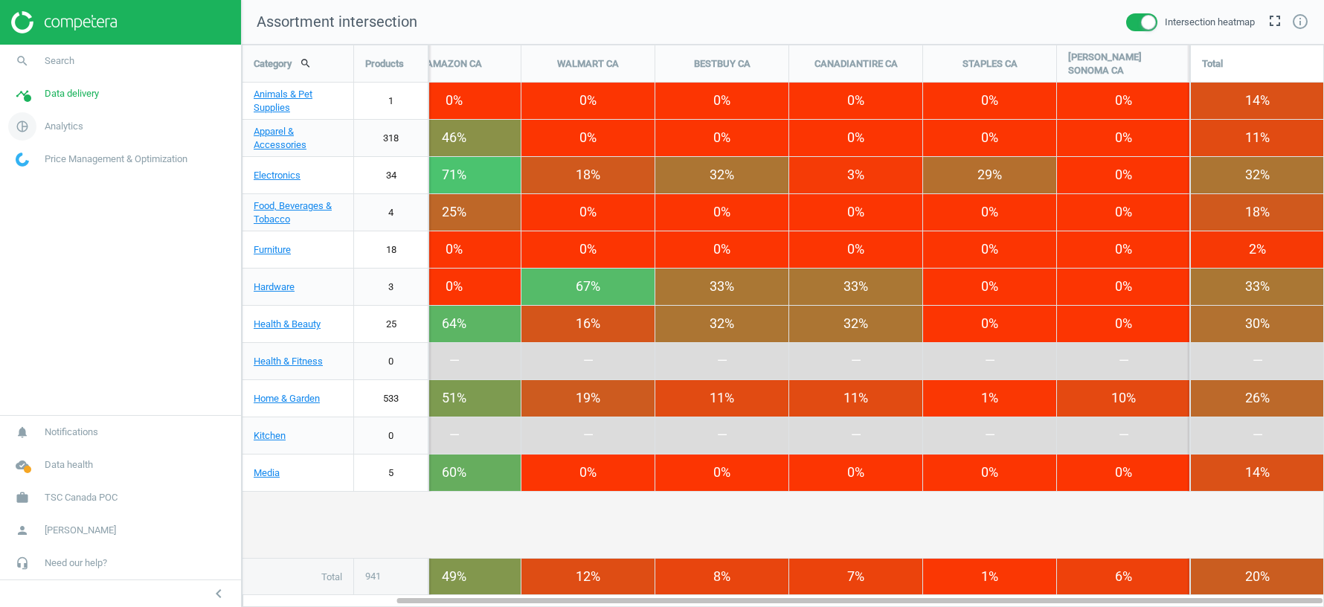
click at [57, 130] on span "Analytics" at bounding box center [64, 126] width 39 height 13
click at [42, 183] on span "Products" at bounding box center [33, 181] width 35 height 12
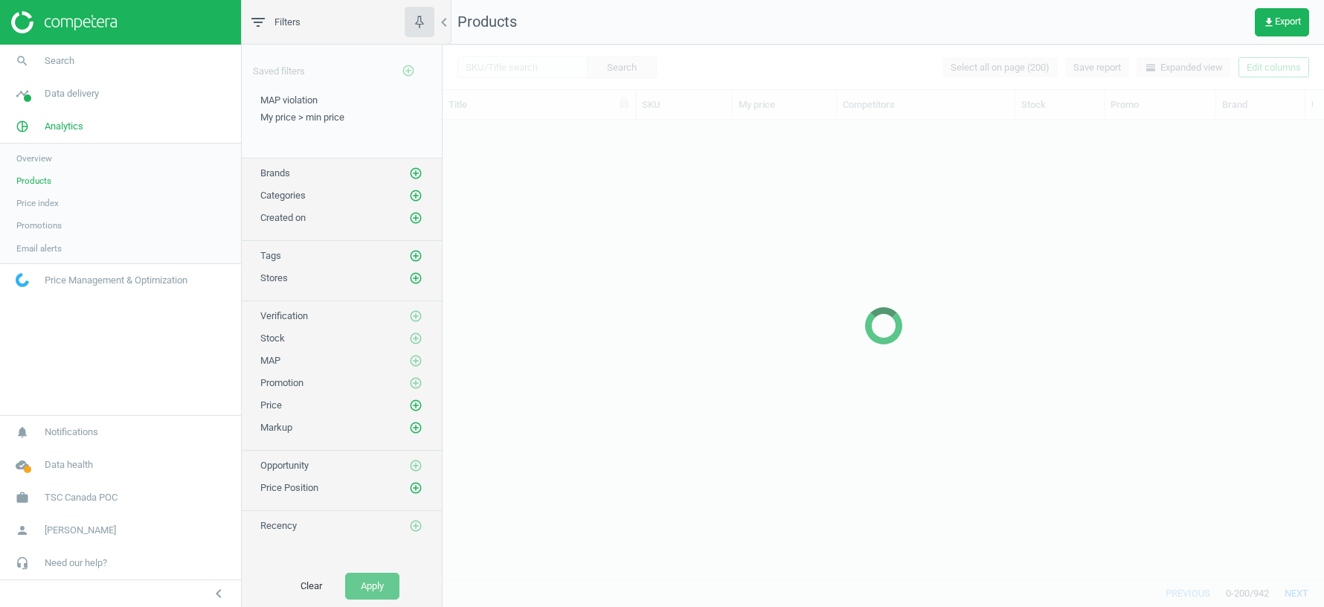
scroll to position [460, 881]
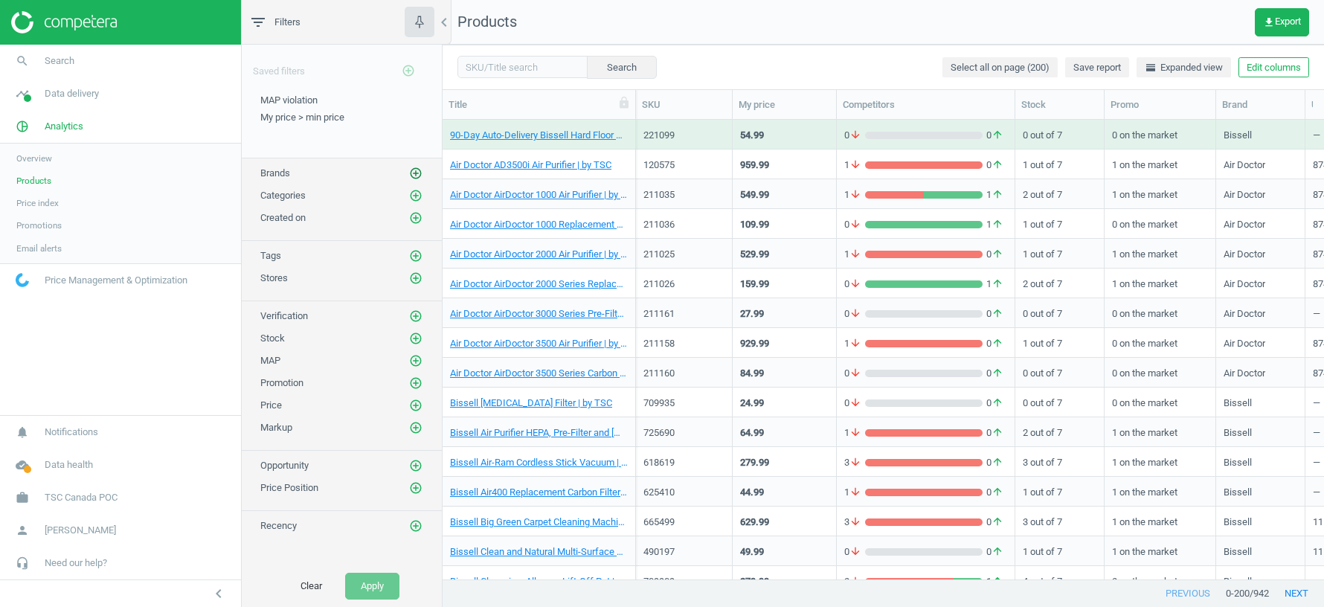
click at [419, 171] on icon "add_circle_outline" at bounding box center [415, 173] width 13 height 13
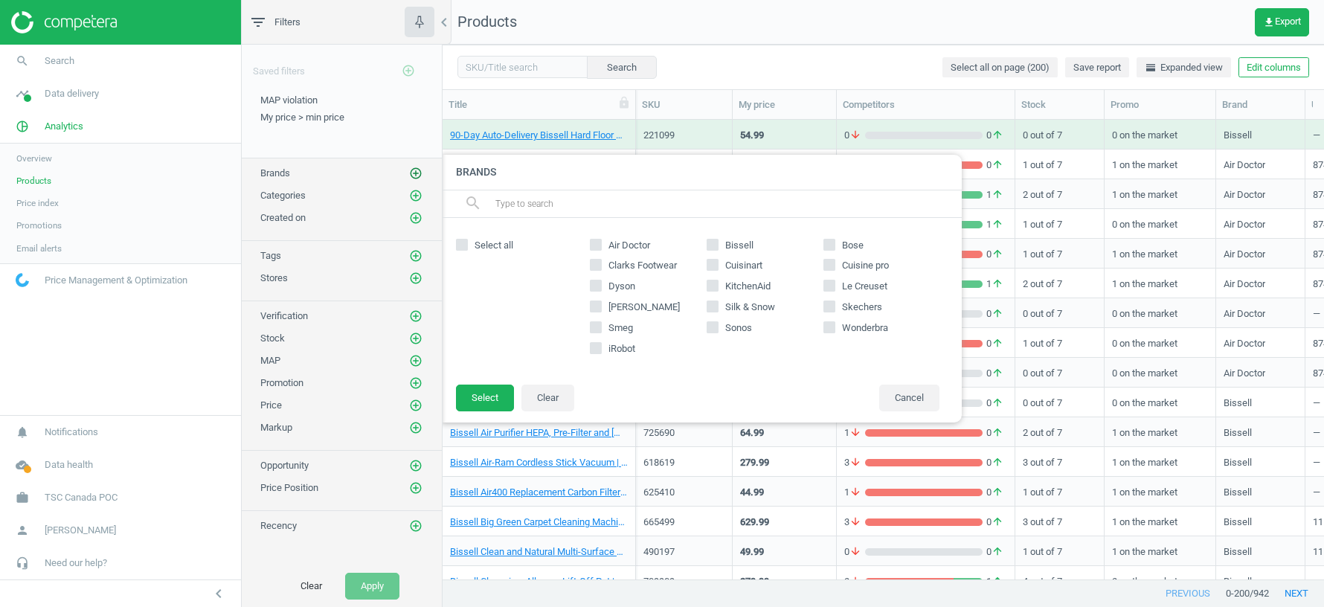
click at [419, 171] on icon "add_circle_outline" at bounding box center [415, 173] width 13 height 13
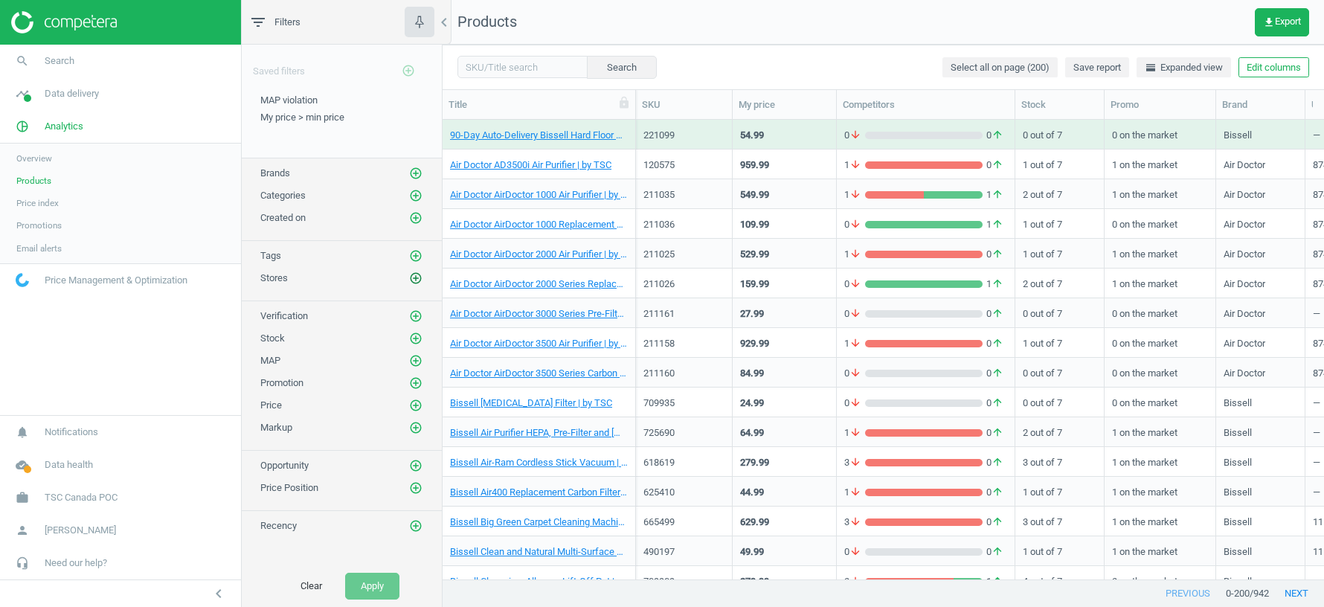
click at [416, 272] on icon "add_circle_outline" at bounding box center [415, 278] width 13 height 13
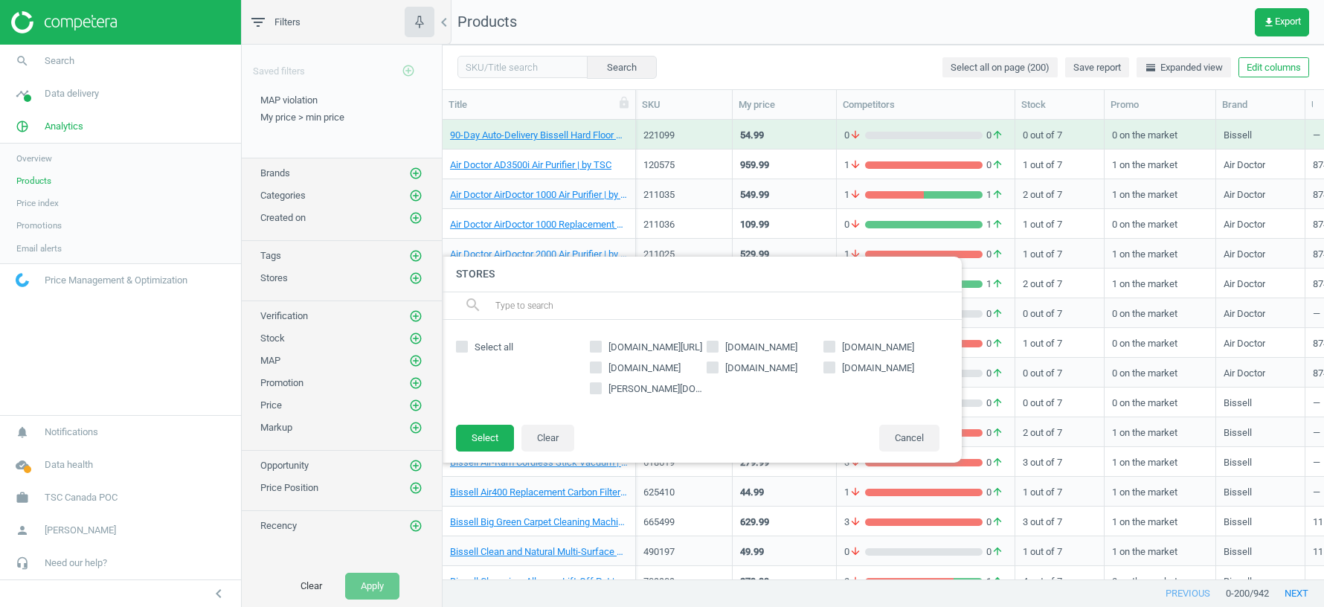
click at [713, 367] on input "canadiantire.ca" at bounding box center [713, 368] width 10 height 10
checkbox input "true"
click at [486, 437] on button "Select" at bounding box center [485, 438] width 58 height 27
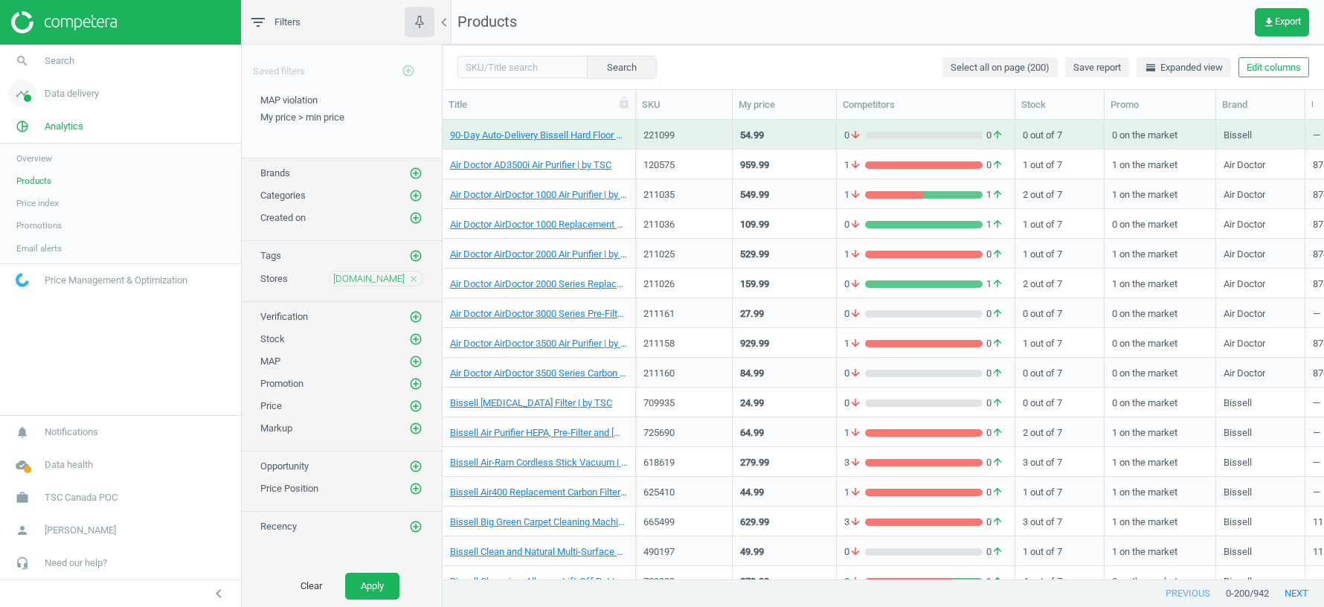
click at [88, 96] on span "Data delivery" at bounding box center [72, 93] width 54 height 13
click at [45, 169] on span "Matches" at bounding box center [32, 170] width 33 height 12
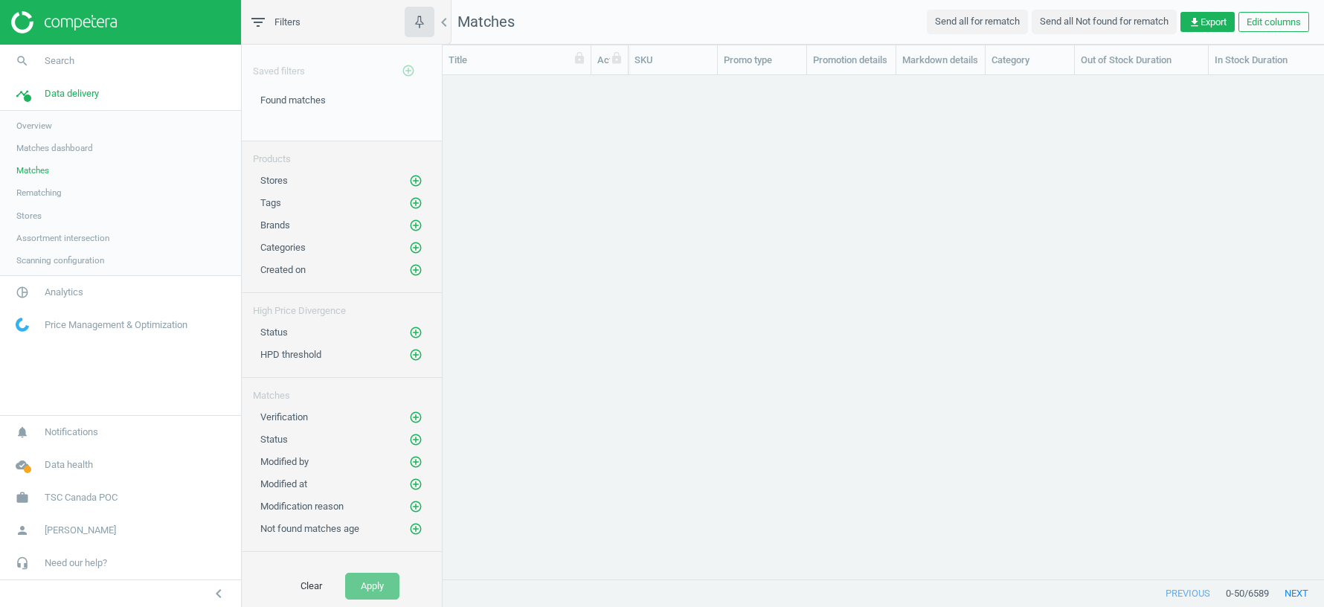
scroll to position [504, 881]
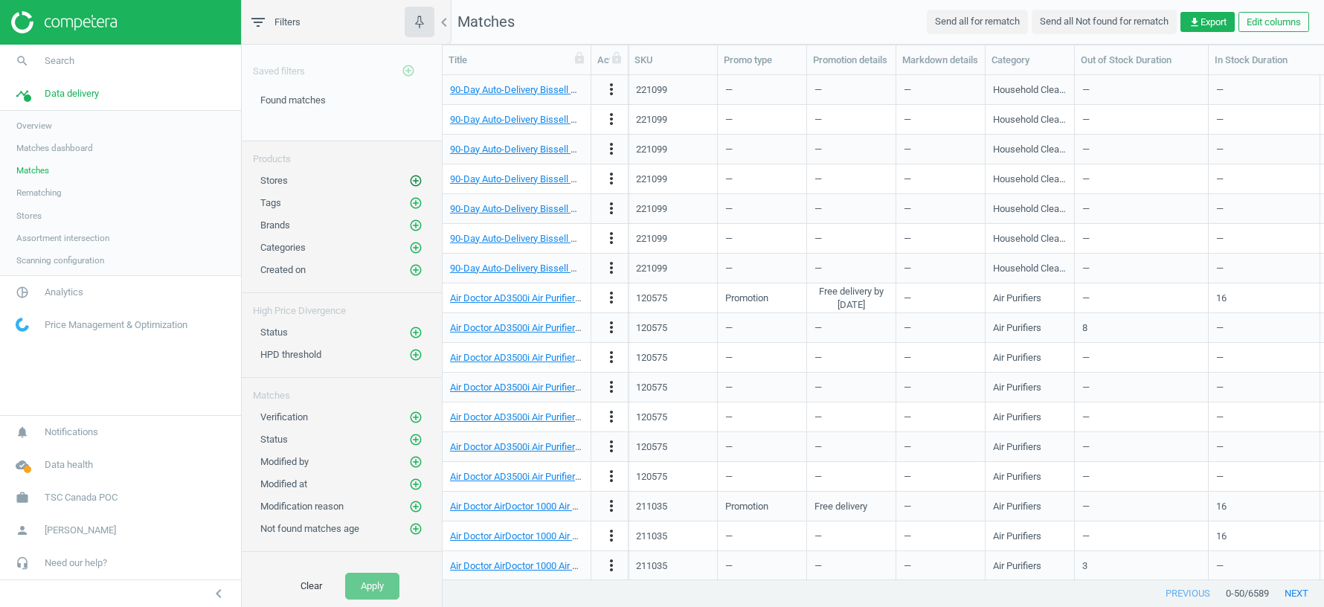
click at [417, 177] on icon "add_circle_outline" at bounding box center [415, 180] width 13 height 13
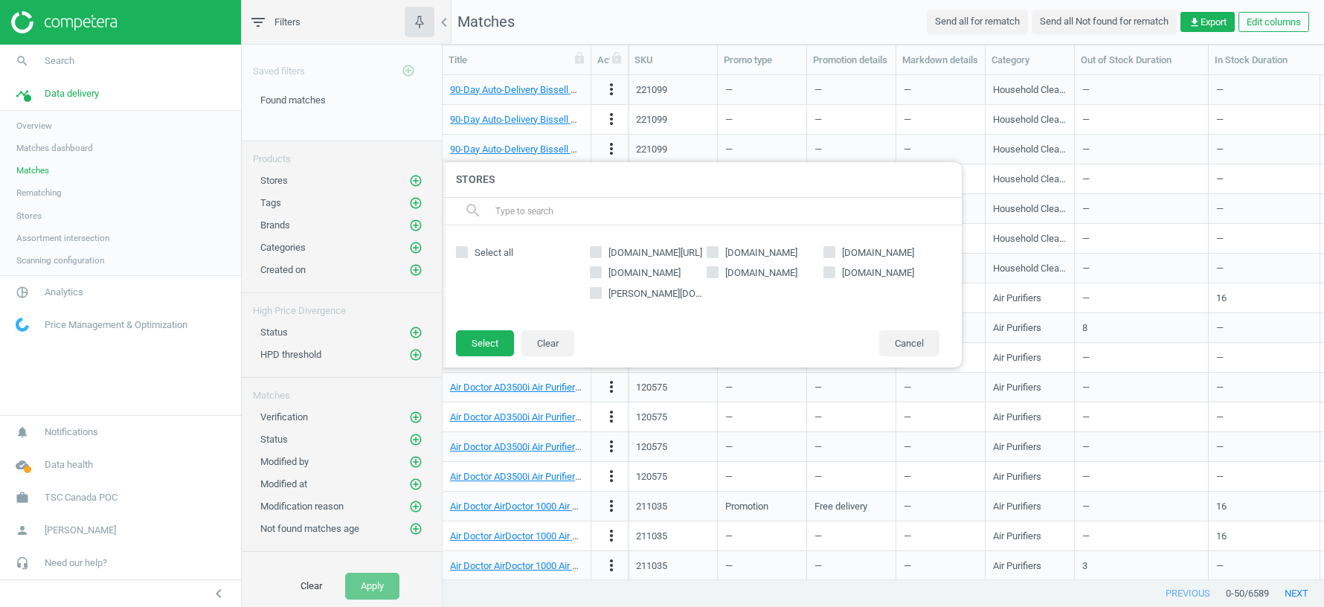
click at [711, 271] on input "canadiantire.ca" at bounding box center [713, 273] width 10 height 10
checkbox input "true"
click at [485, 343] on button "Select" at bounding box center [485, 343] width 58 height 27
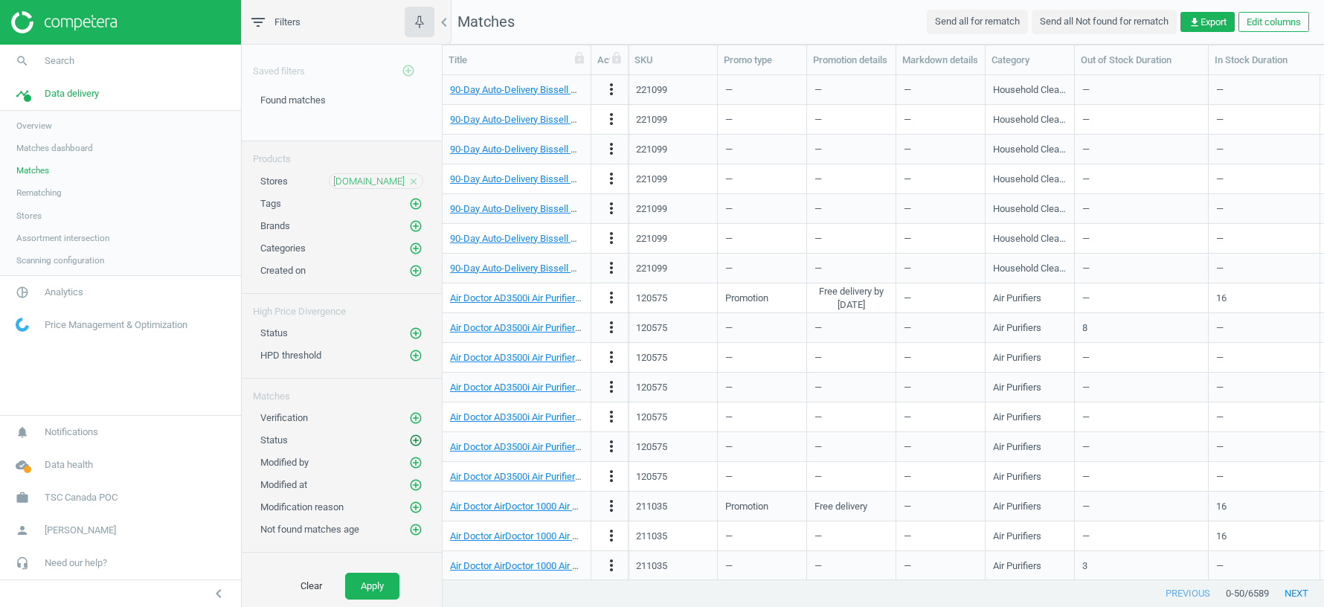
click at [415, 434] on icon "add_circle_outline" at bounding box center [415, 440] width 13 height 13
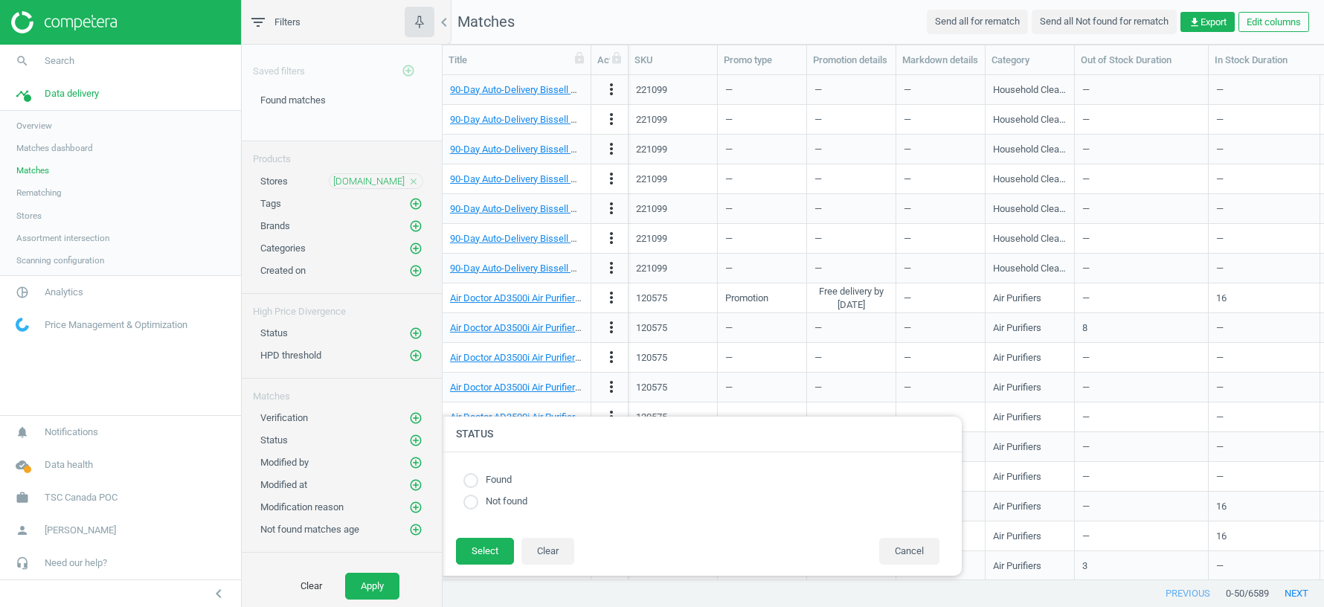
click at [474, 480] on input "radio" at bounding box center [470, 480] width 15 height 15
radio input "true"
click at [489, 547] on button "Select" at bounding box center [485, 551] width 58 height 27
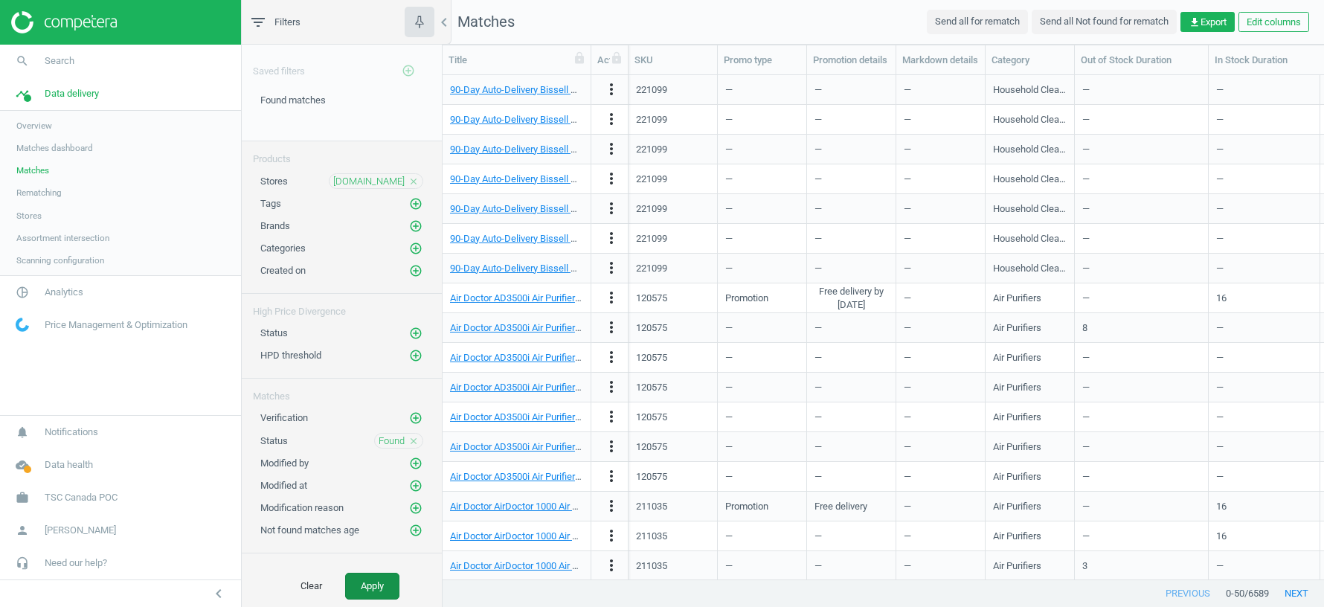
click at [387, 585] on button "Apply" at bounding box center [372, 586] width 54 height 27
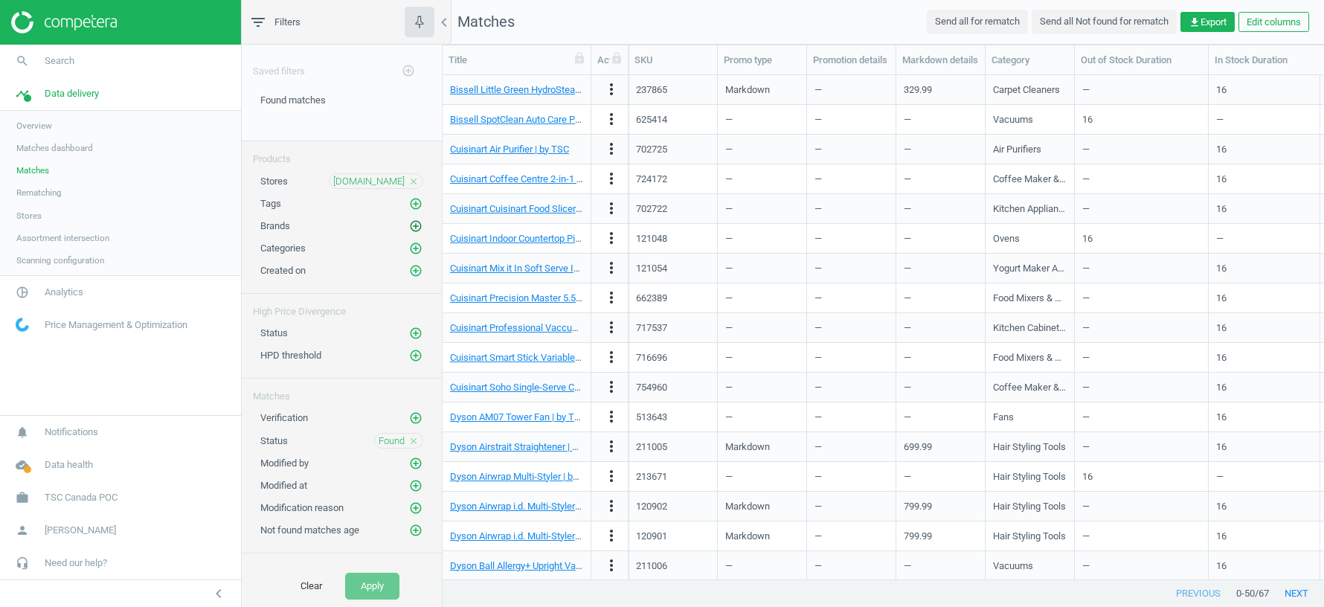
click at [414, 219] on icon "add_circle_outline" at bounding box center [415, 225] width 13 height 13
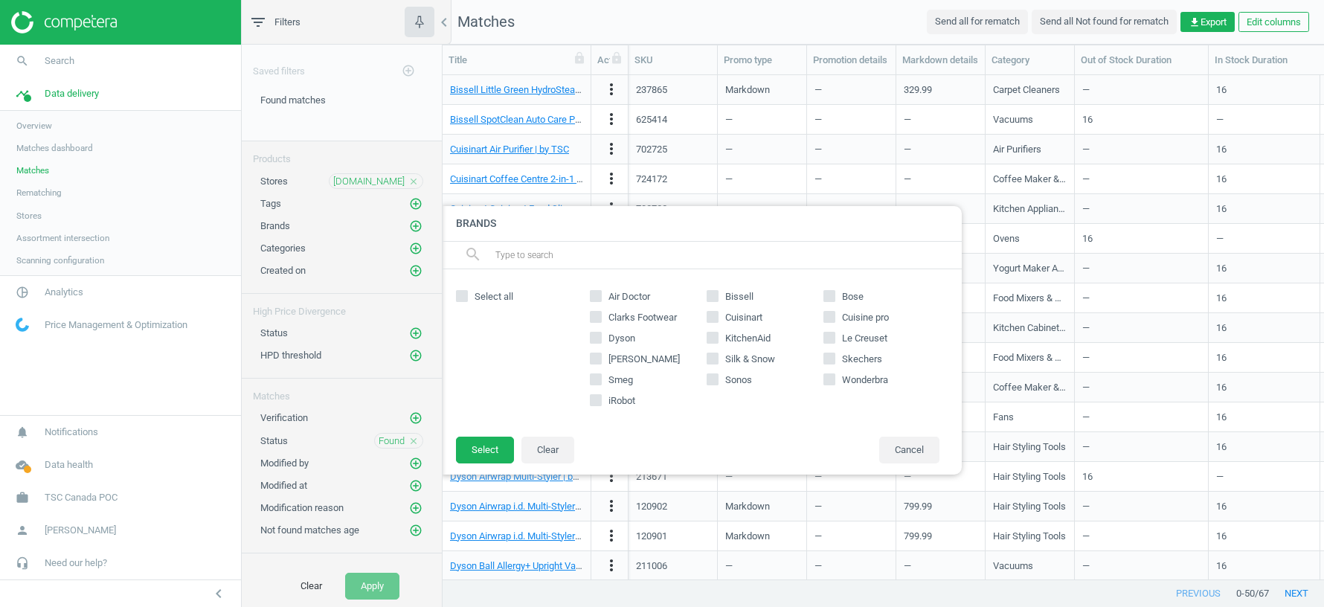
click at [716, 334] on input "KitchenAid" at bounding box center [713, 338] width 10 height 10
checkbox input "true"
click at [597, 341] on input "Dyson" at bounding box center [596, 338] width 10 height 10
checkbox input "true"
click at [597, 377] on input "Smeg" at bounding box center [596, 379] width 10 height 10
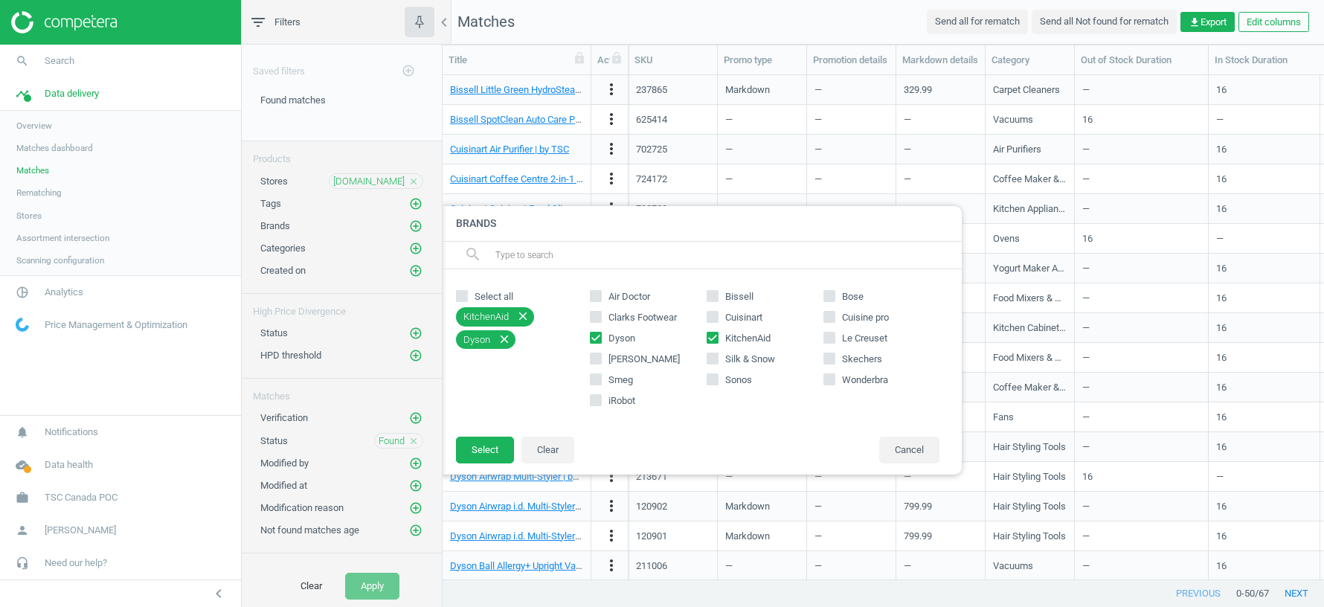
checkbox input "true"
click at [597, 403] on input "iRobot" at bounding box center [596, 400] width 10 height 10
checkbox input "true"
click at [829, 338] on input "Le Creuset" at bounding box center [829, 338] width 10 height 10
checkbox input "true"
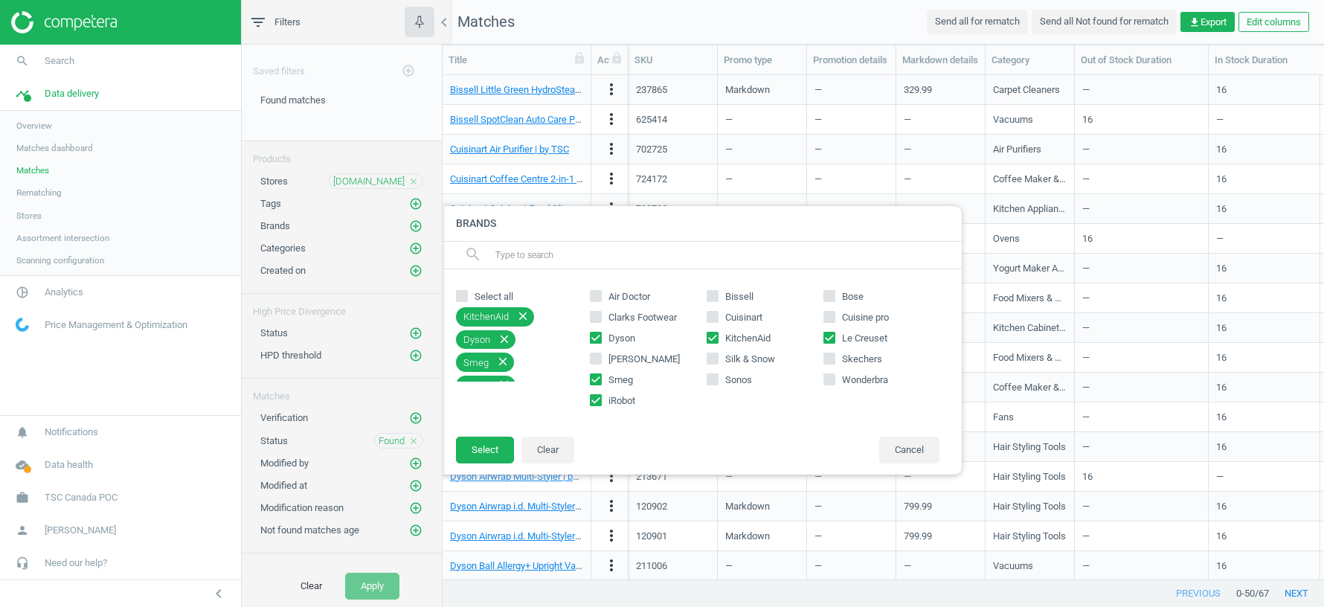
click at [713, 321] on icon at bounding box center [713, 317] width 12 height 12
click at [713, 321] on input "Cuisinart" at bounding box center [713, 317] width 10 height 10
checkbox input "true"
click at [597, 297] on input "Air Doctor" at bounding box center [596, 296] width 10 height 10
checkbox input "true"
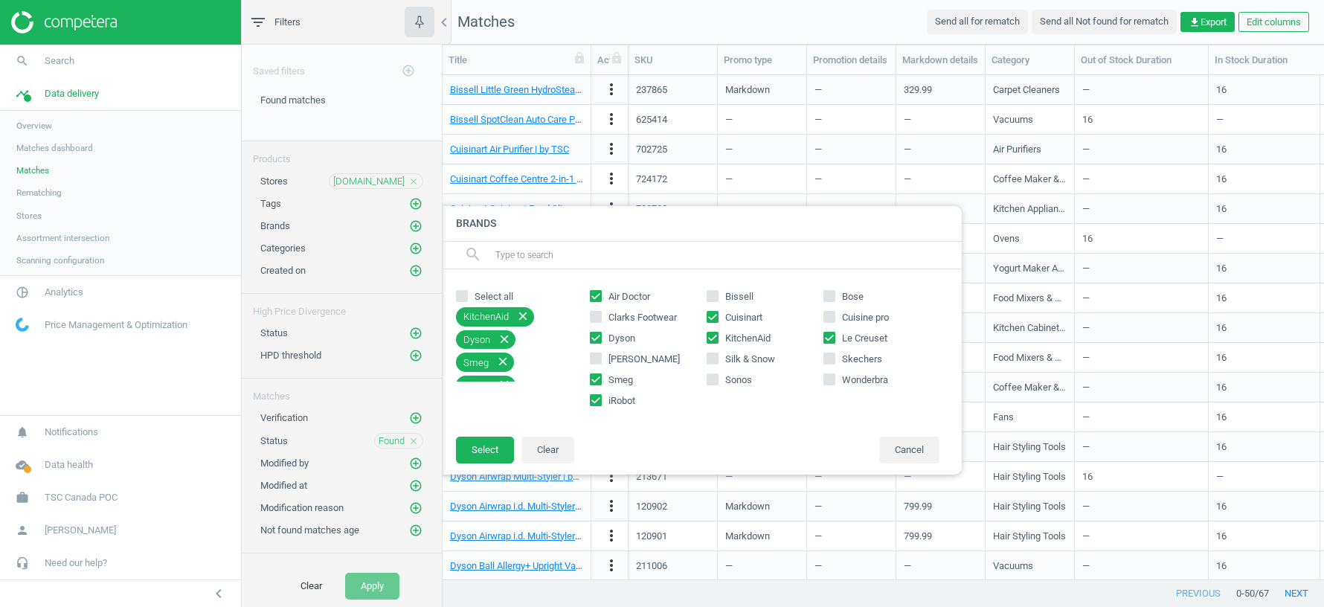
click at [714, 300] on input "Bissell" at bounding box center [713, 296] width 10 height 10
checkbox input "true"
click at [492, 446] on button "Select" at bounding box center [485, 450] width 58 height 27
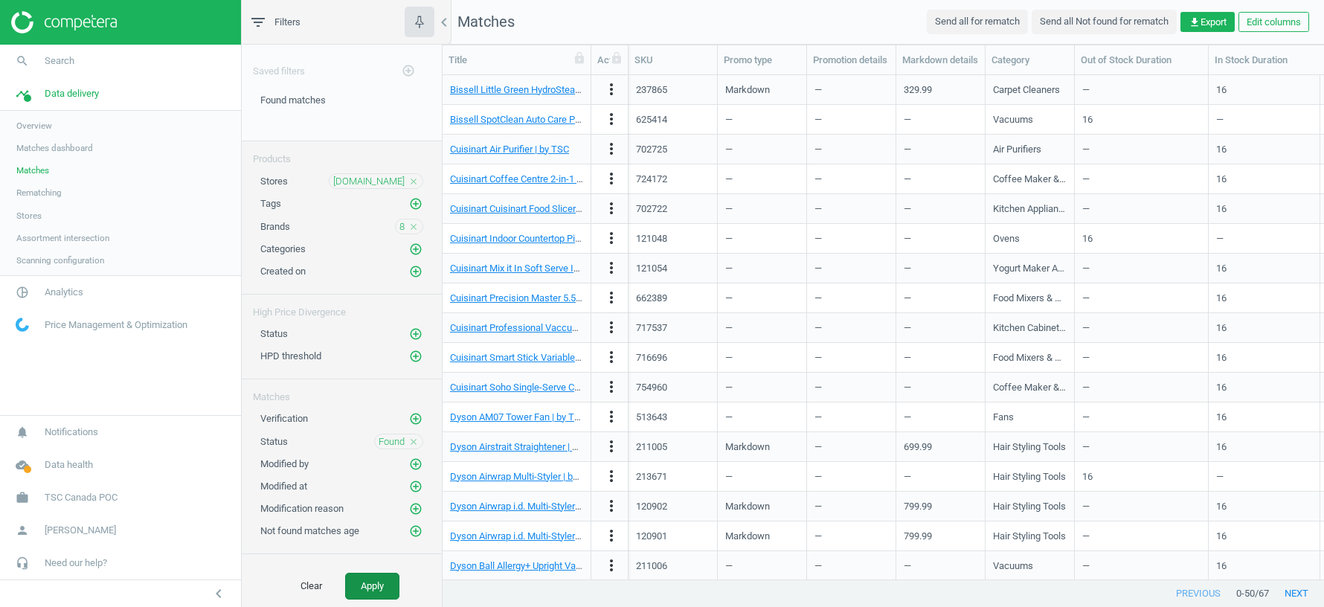
click at [370, 588] on button "Apply" at bounding box center [372, 586] width 54 height 27
click at [72, 297] on span "Analytics" at bounding box center [64, 292] width 39 height 13
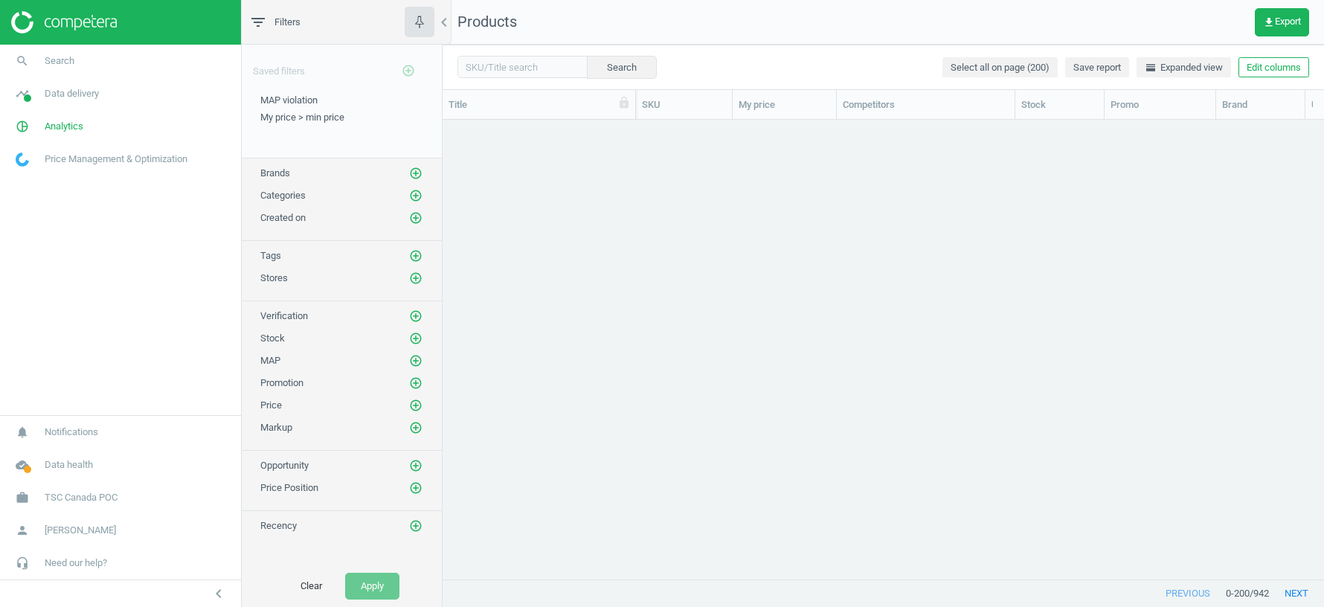
scroll to position [1, 1]
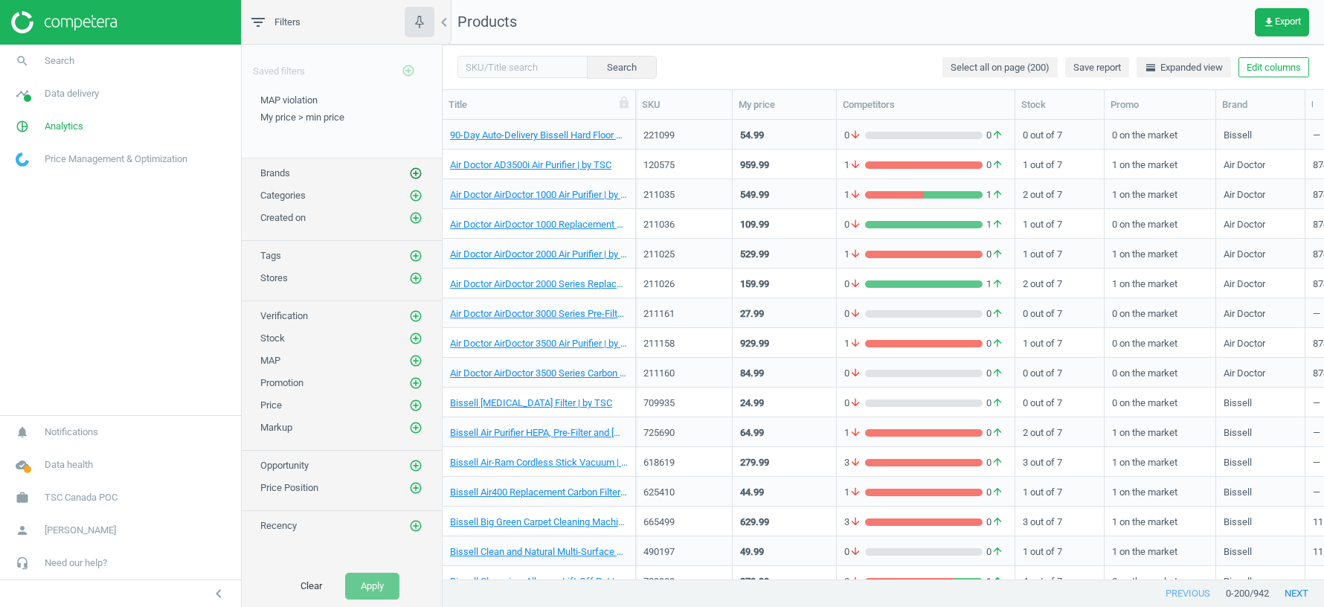
click at [414, 172] on icon "add_circle_outline" at bounding box center [415, 173] width 13 height 13
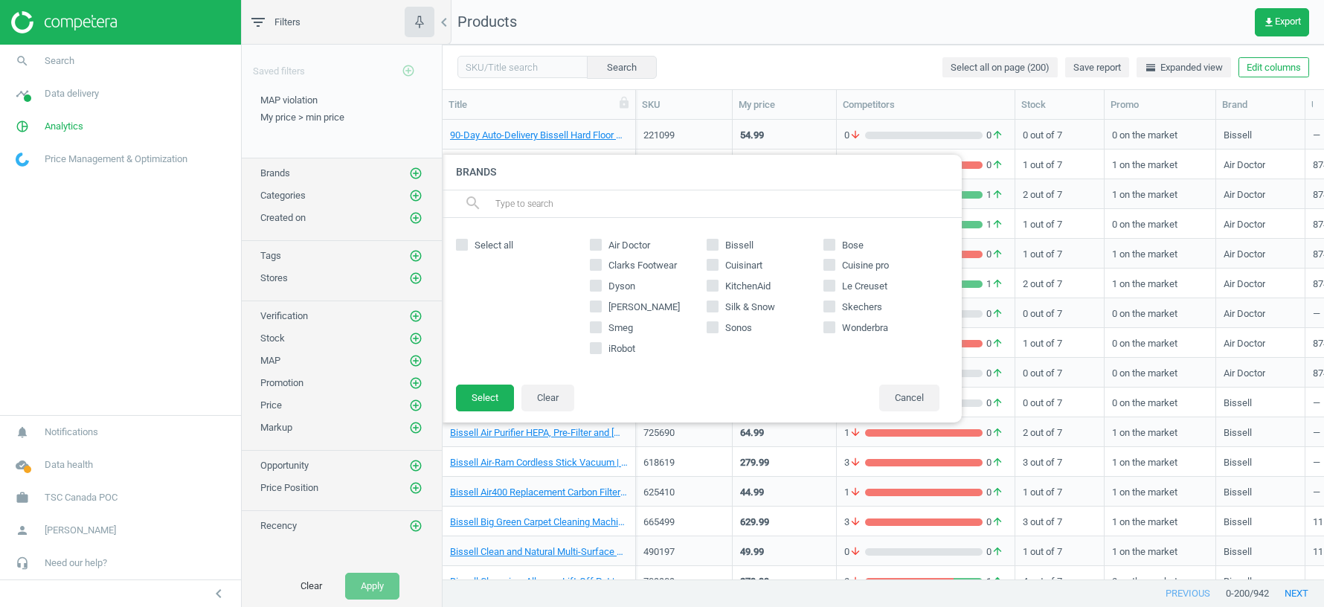
click at [595, 242] on input "Air Doctor" at bounding box center [596, 245] width 10 height 10
checkbox input "true"
click at [599, 285] on input "Dyson" at bounding box center [596, 286] width 10 height 10
checkbox input "true"
click at [600, 329] on input "Smeg" at bounding box center [596, 328] width 10 height 10
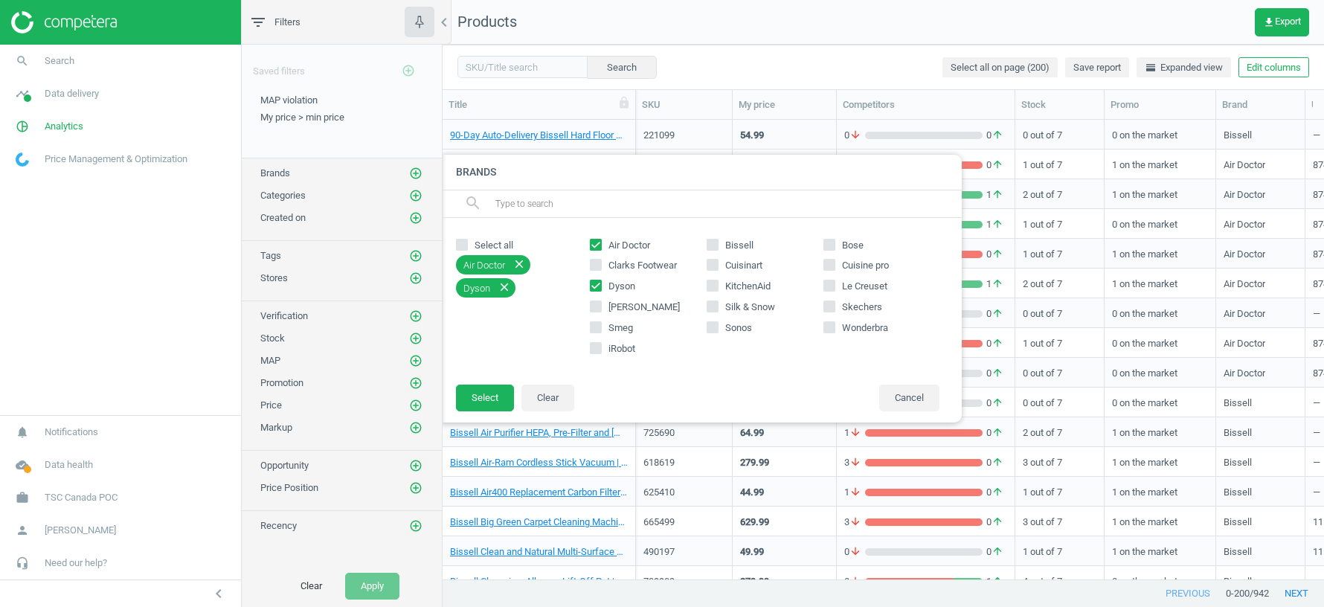
checkbox input "true"
click at [597, 348] on input "iRobot" at bounding box center [596, 349] width 10 height 10
checkbox input "true"
click at [713, 239] on icon at bounding box center [713, 245] width 12 height 12
click at [713, 240] on input "Bissell" at bounding box center [713, 245] width 10 height 10
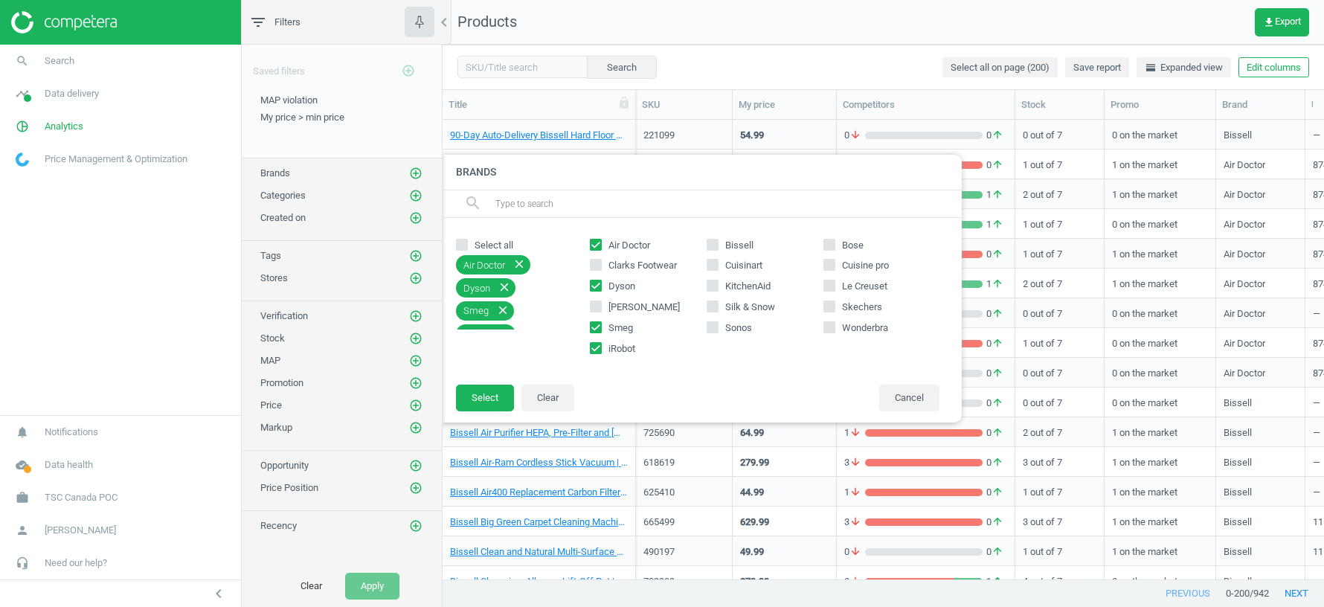
checkbox input "true"
click at [716, 265] on input "Cuisinart" at bounding box center [713, 265] width 10 height 10
checkbox input "true"
click at [713, 286] on input "KitchenAid" at bounding box center [713, 286] width 10 height 10
checkbox input "true"
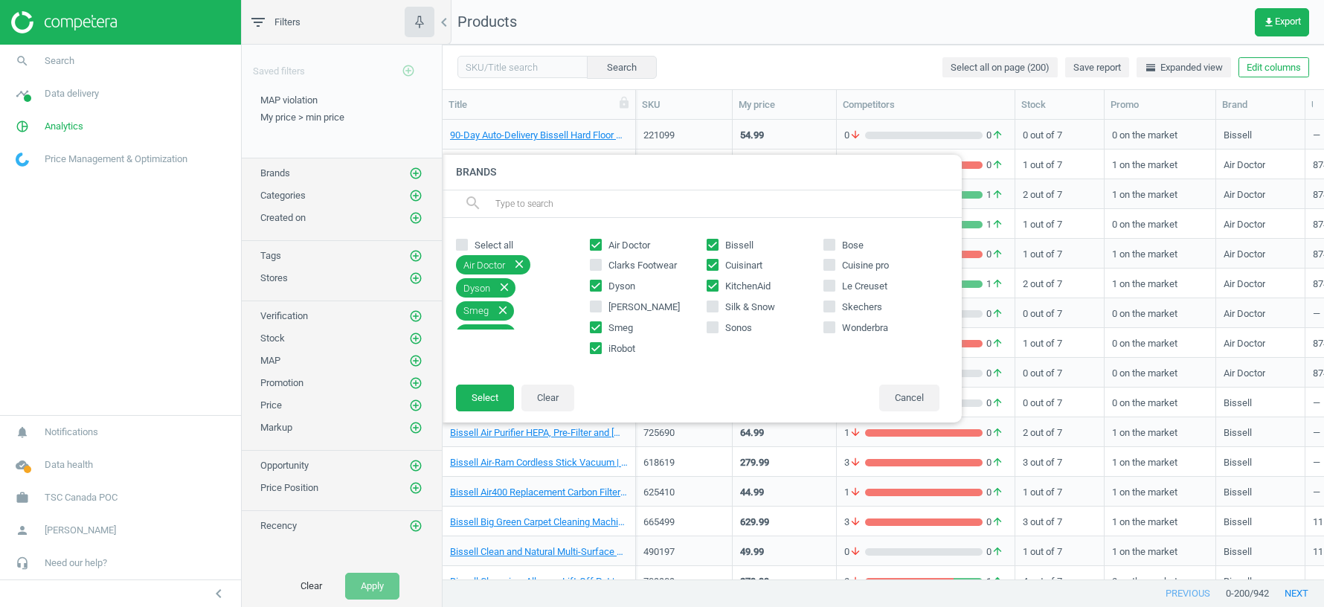
click at [829, 286] on input "Le Creuset" at bounding box center [829, 286] width 10 height 10
checkbox input "true"
click at [483, 389] on button "Select" at bounding box center [485, 398] width 58 height 27
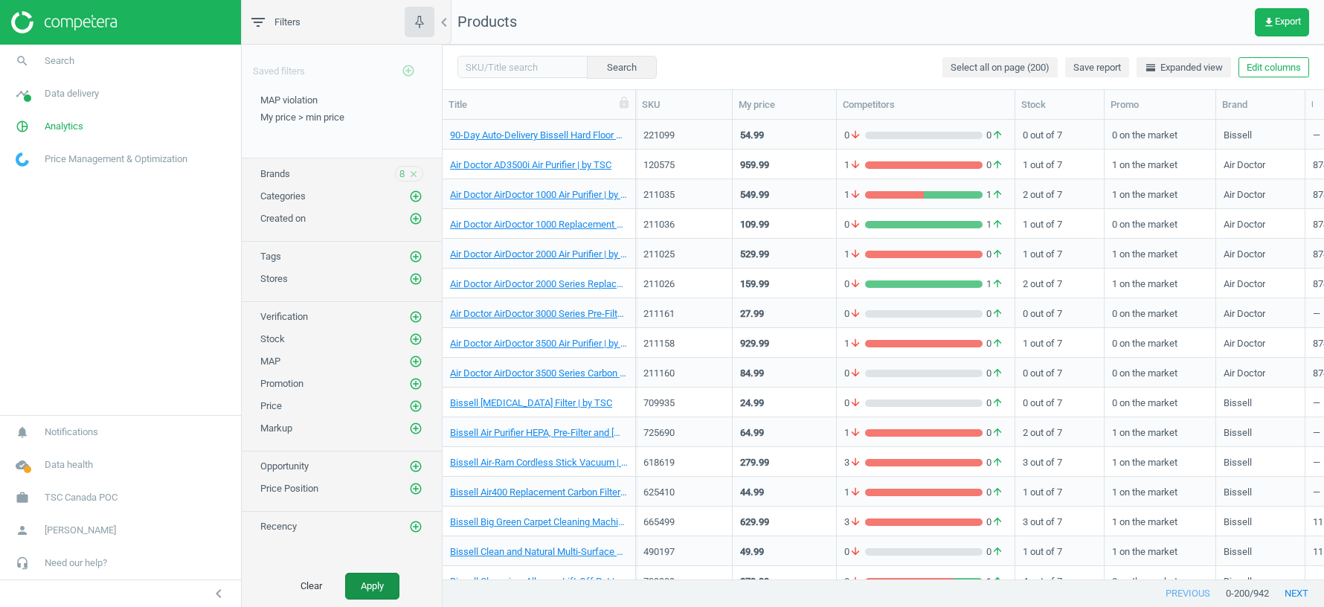
click at [371, 591] on button "Apply" at bounding box center [372, 586] width 54 height 27
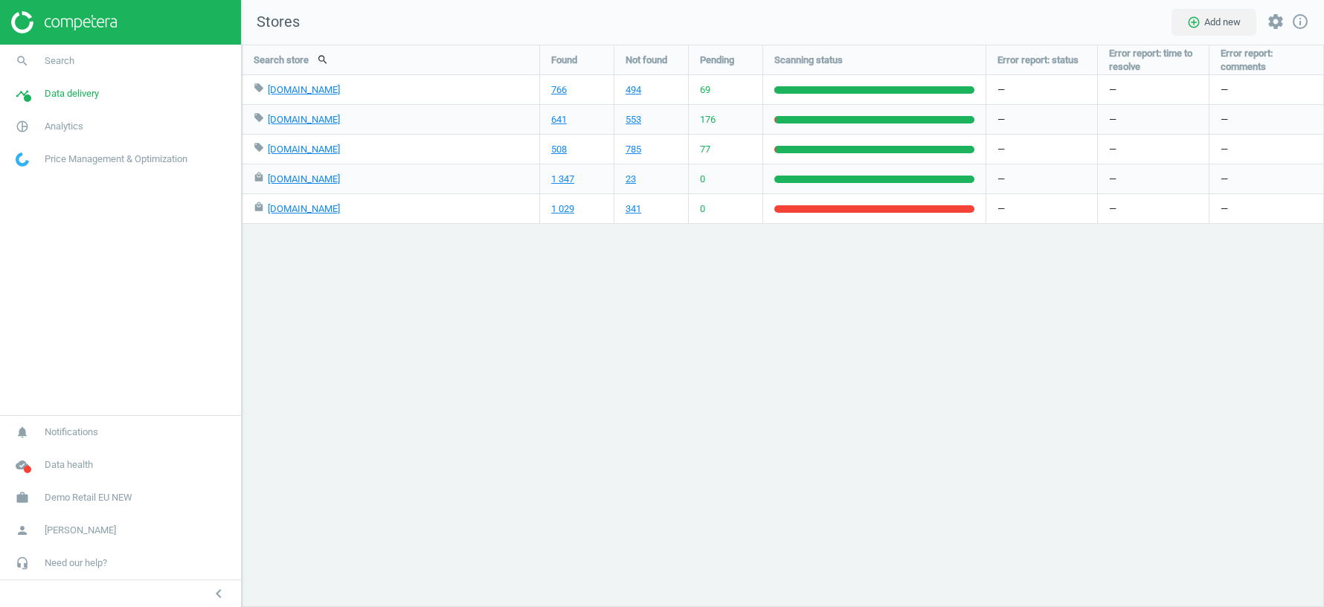
scroll to position [562, 1082]
click at [573, 208] on link "1 029" at bounding box center [562, 208] width 23 height 13
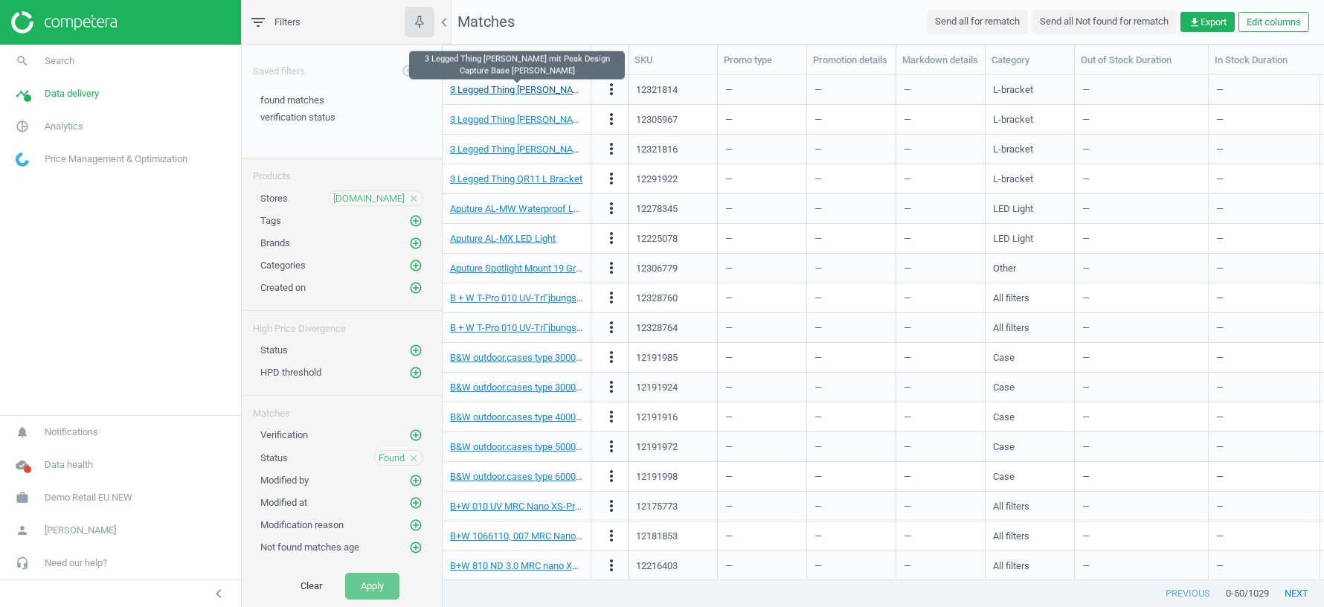
click at [496, 86] on link "3 Legged Thing [PERSON_NAME] mit Peak Design Capture Base [PERSON_NAME]" at bounding box center [621, 89] width 342 height 11
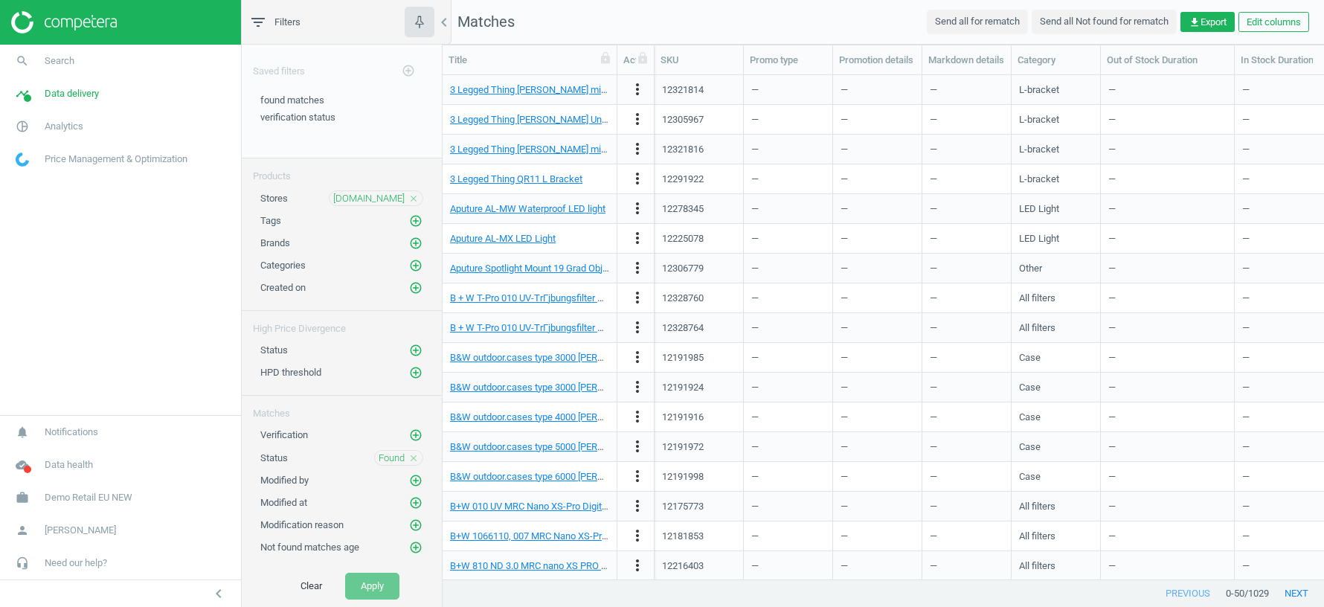
drag, startPoint x: 615, startPoint y: 65, endPoint x: 802, endPoint y: 65, distance: 186.7
click at [624, 65] on div at bounding box center [616, 59] width 15 height 29
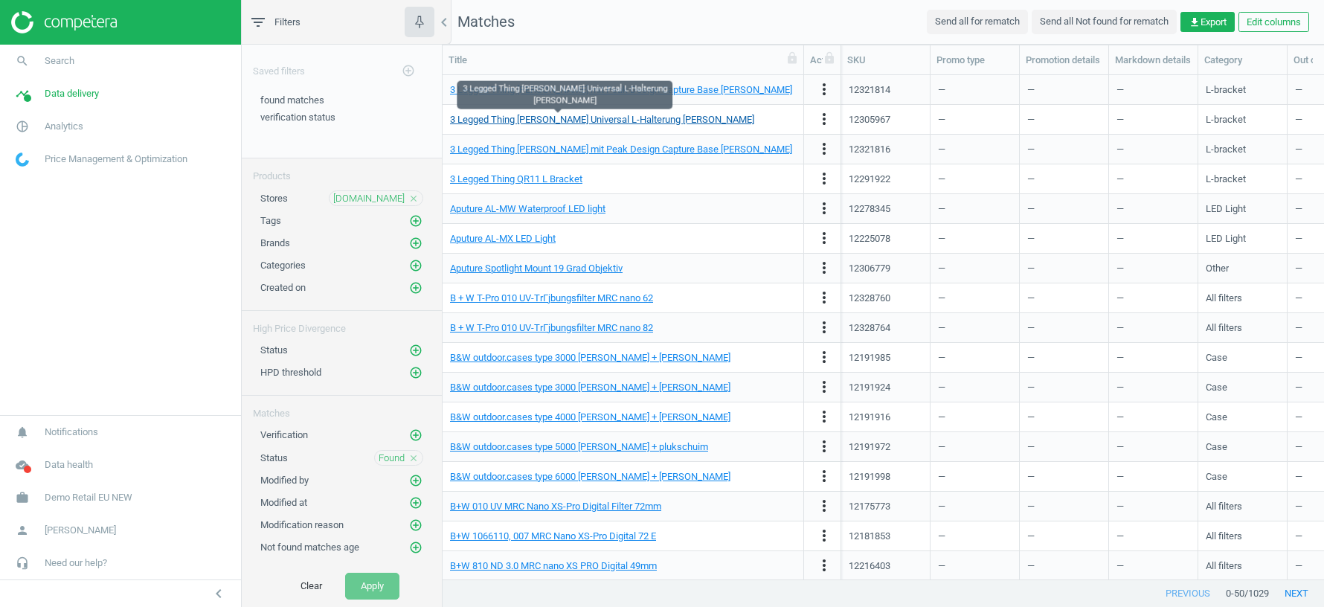
click at [593, 114] on link "3 Legged Thing [PERSON_NAME] Universal L-Halterung [PERSON_NAME]" at bounding box center [602, 119] width 304 height 11
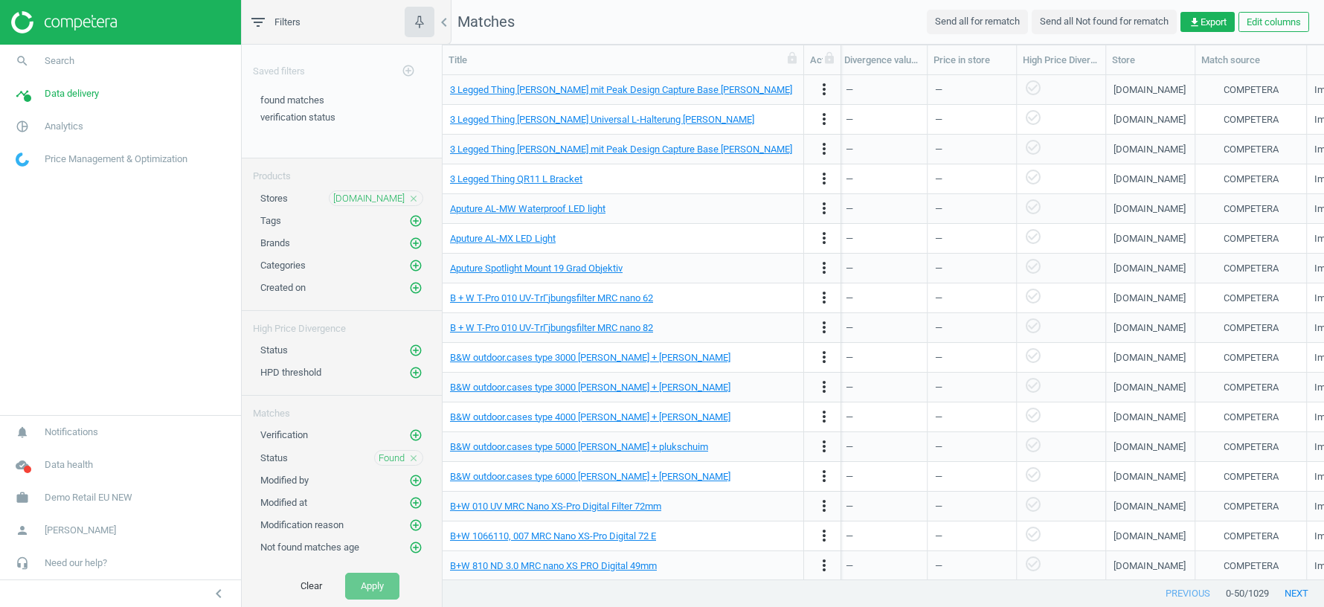
scroll to position [0, 1577]
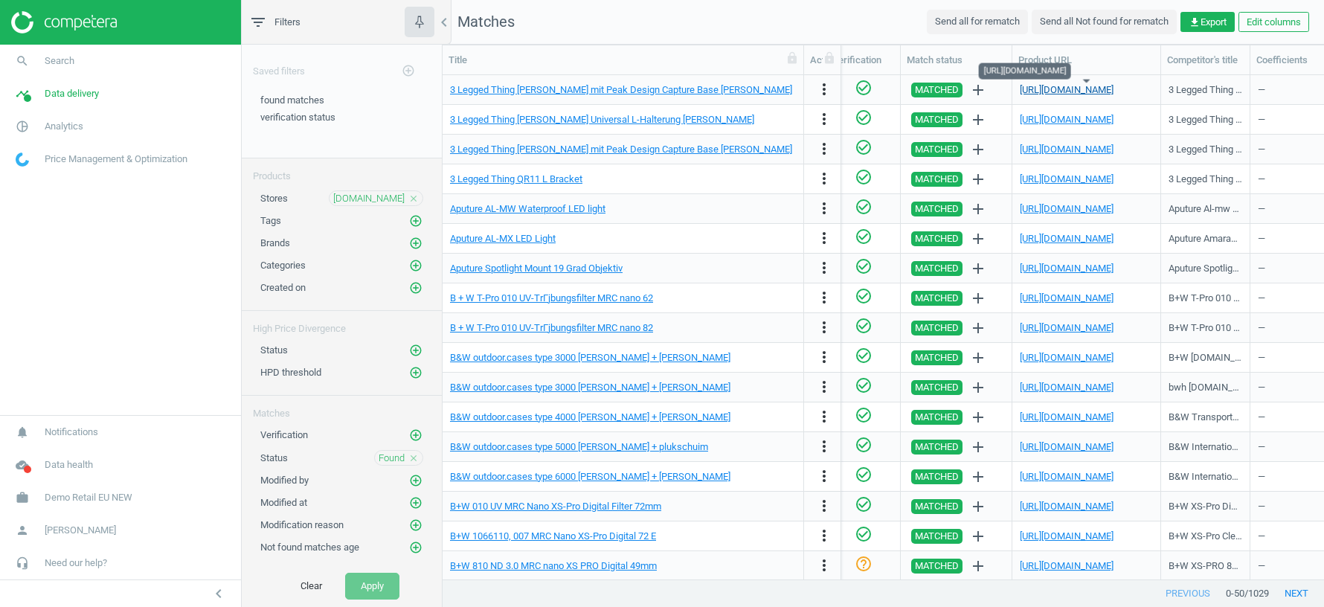
click at [1108, 86] on link "[URL][DOMAIN_NAME]" at bounding box center [1067, 89] width 94 height 11
click at [1054, 118] on link "[URL][DOMAIN_NAME]" at bounding box center [1067, 119] width 94 height 11
click at [1096, 358] on link "[URL][DOMAIN_NAME]" at bounding box center [1067, 357] width 94 height 11
